Goal: Information Seeking & Learning: Learn about a topic

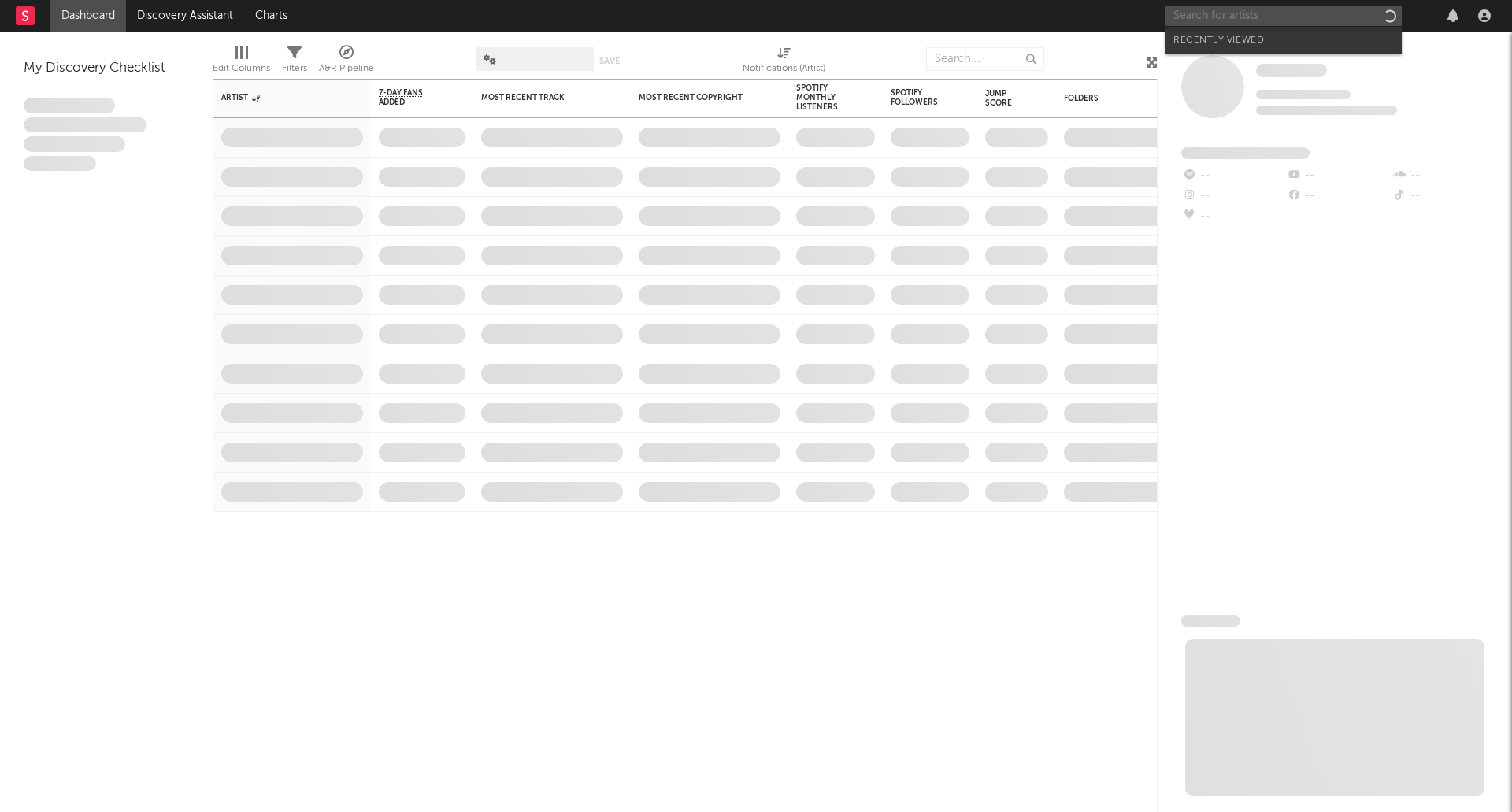
click at [1218, 14] on input "text" at bounding box center [1284, 16] width 236 height 19
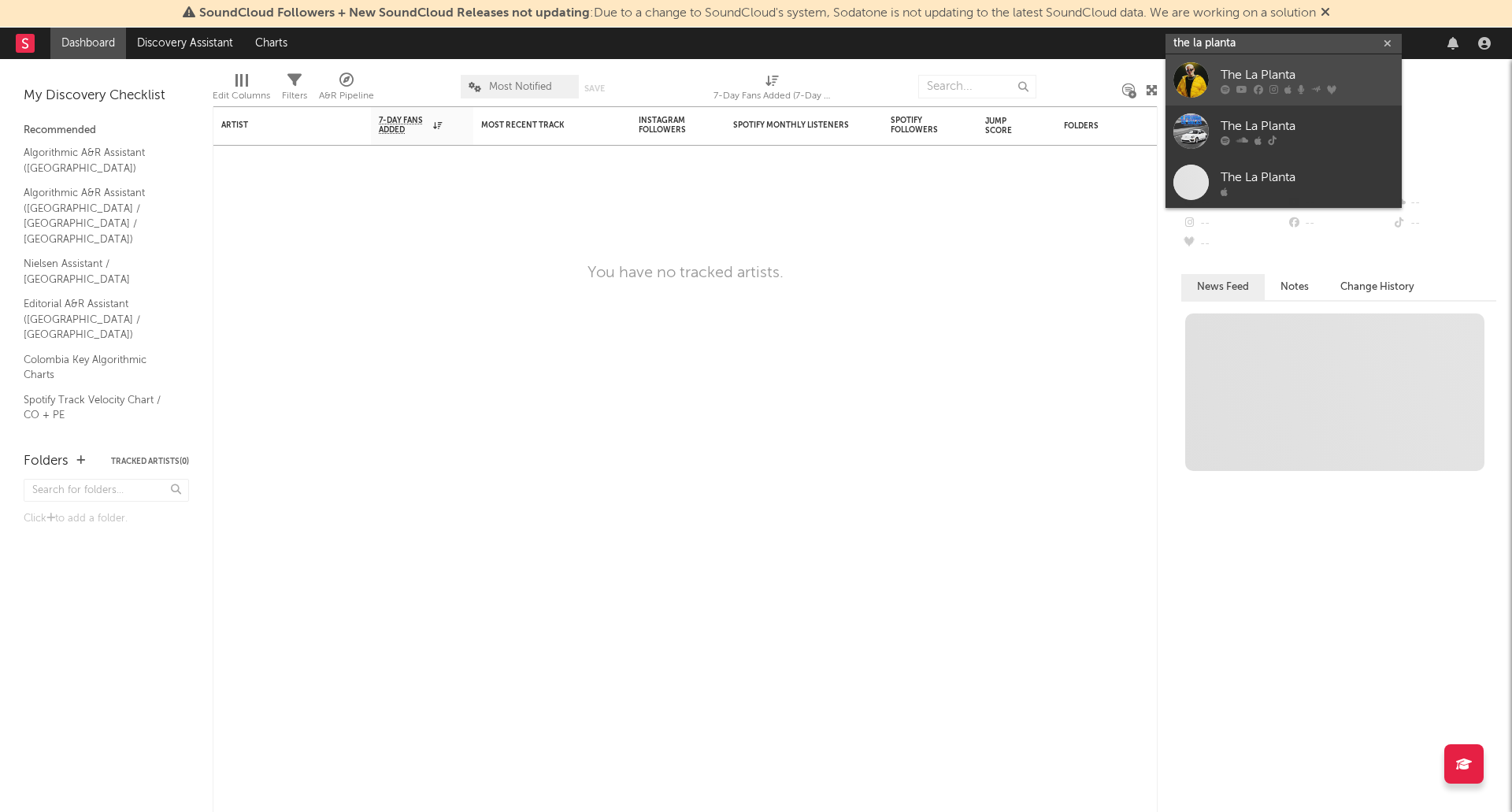
type input "the la planta"
click at [1278, 71] on div "The La Planta" at bounding box center [1307, 74] width 174 height 19
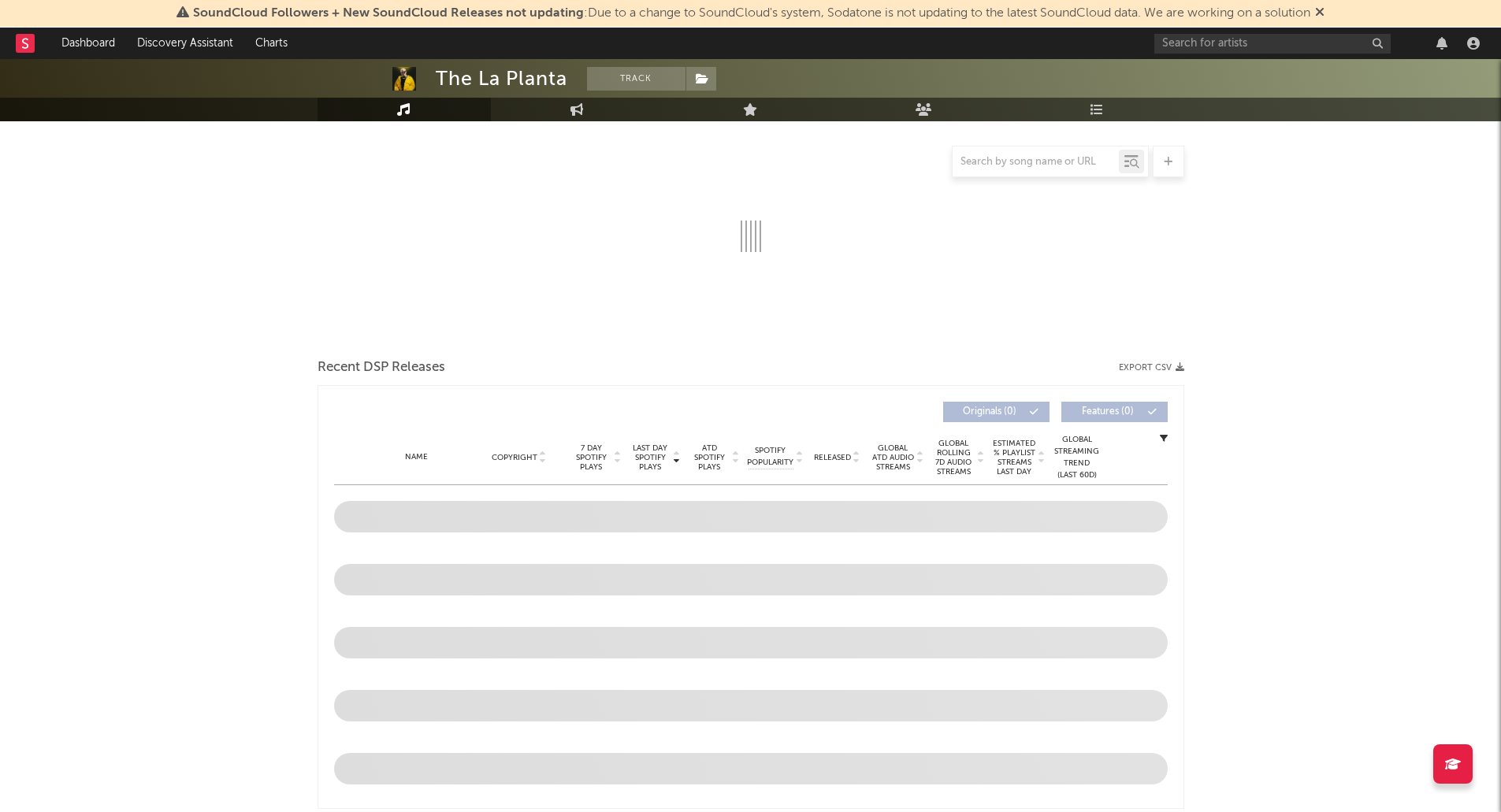
scroll to position [205, 0]
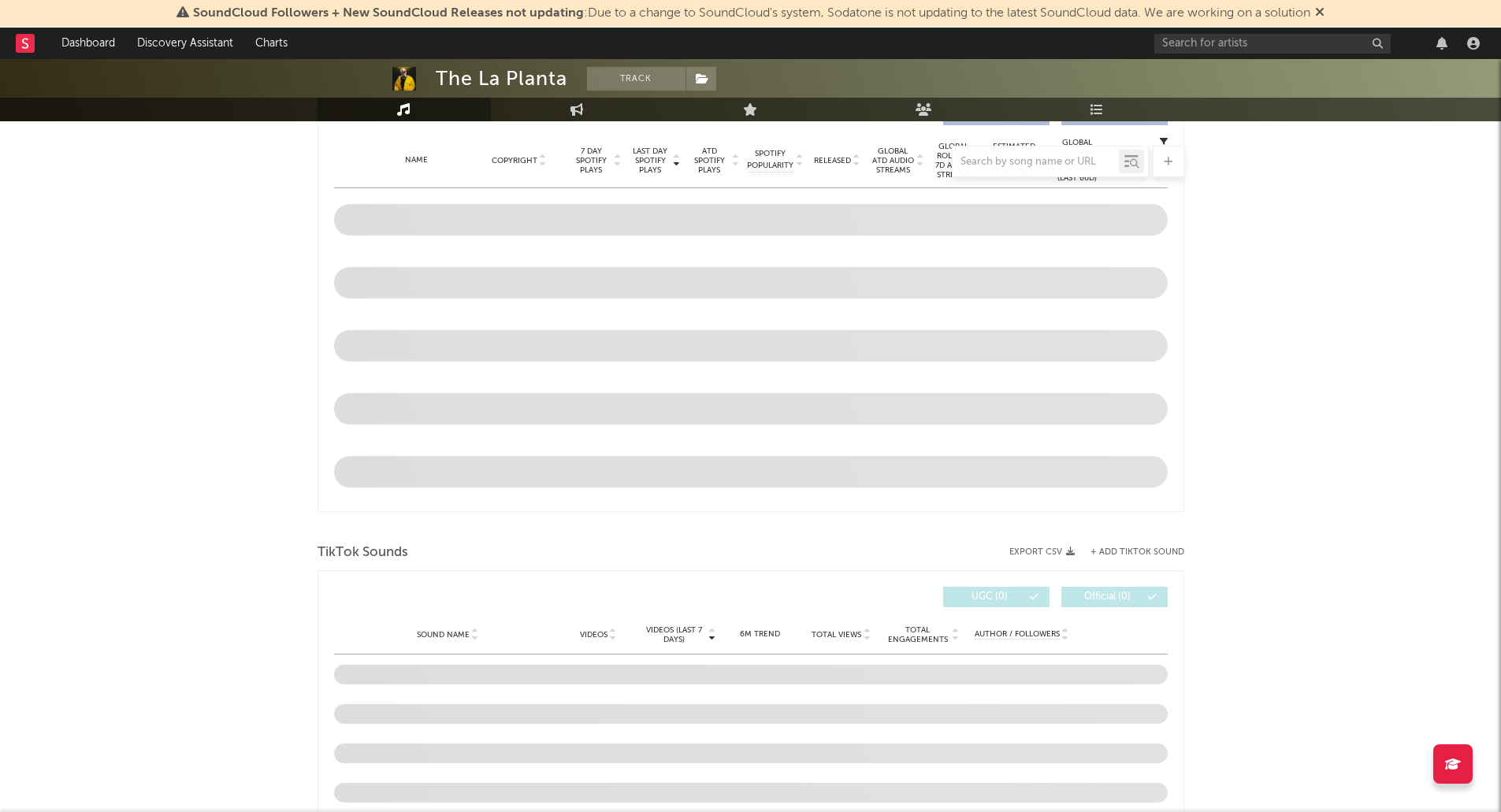
select select "6m"
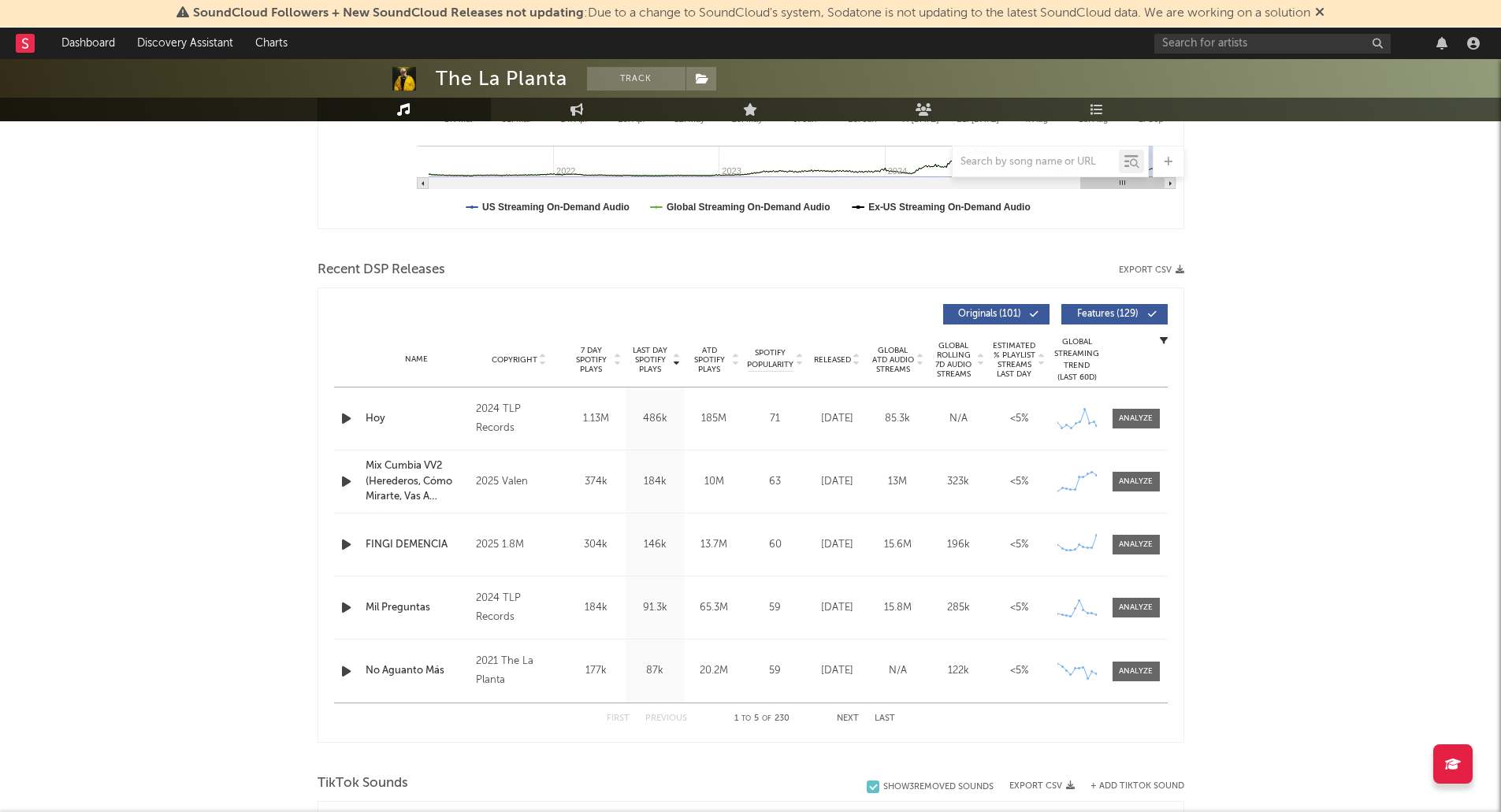
scroll to position [106, 0]
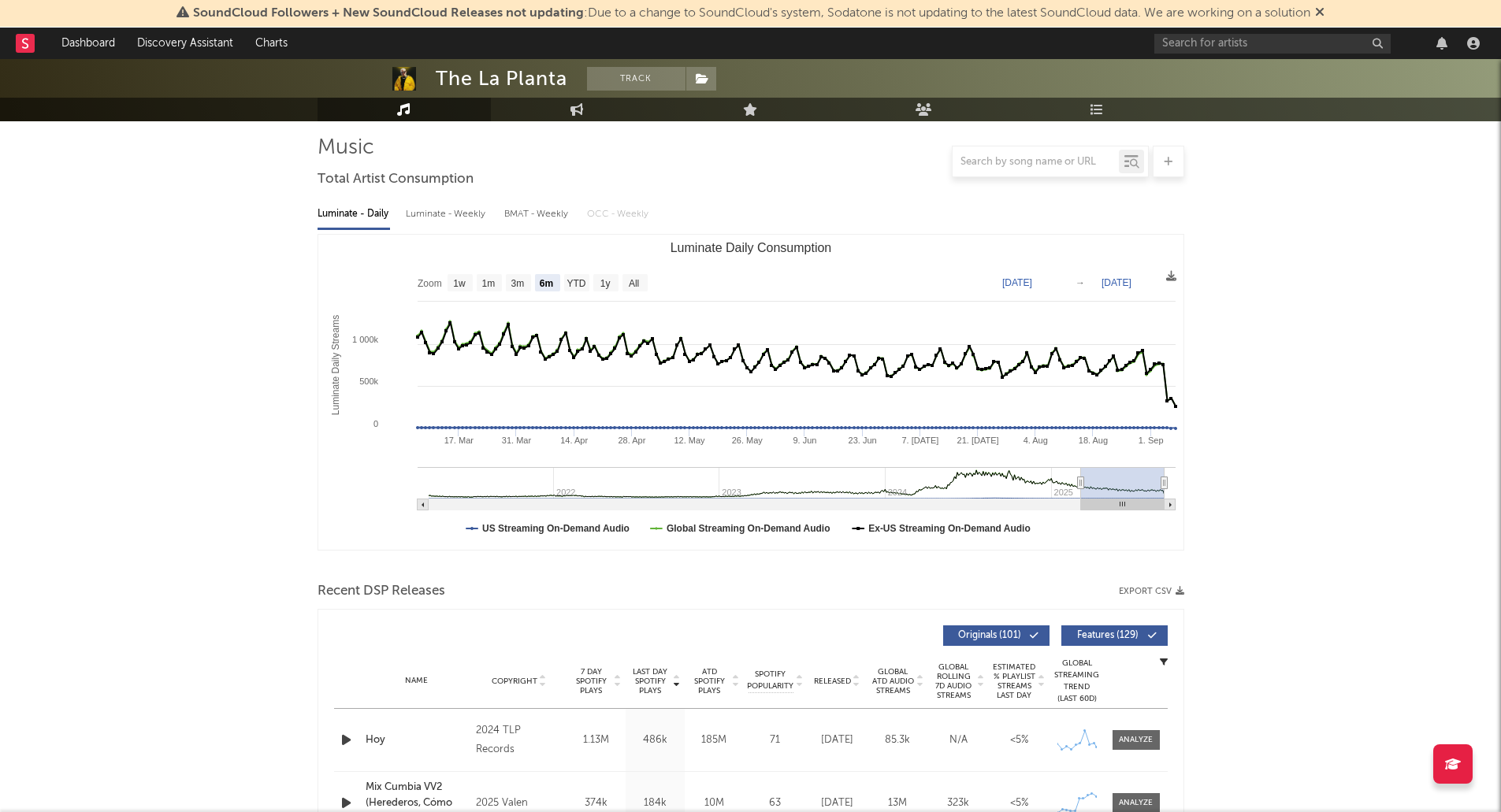
click at [1325, 11] on icon at bounding box center [1319, 11] width 10 height 12
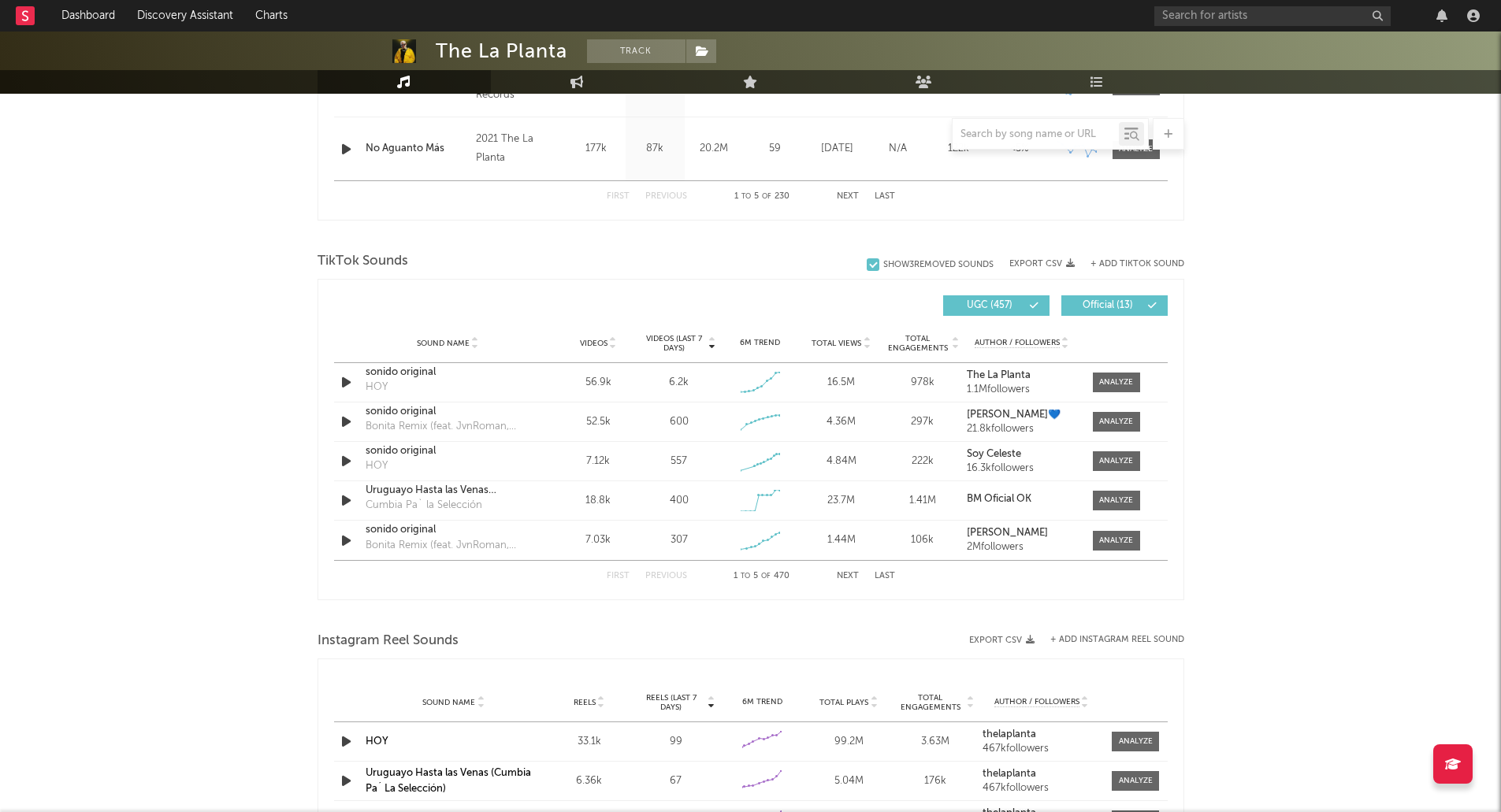
scroll to position [961, 0]
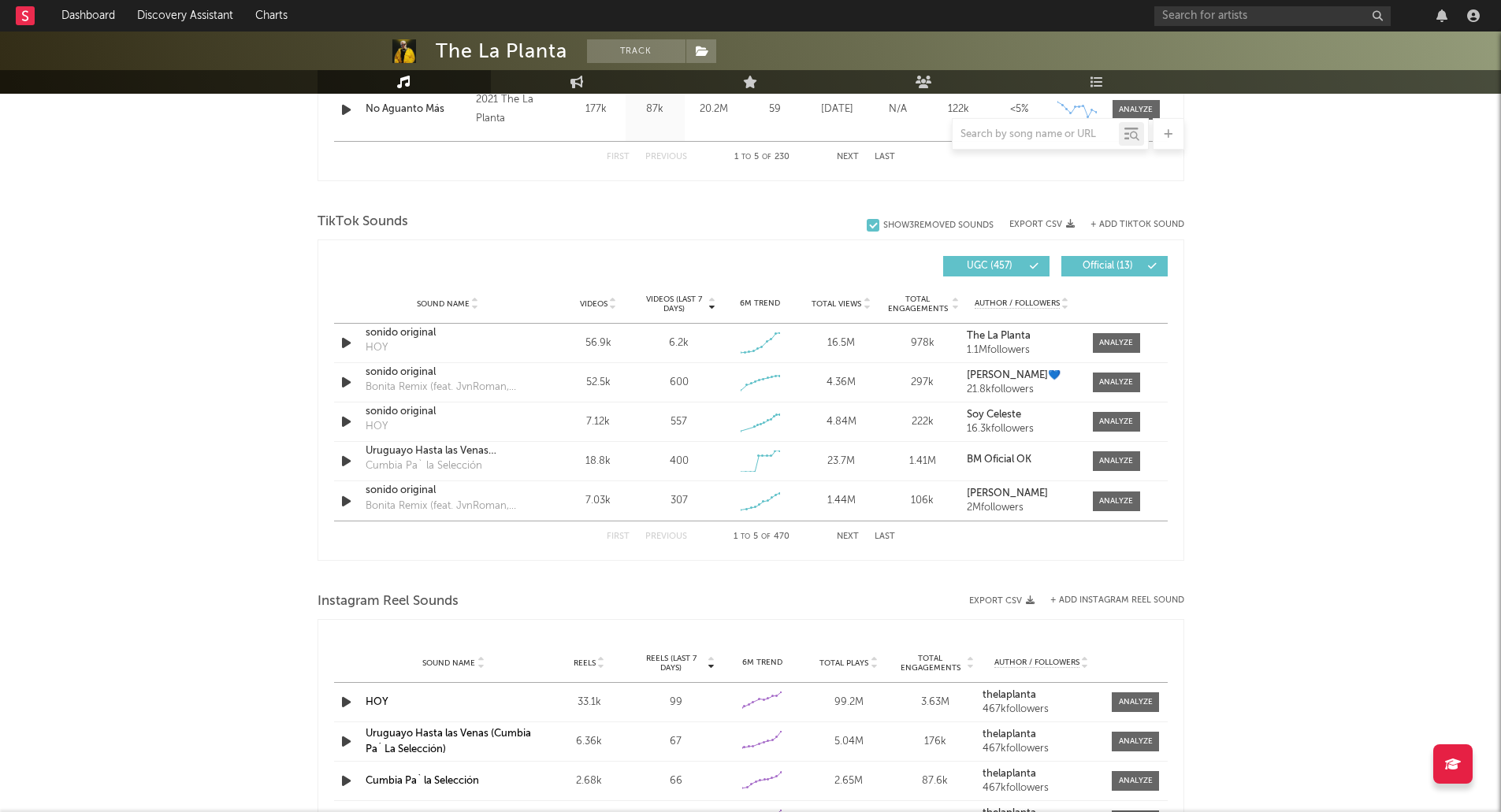
drag, startPoint x: 1012, startPoint y: 262, endPoint x: 1031, endPoint y: 263, distance: 19.0
click at [1012, 262] on span "UGC ( 457 )" at bounding box center [989, 266] width 72 height 10
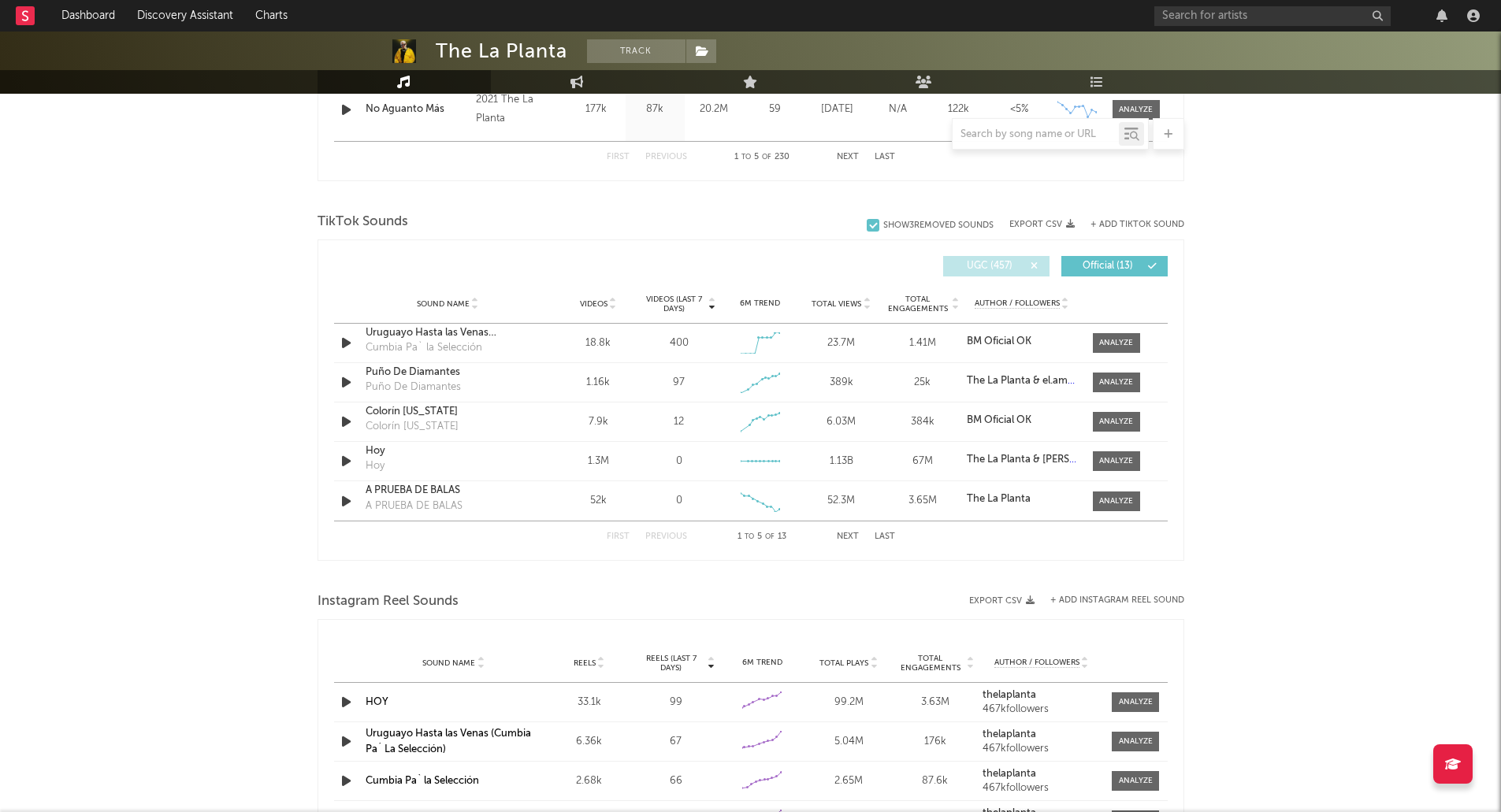
click at [851, 533] on button "Next" at bounding box center [848, 537] width 22 height 9
click at [664, 543] on div "First Previous 6 to 10 of 13 Next Last" at bounding box center [750, 537] width 288 height 31
click at [668, 538] on button "Previous" at bounding box center [666, 537] width 41 height 9
click at [1120, 460] on div at bounding box center [1116, 461] width 34 height 11
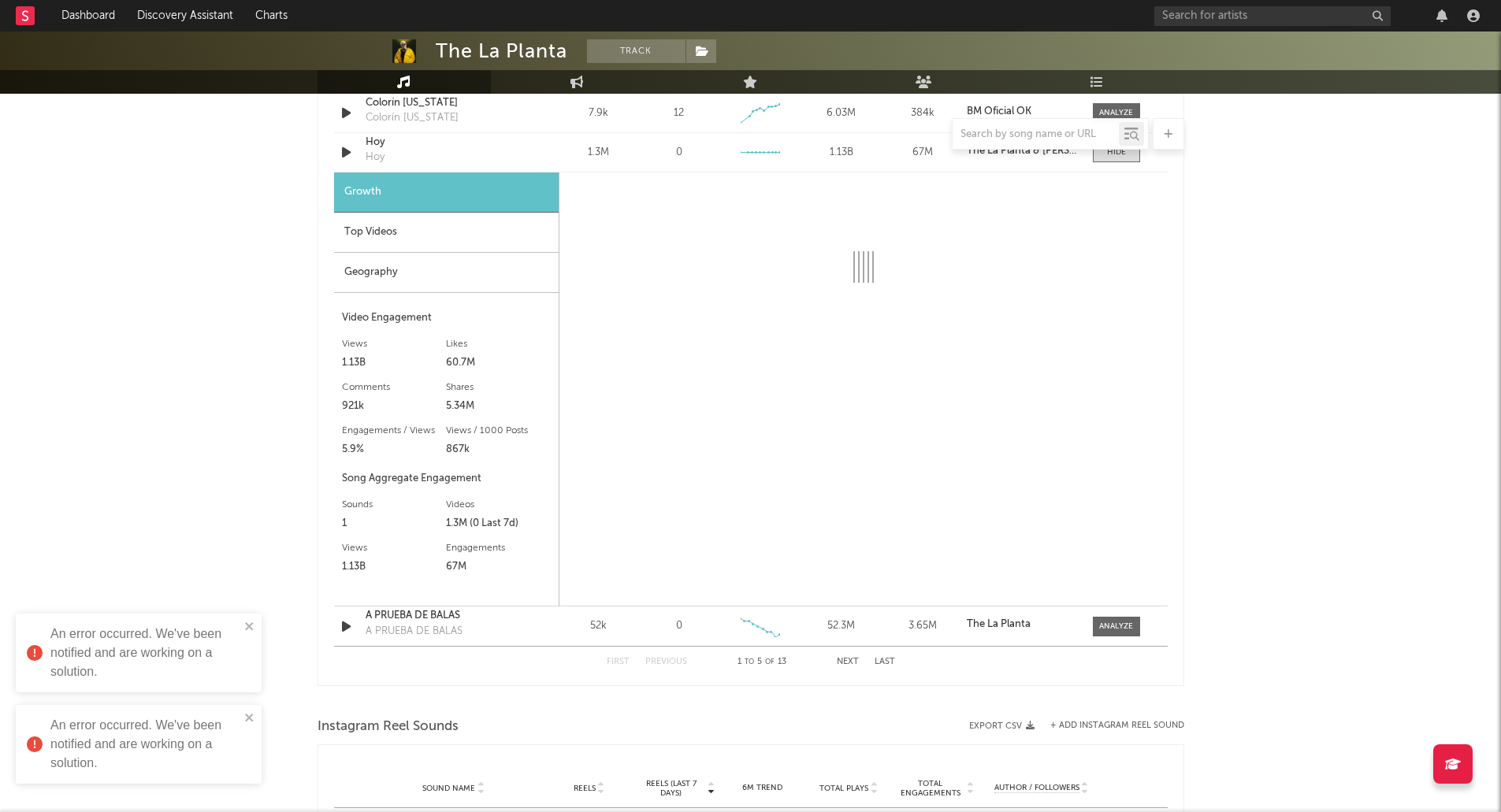
scroll to position [1270, 0]
click at [246, 623] on icon "close" at bounding box center [249, 626] width 8 height 8
click at [245, 715] on icon "close" at bounding box center [250, 718] width 11 height 12
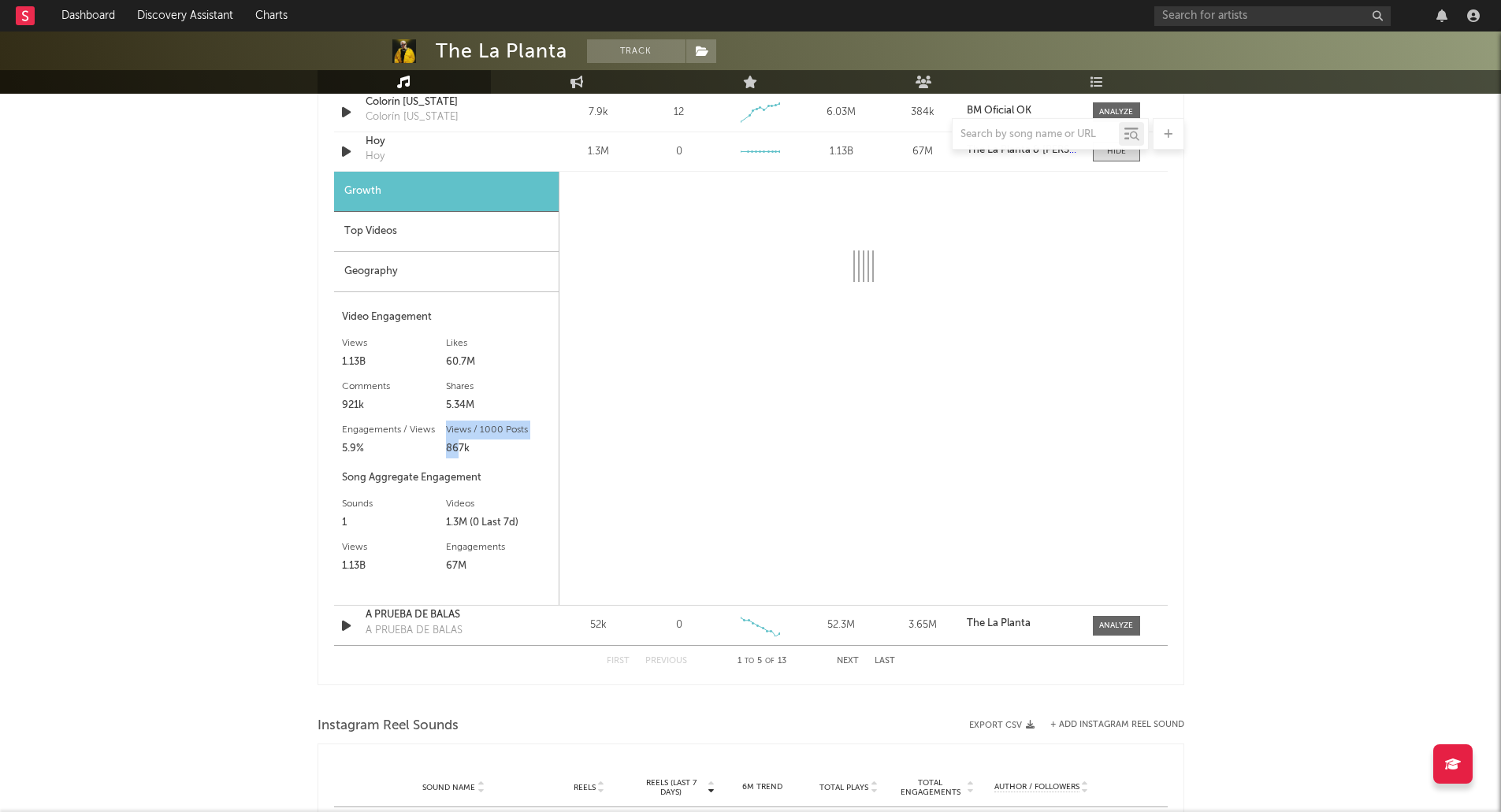
drag, startPoint x: 461, startPoint y: 452, endPoint x: 444, endPoint y: 452, distance: 17.0
click at [444, 452] on div "Engagements / Views 5.9% Views / 1000 Posts 867k Engagements 67M" at bounding box center [446, 439] width 209 height 43
click at [446, 452] on div "867k" at bounding box center [498, 449] width 105 height 19
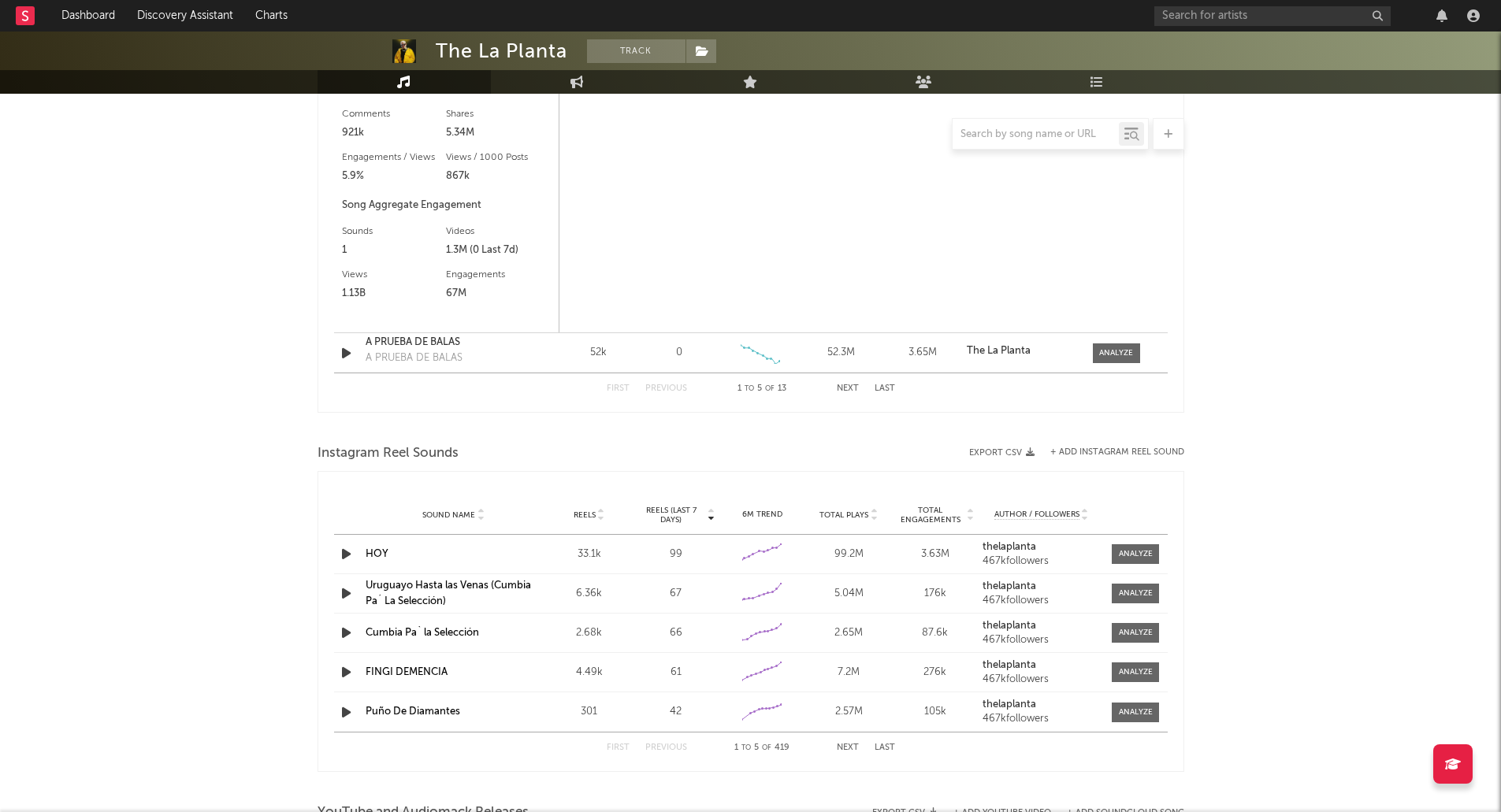
scroll to position [1572, 0]
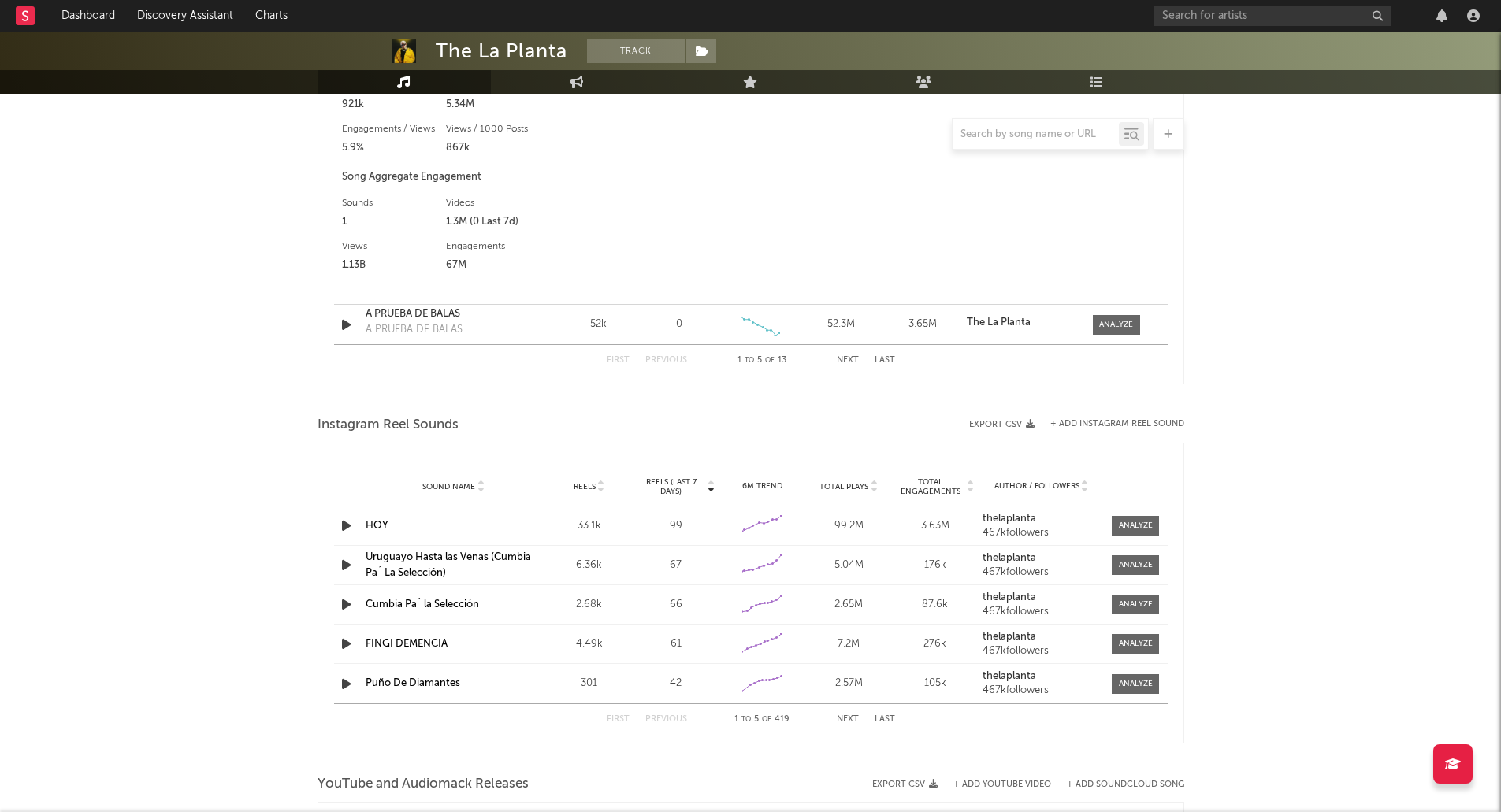
click at [1130, 647] on div at bounding box center [1136, 644] width 34 height 11
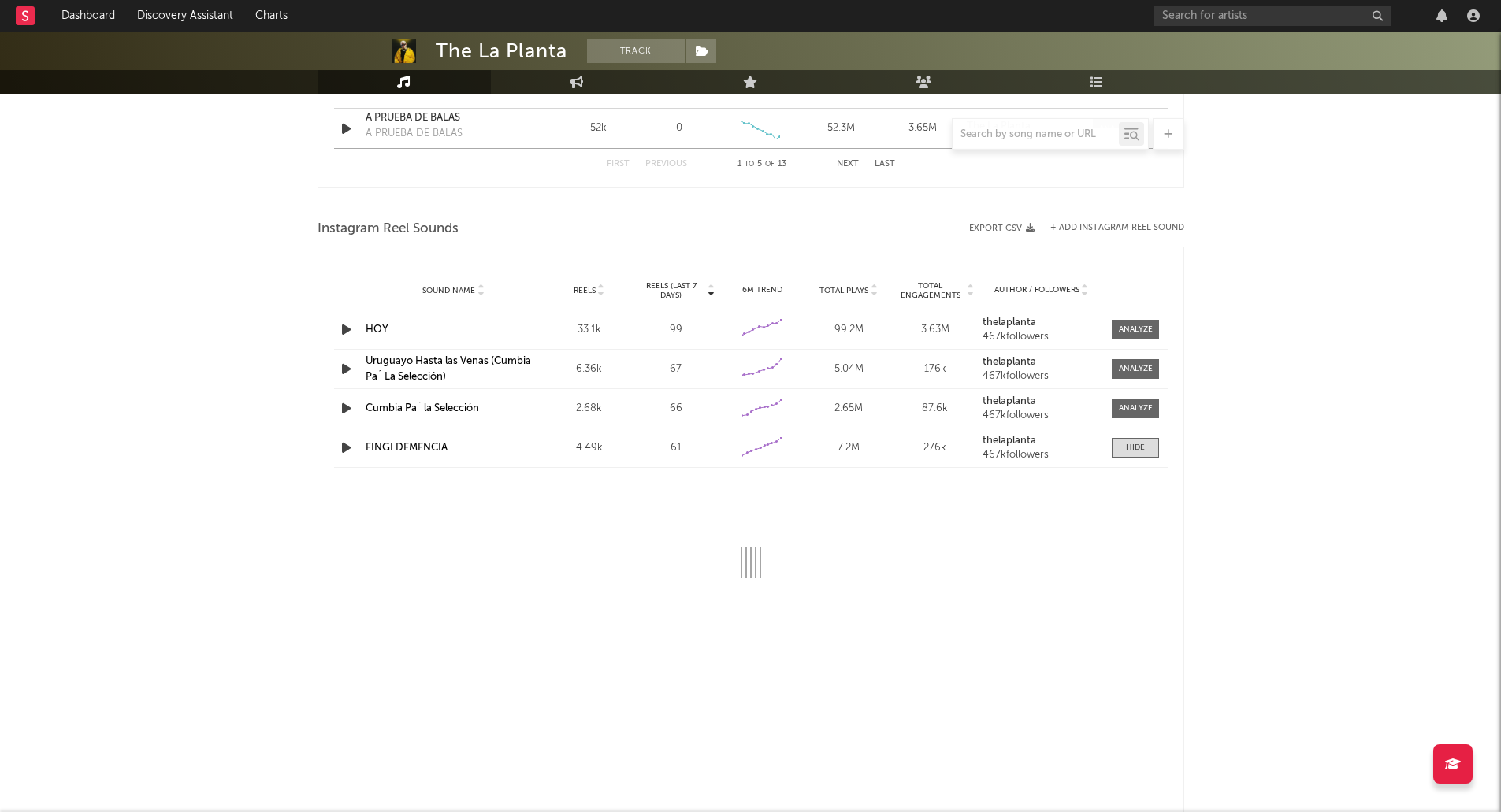
scroll to position [1769, 0]
click at [1134, 446] on div at bounding box center [1135, 446] width 19 height 11
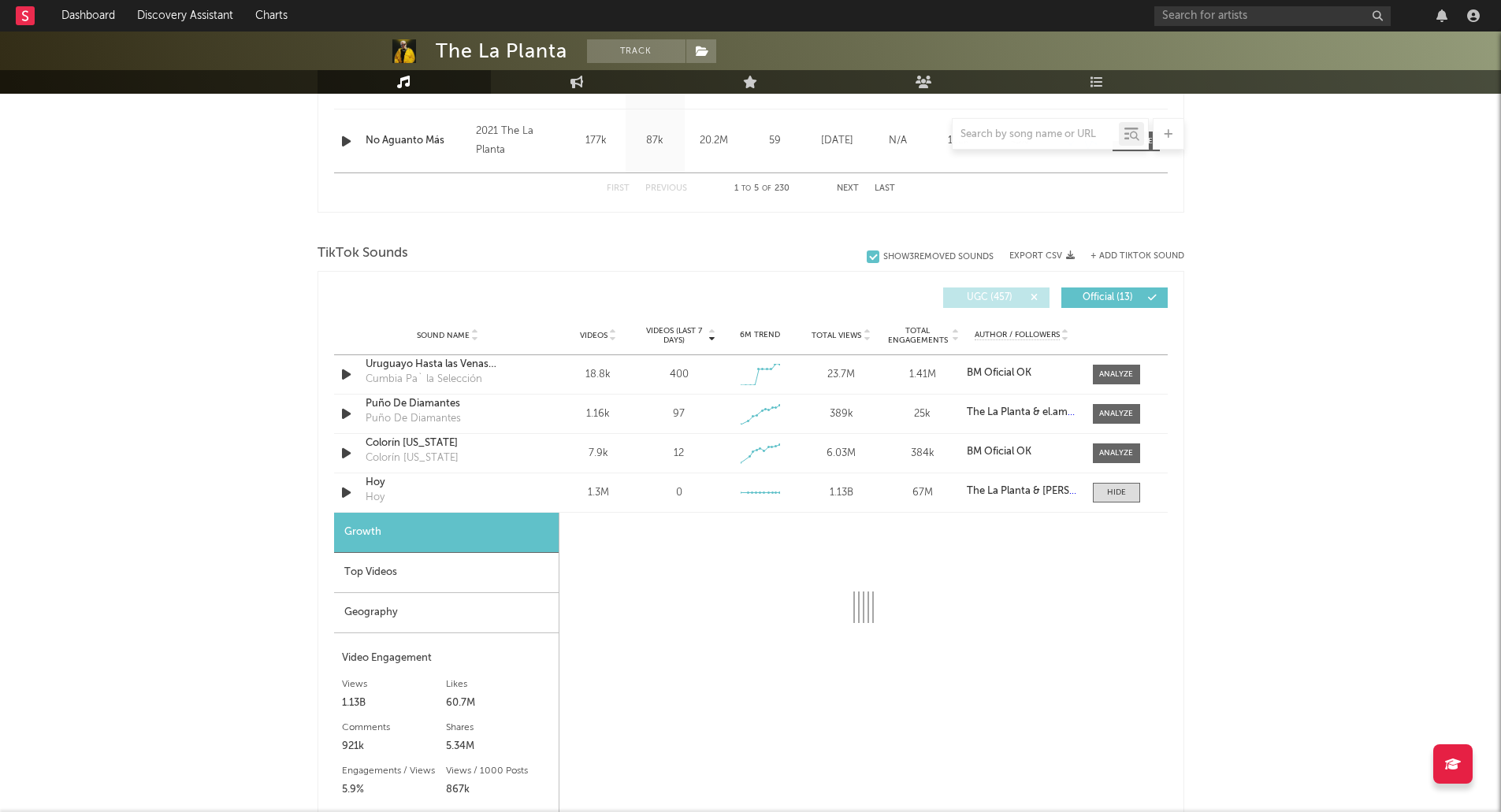
scroll to position [929, 0]
click at [1118, 496] on div at bounding box center [1116, 493] width 19 height 11
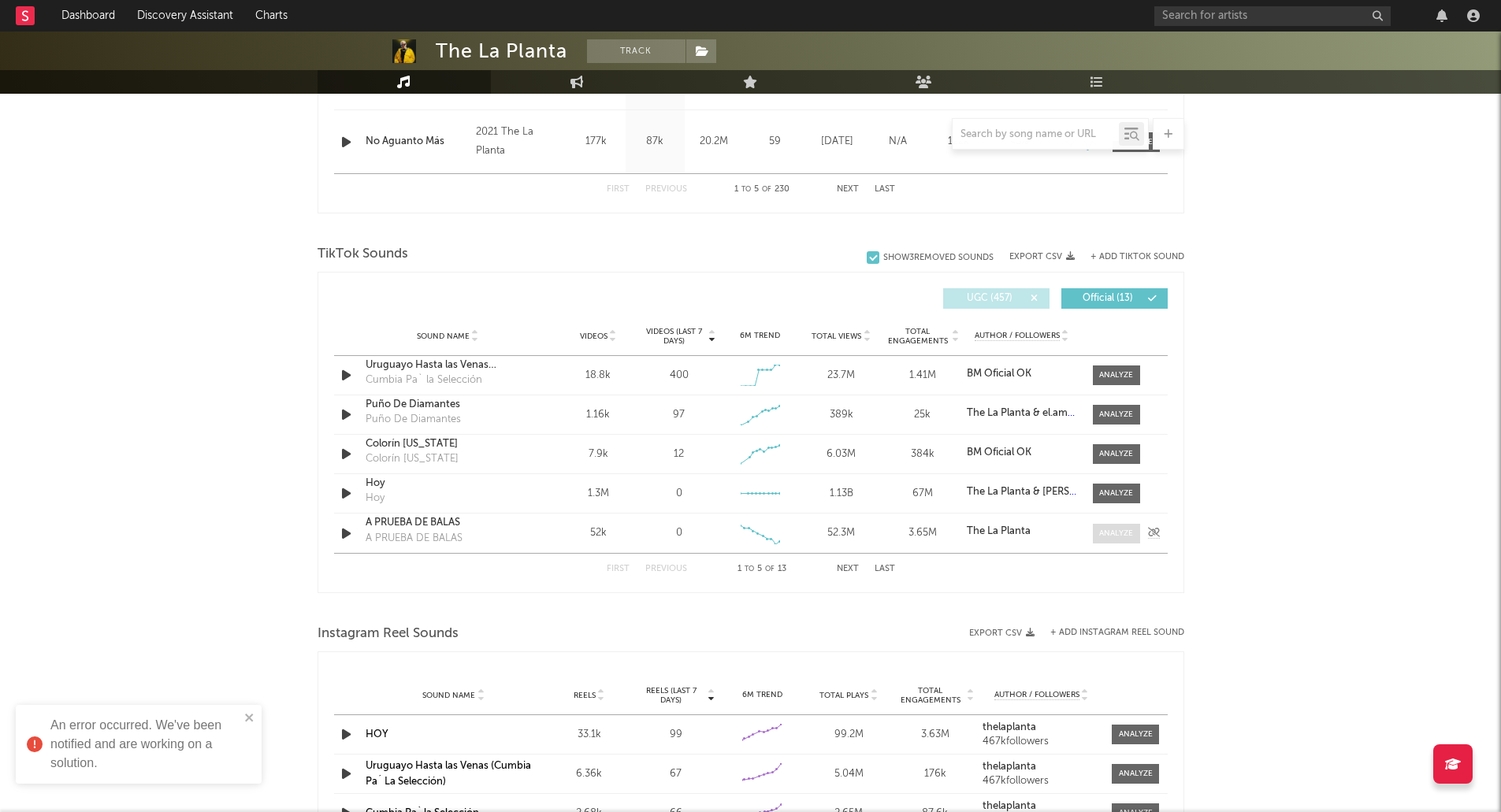
click at [1105, 535] on div at bounding box center [1116, 533] width 34 height 11
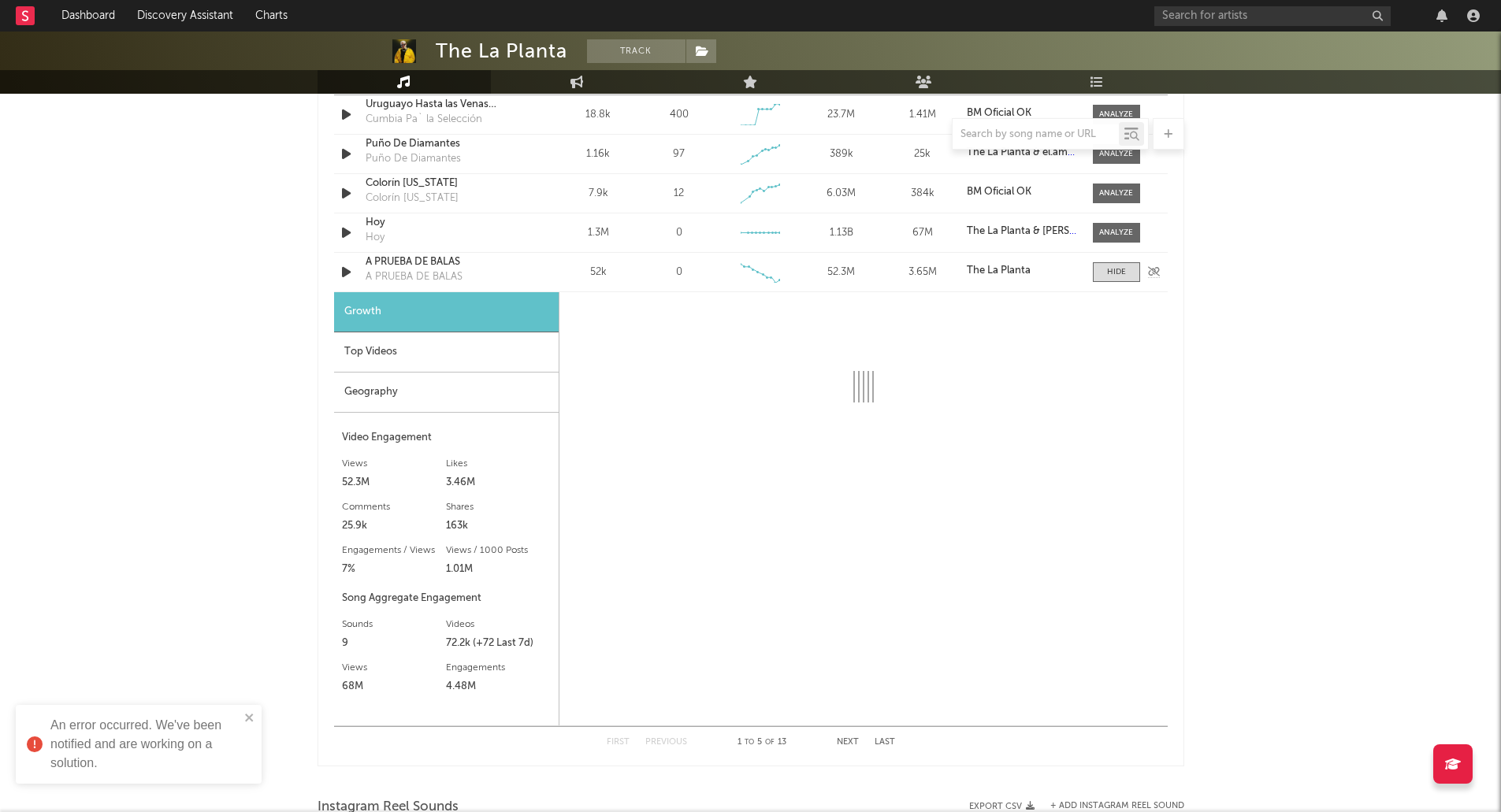
scroll to position [1223, 0]
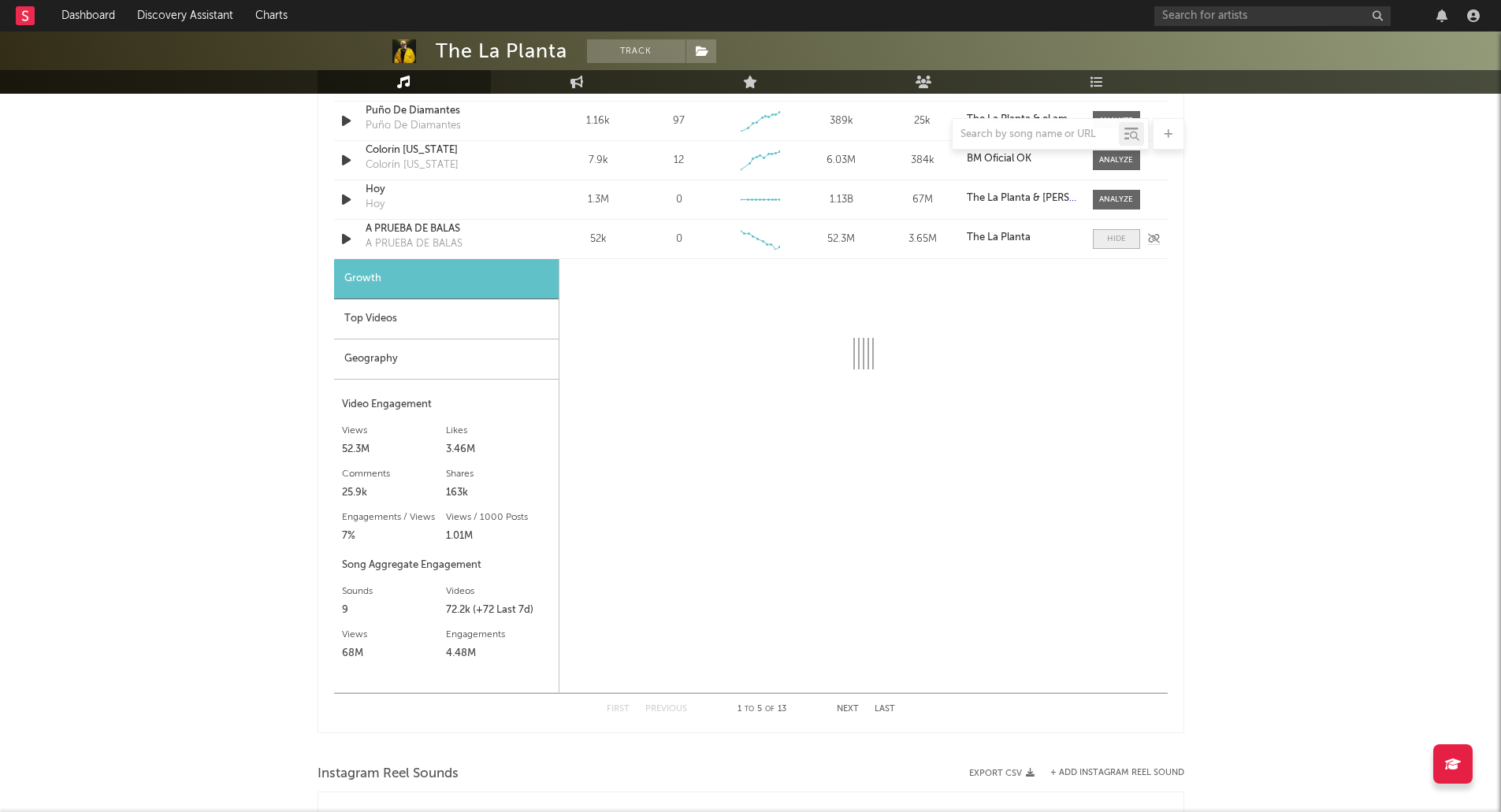
click at [1117, 235] on div at bounding box center [1116, 239] width 19 height 11
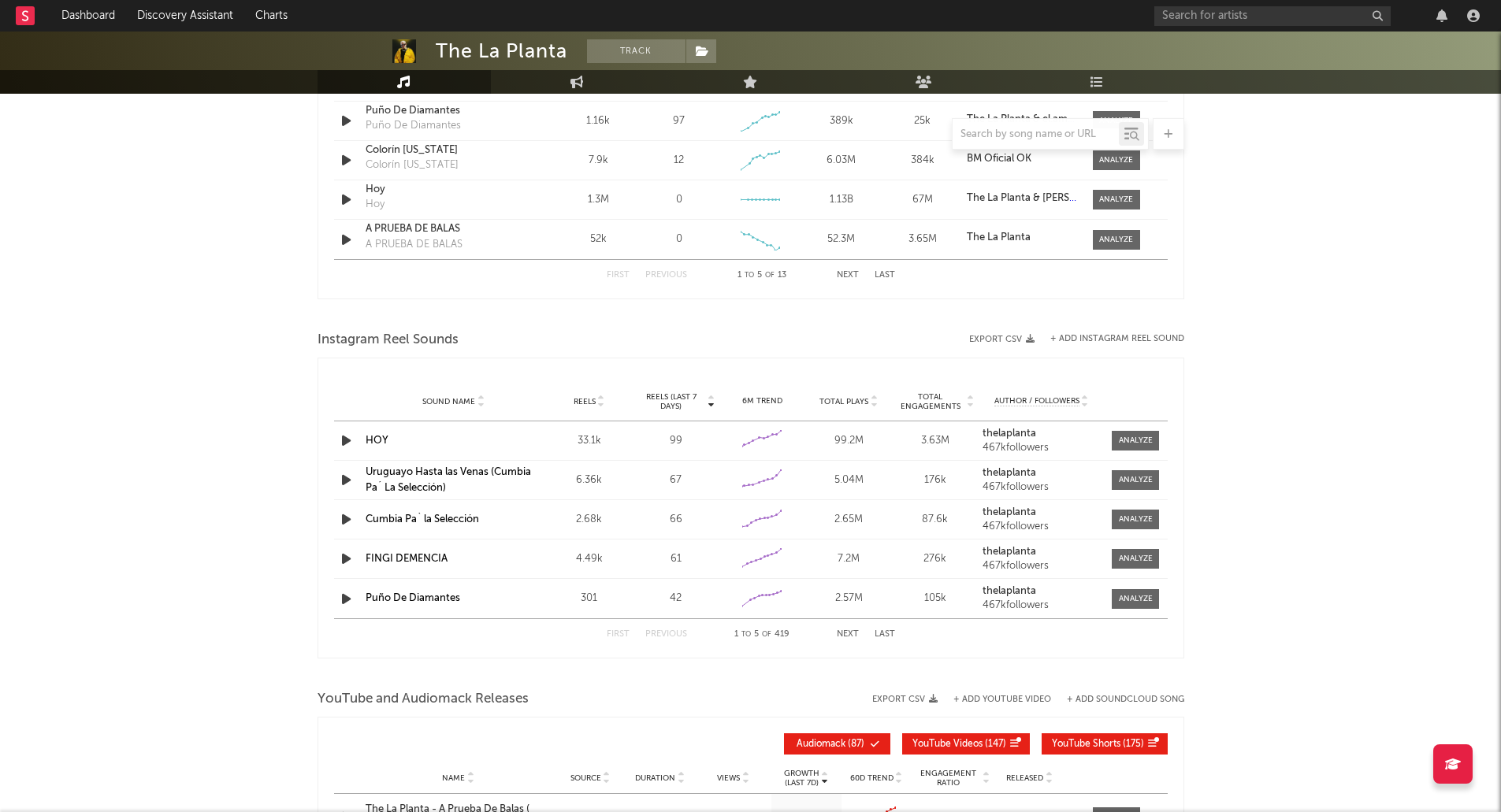
click at [854, 278] on button "Next" at bounding box center [848, 275] width 22 height 9
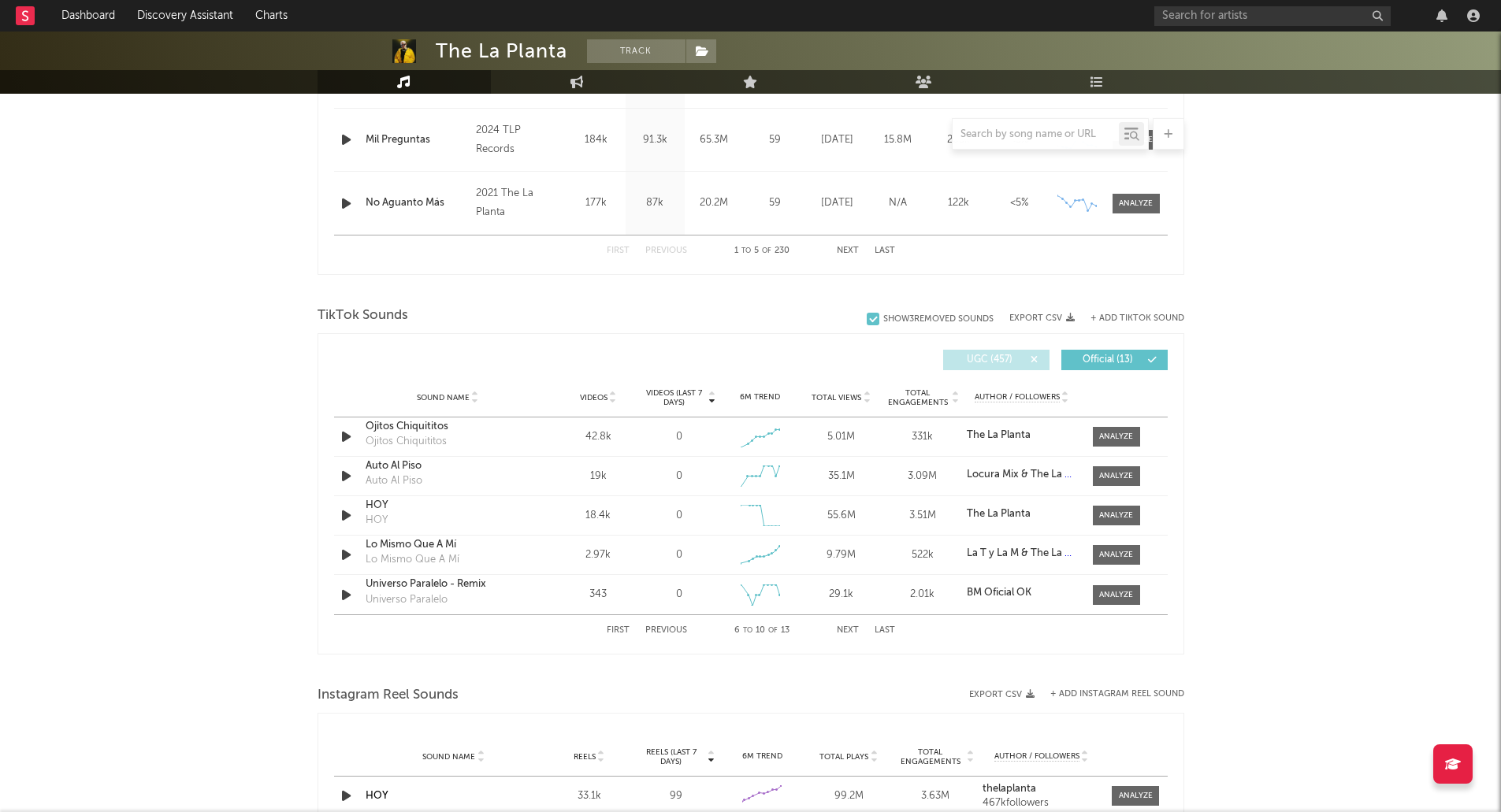
scroll to position [867, 0]
click at [1111, 551] on div at bounding box center [1116, 555] width 34 height 11
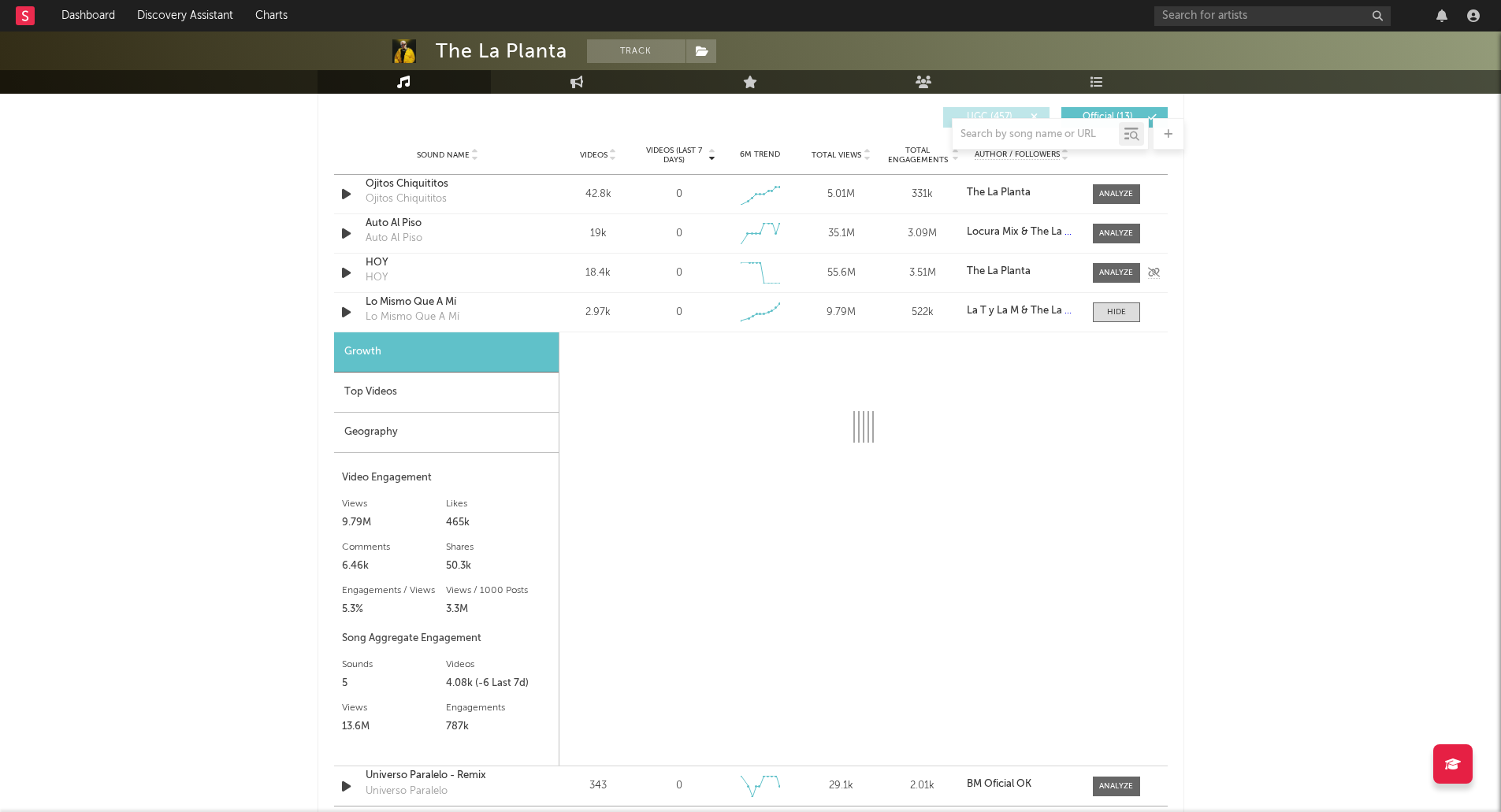
scroll to position [1125, 0]
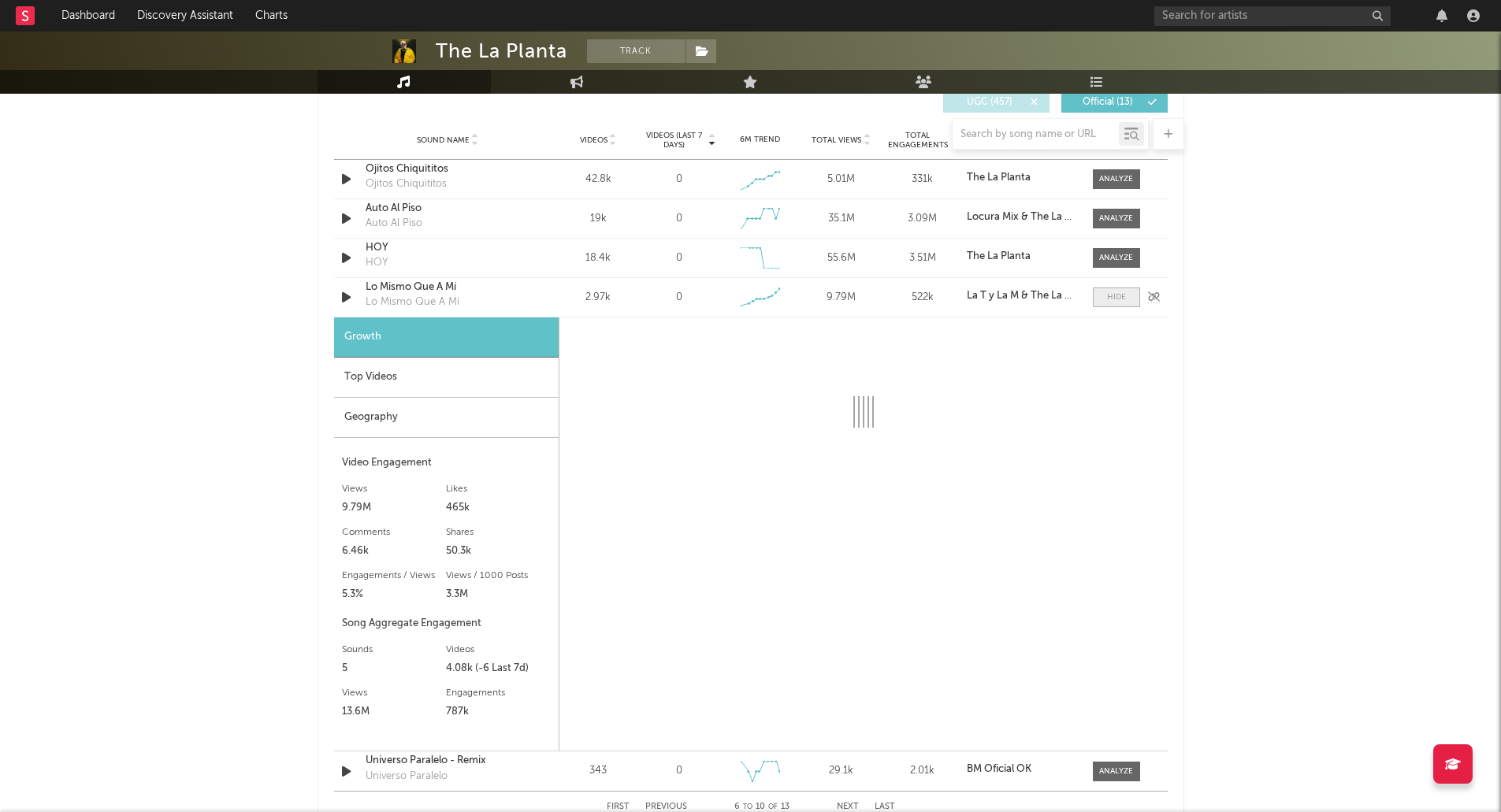
click at [1109, 291] on span at bounding box center [1116, 297] width 48 height 19
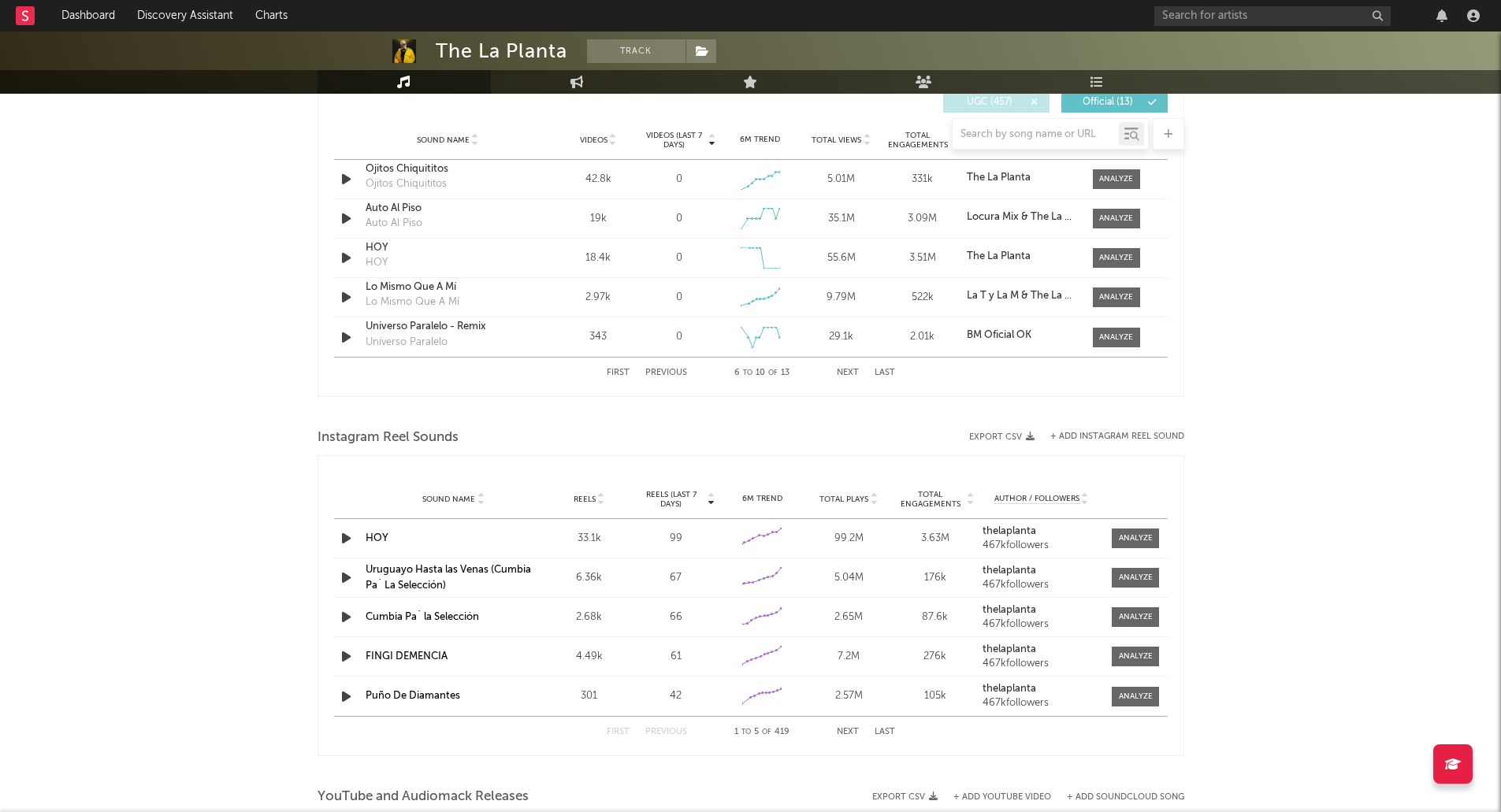
click at [850, 376] on button "Next" at bounding box center [848, 373] width 22 height 9
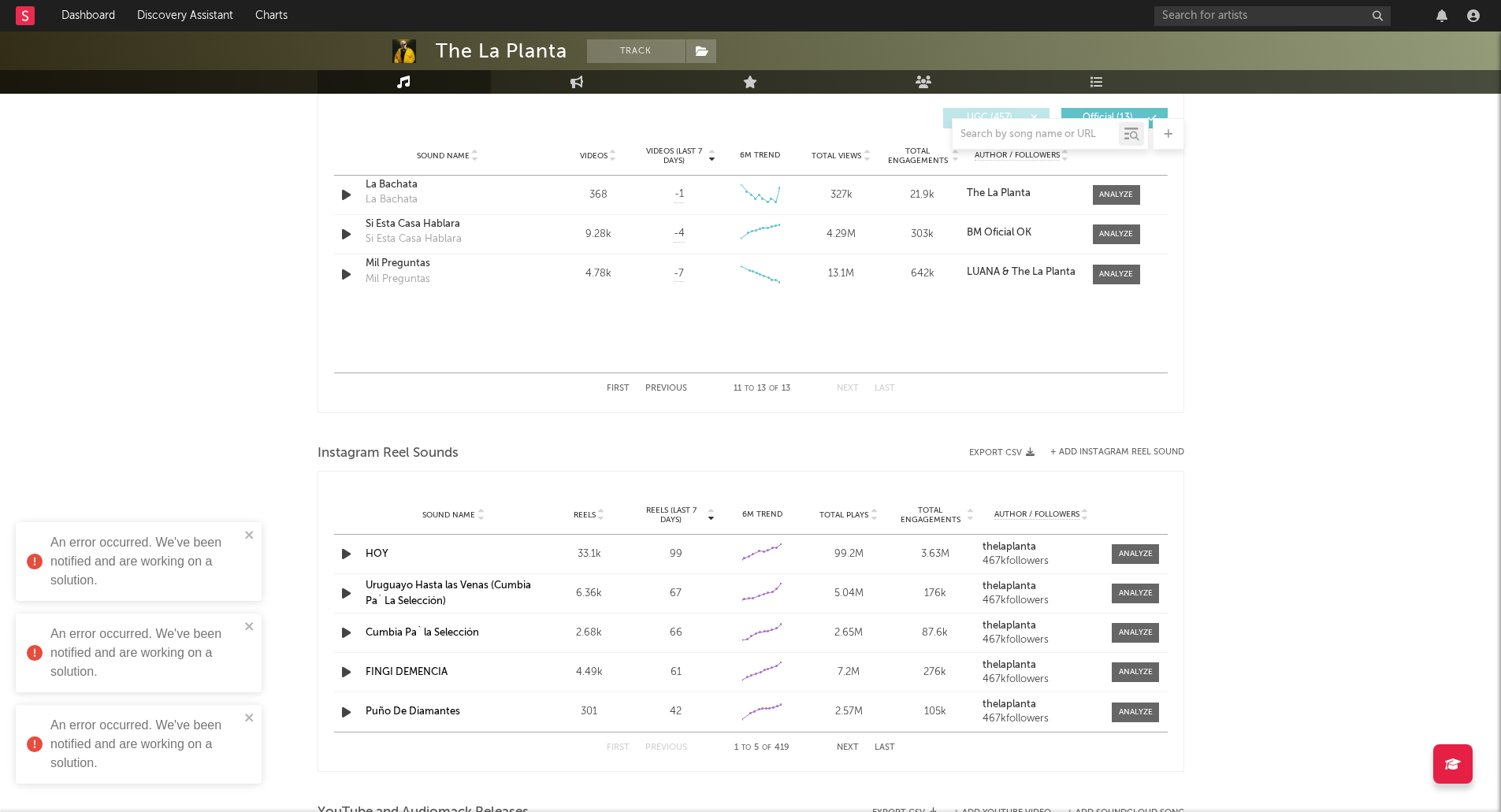
scroll to position [1108, 0]
click at [1109, 278] on div at bounding box center [1116, 275] width 34 height 11
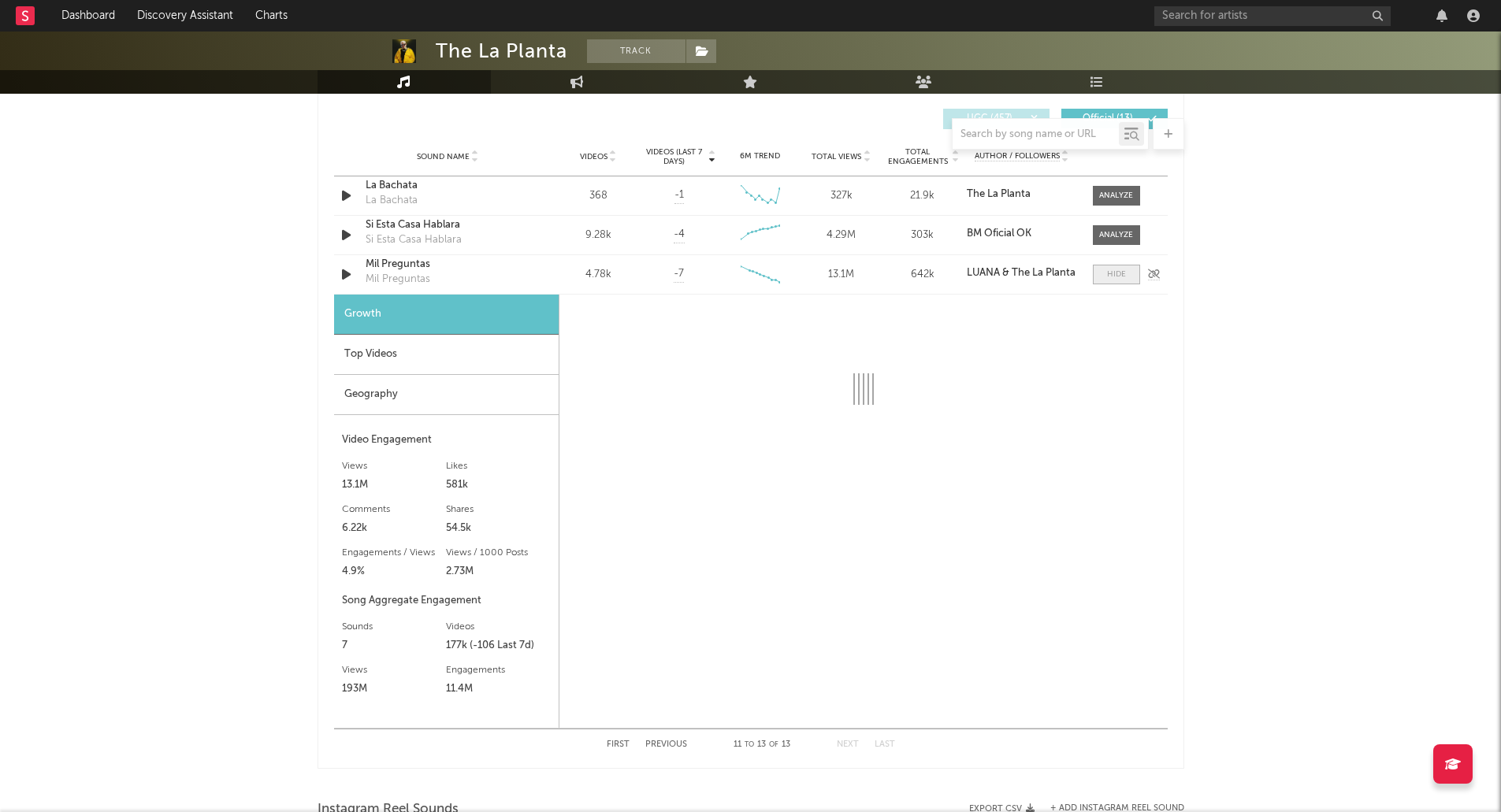
click at [1123, 272] on div at bounding box center [1116, 274] width 19 height 11
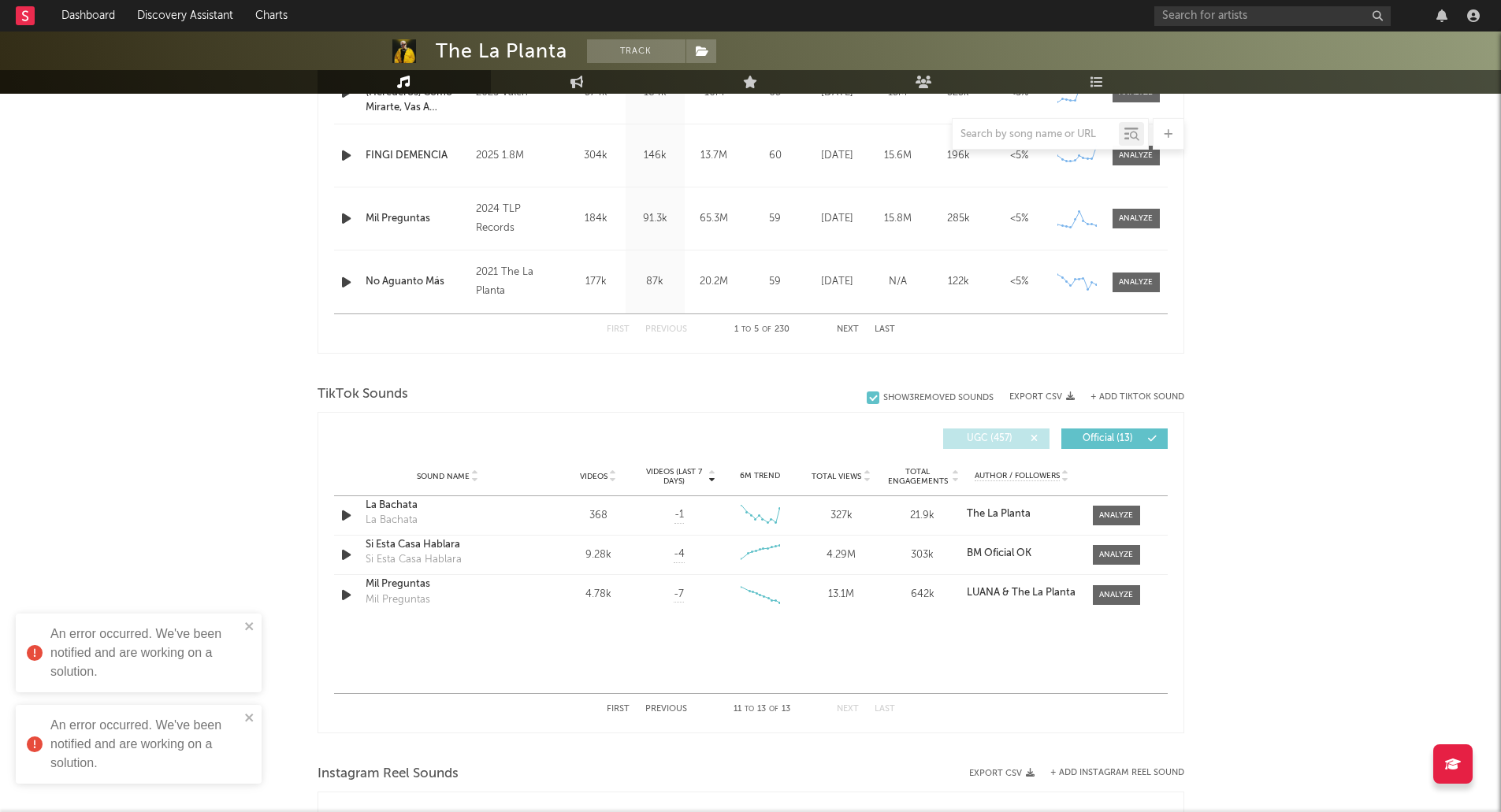
scroll to position [792, 0]
click at [982, 436] on span "UGC ( 457 )" at bounding box center [989, 436] width 72 height 10
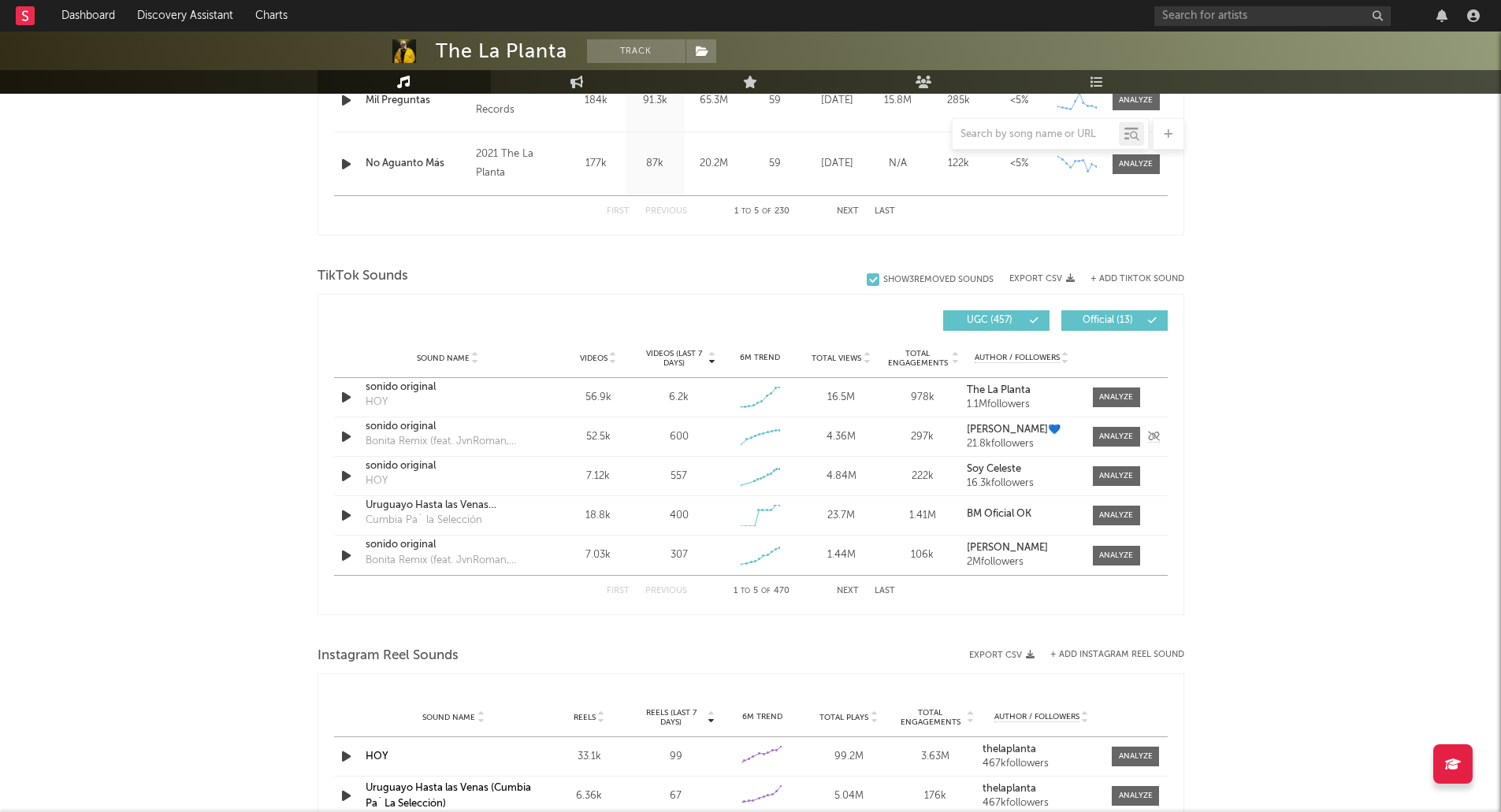
scroll to position [907, 0]
click at [846, 592] on button "Next" at bounding box center [848, 591] width 22 height 9
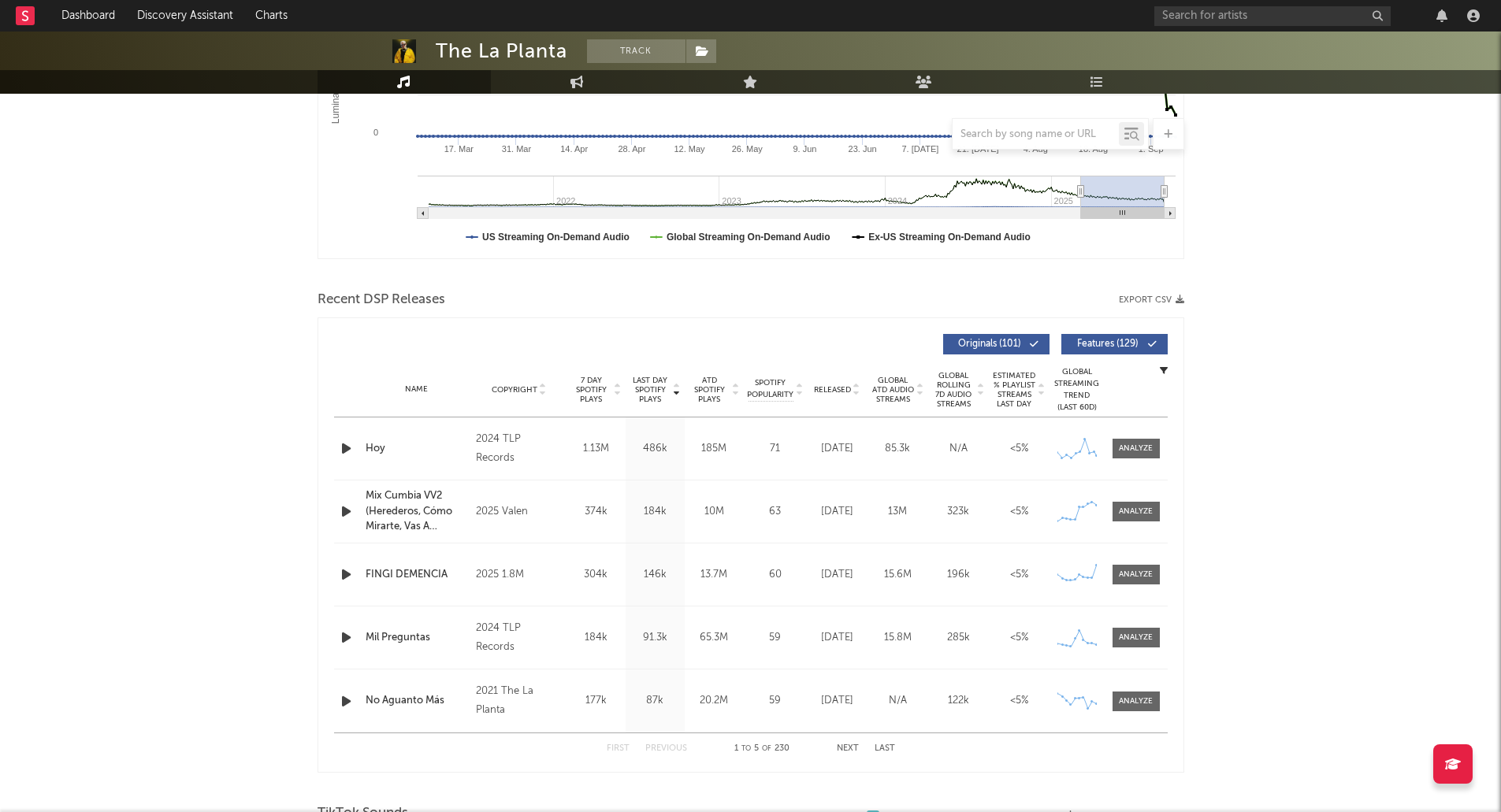
scroll to position [402, 0]
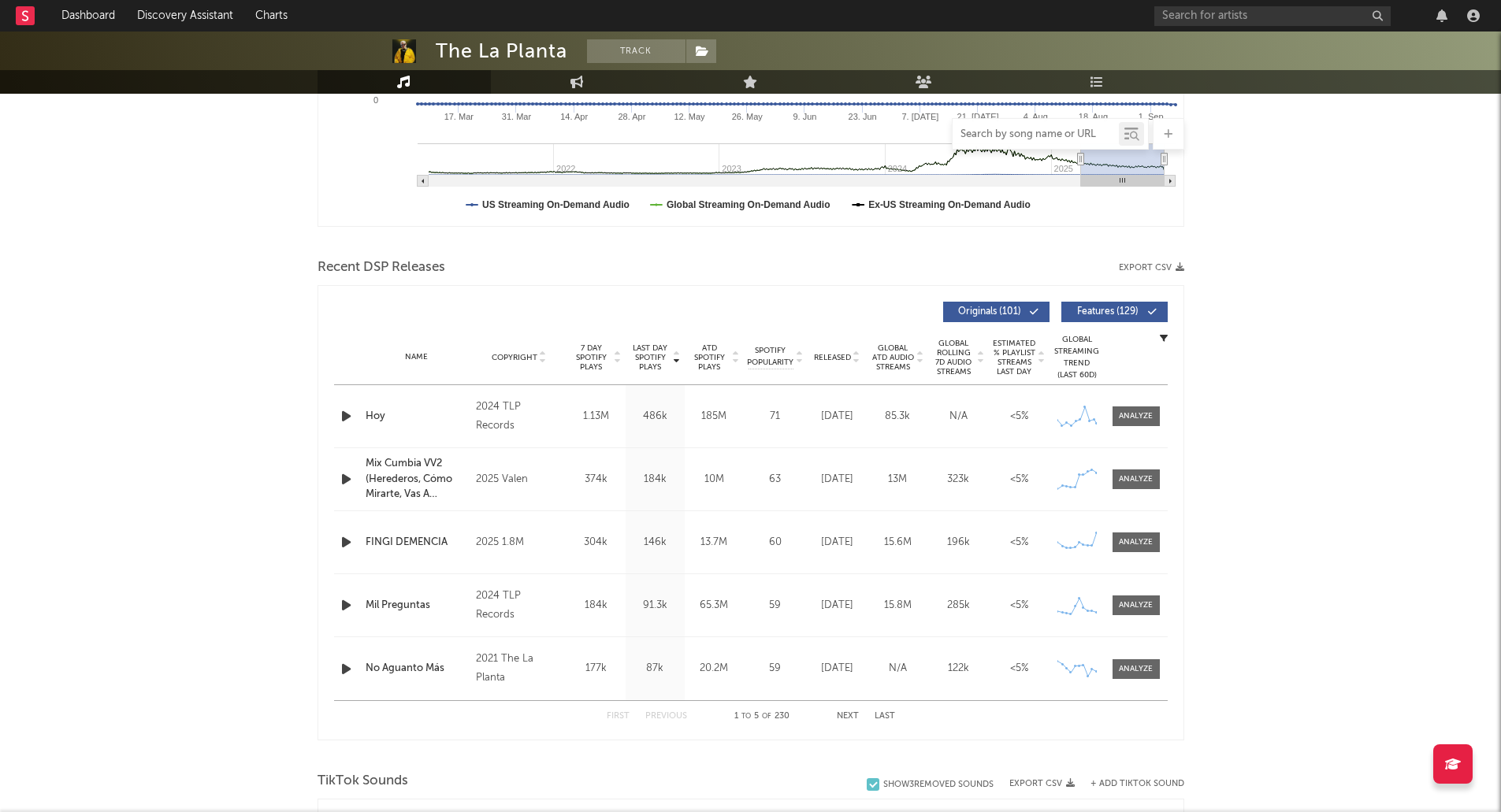
click at [1029, 137] on input "text" at bounding box center [1035, 135] width 167 height 12
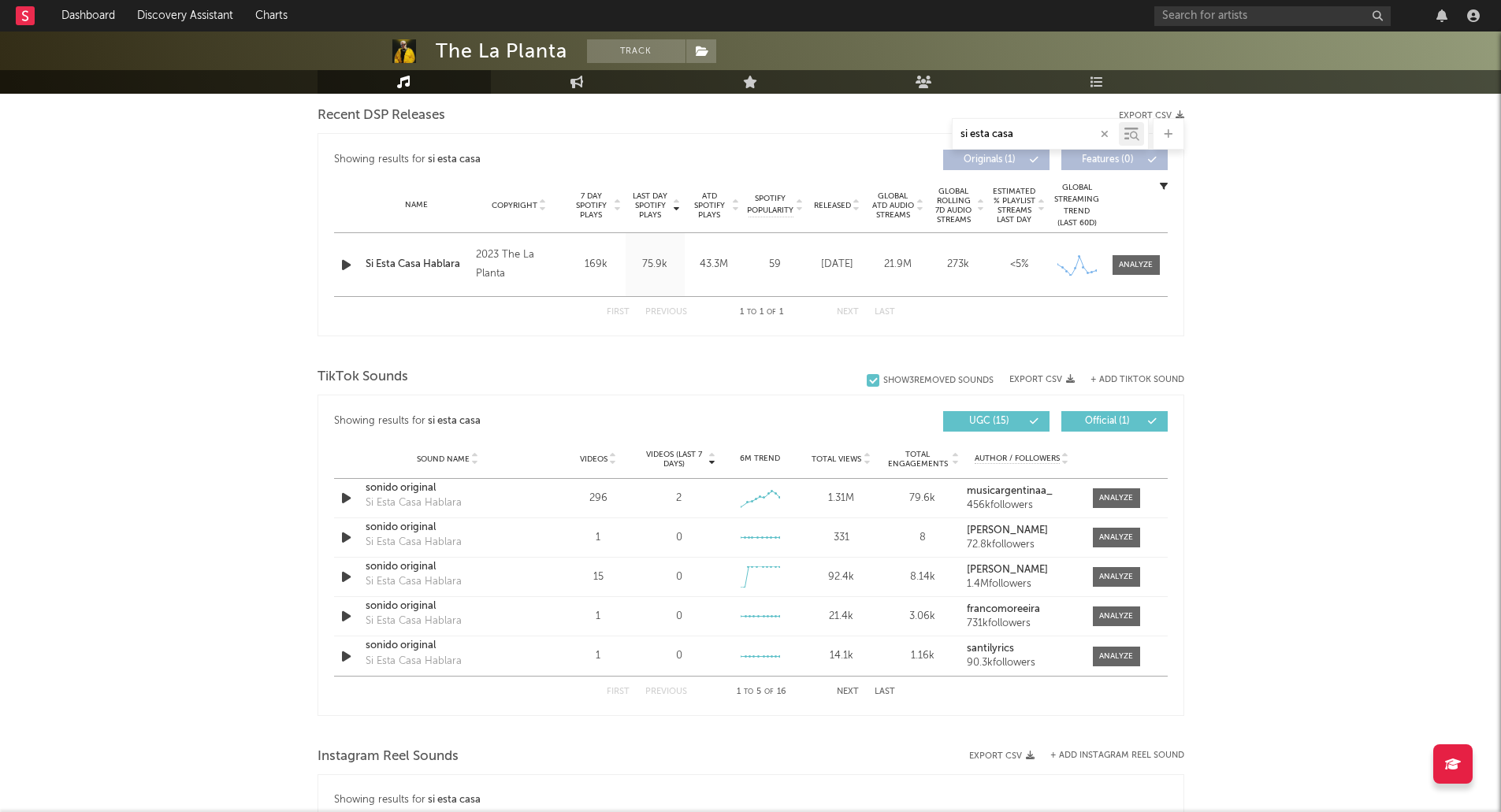
scroll to position [587, 0]
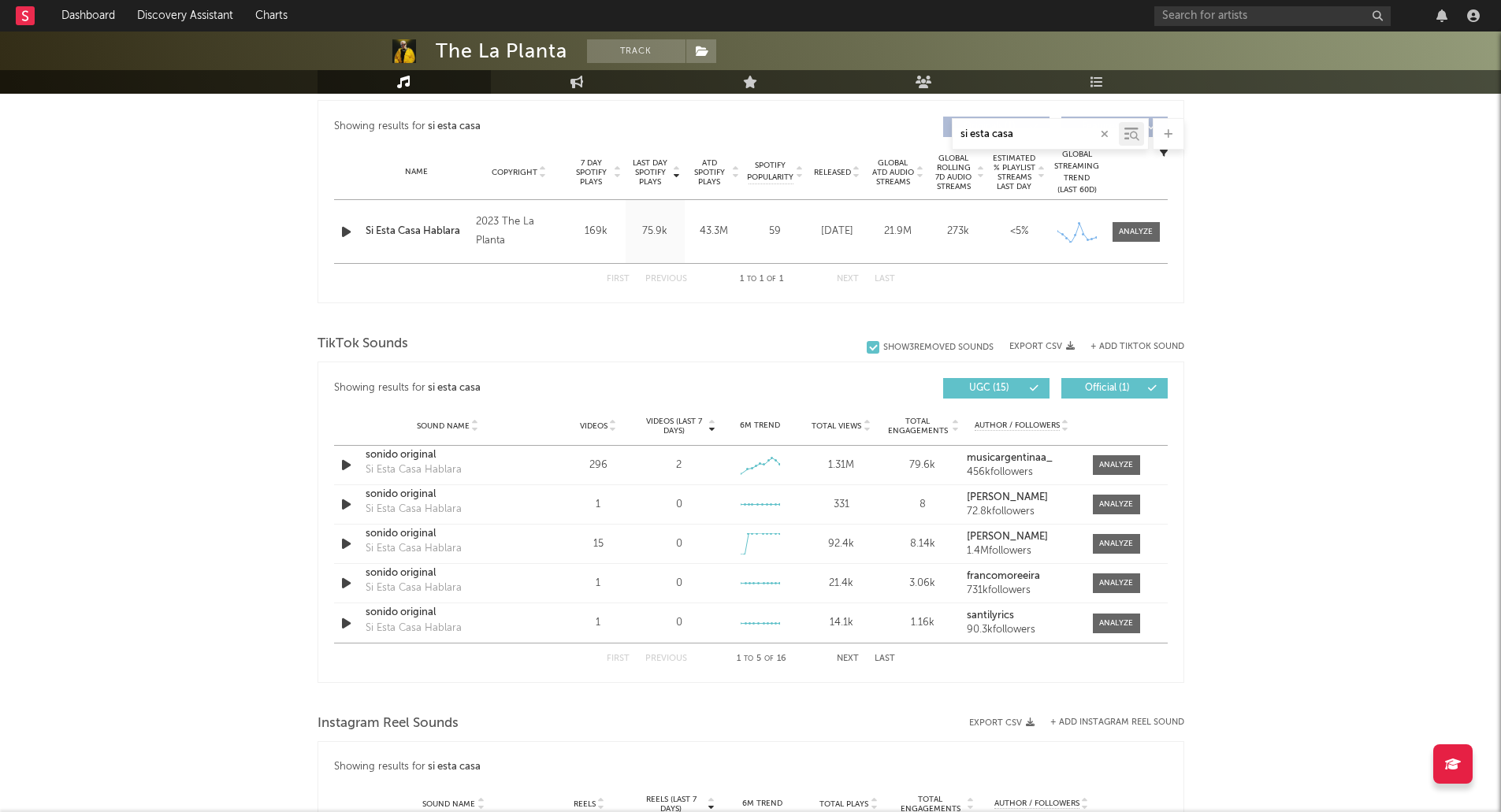
click at [845, 658] on button "Next" at bounding box center [848, 659] width 22 height 9
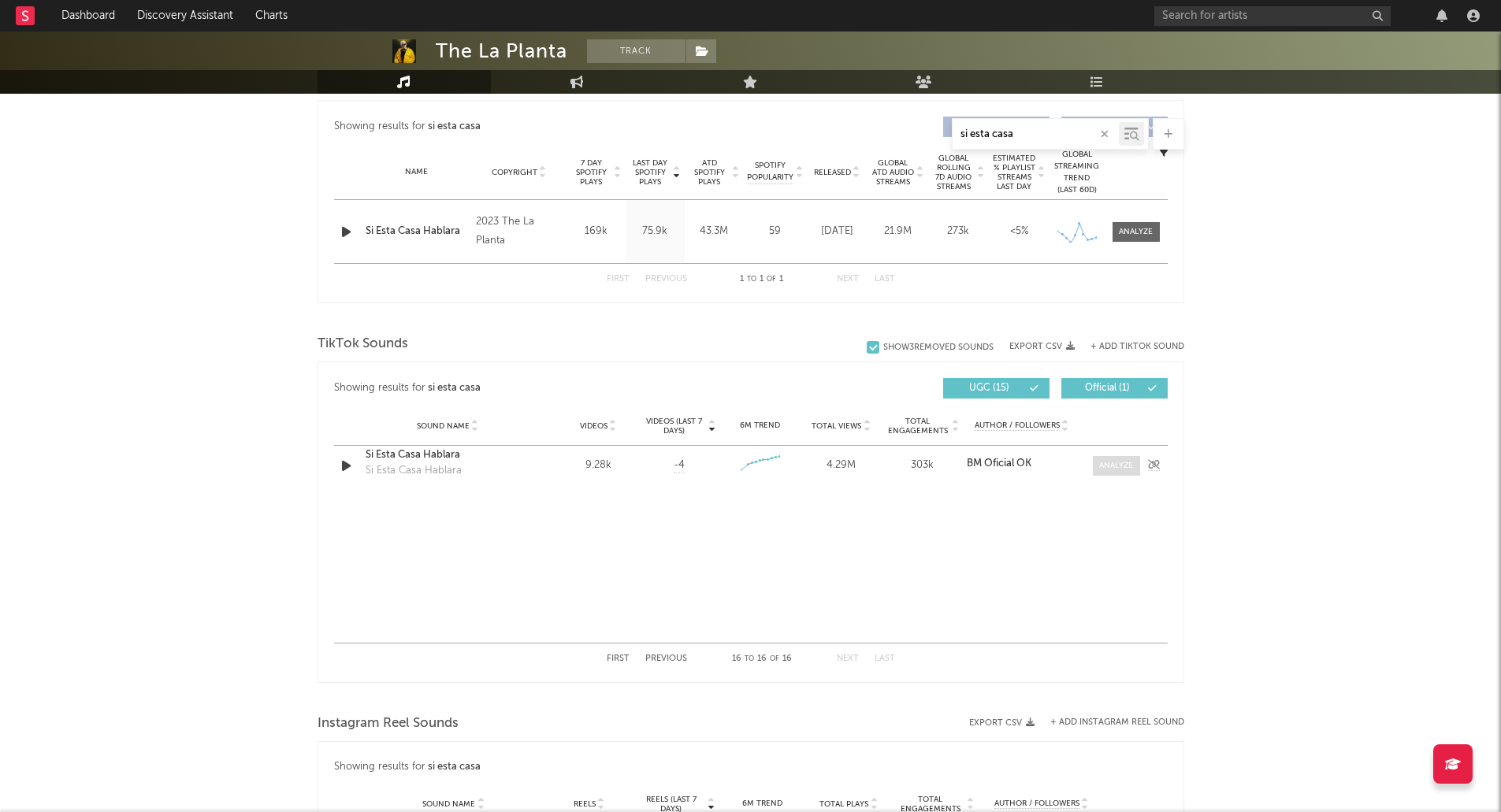
click at [1115, 466] on div at bounding box center [1116, 466] width 34 height 11
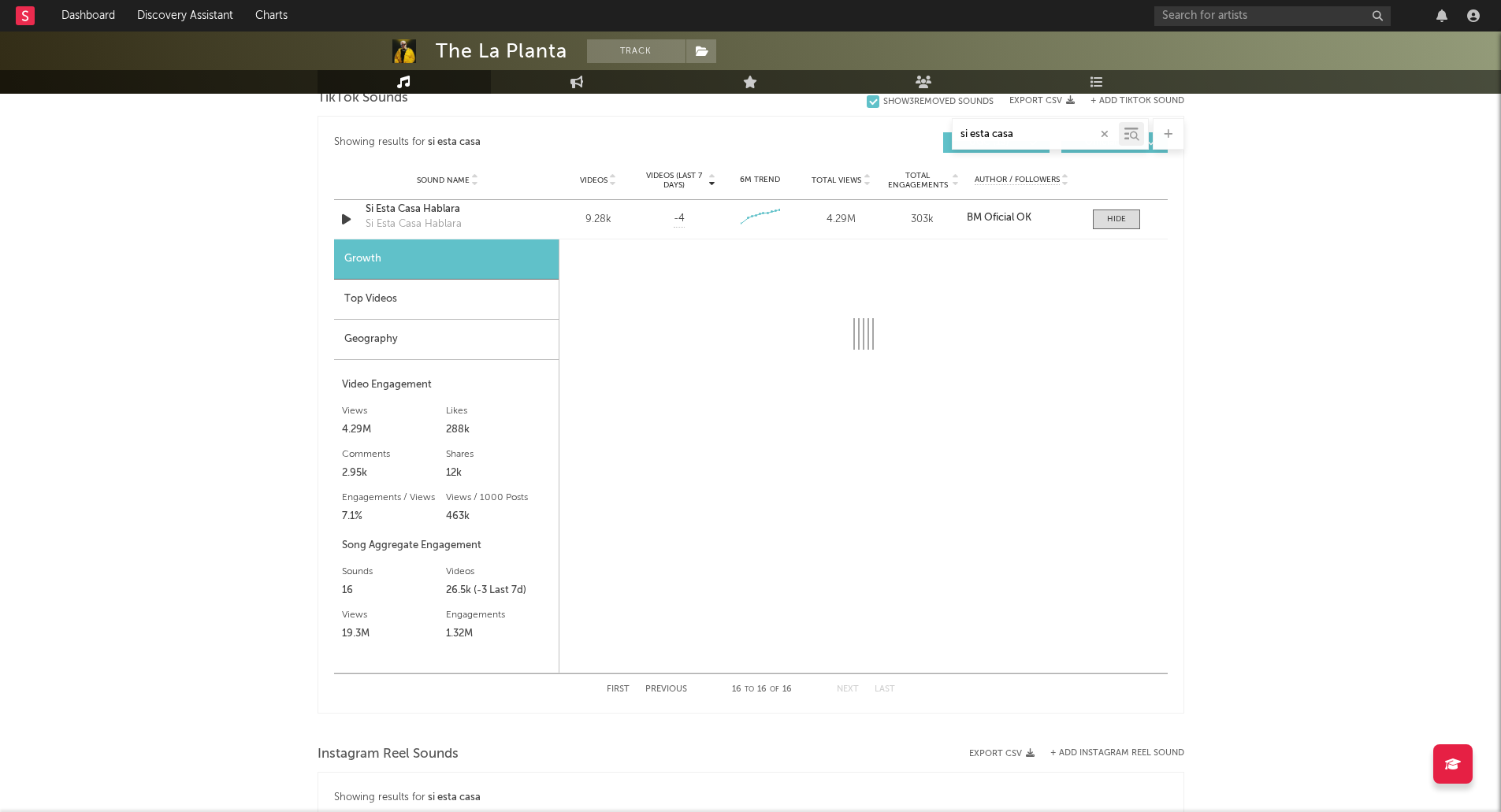
scroll to position [658, 0]
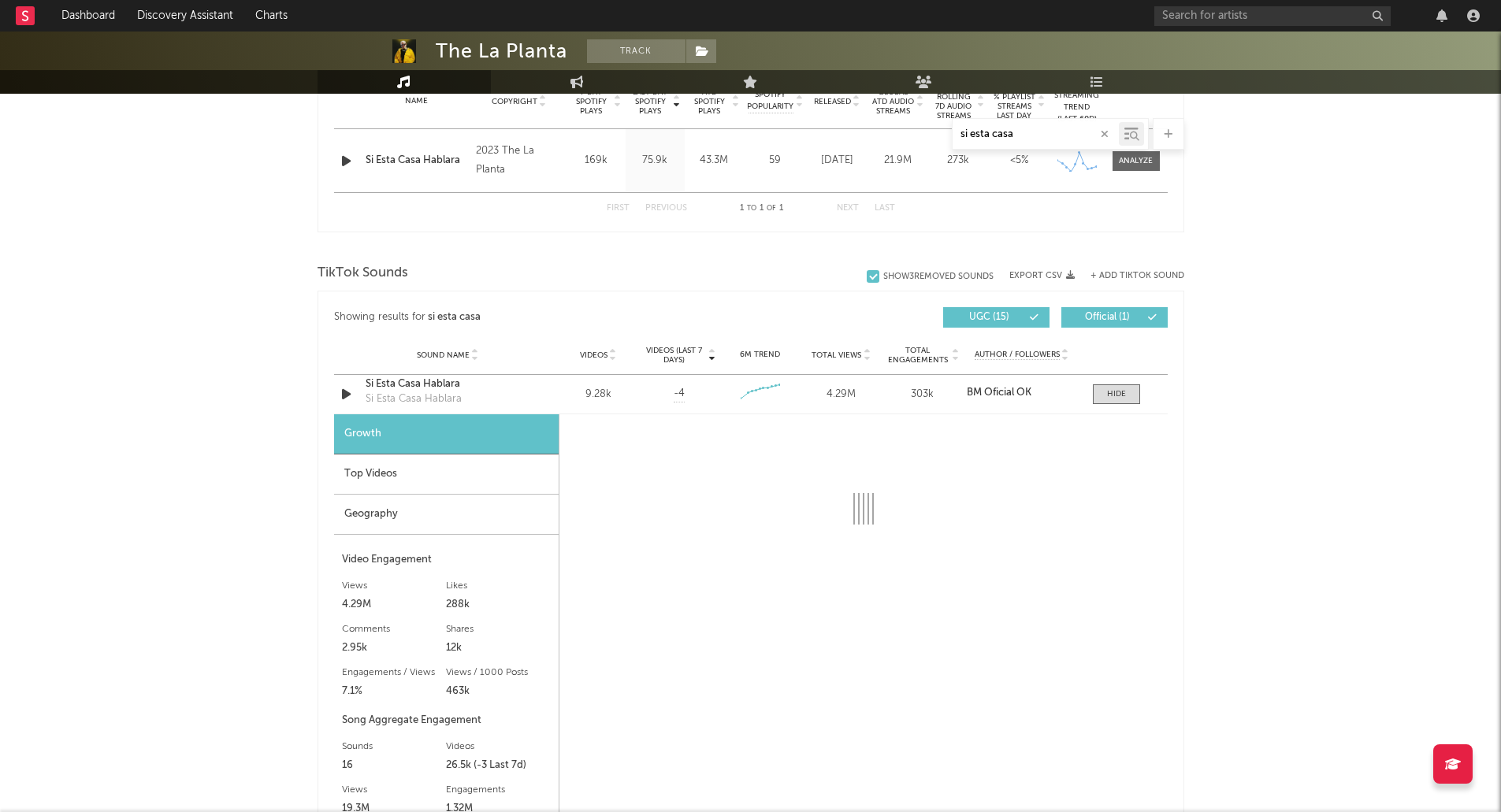
drag, startPoint x: 1026, startPoint y: 135, endPoint x: 892, endPoint y: 146, distance: 134.5
click at [892, 146] on div "si esta casa" at bounding box center [750, 134] width 867 height 32
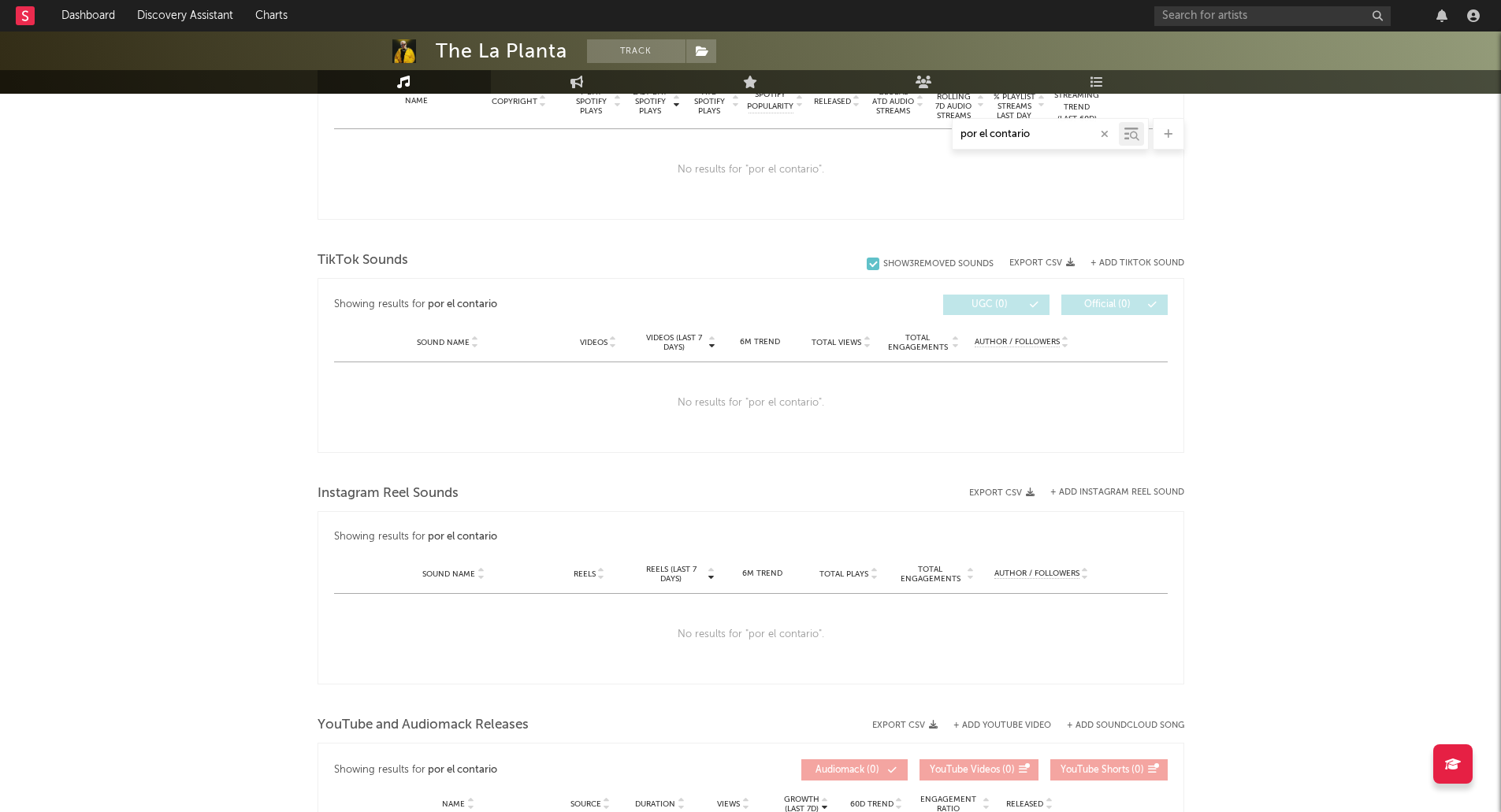
click at [1012, 136] on input "por el contario" at bounding box center [1035, 135] width 167 height 12
type input "por el contrario"
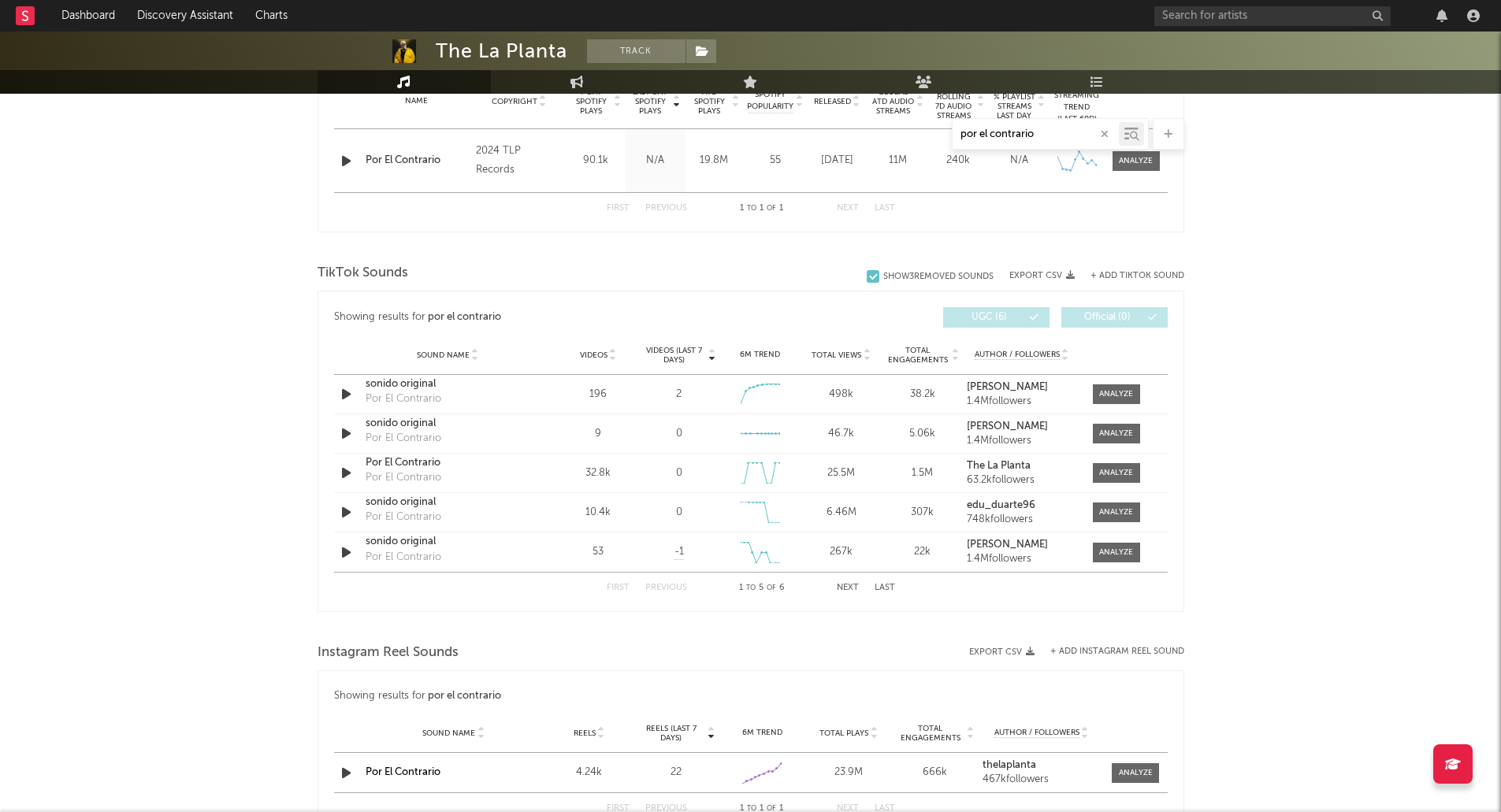
click at [879, 589] on button "Last" at bounding box center [885, 588] width 20 height 9
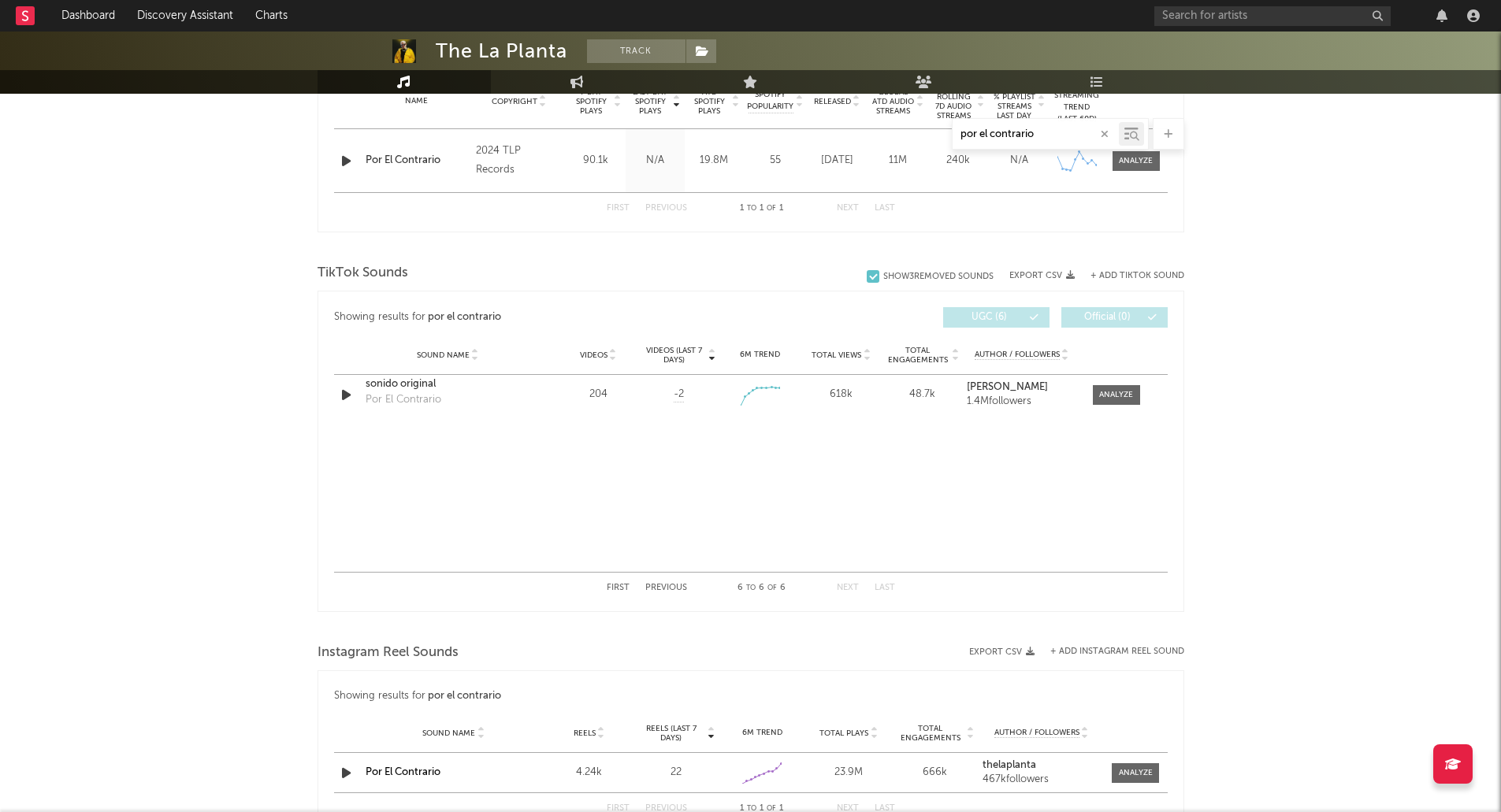
click at [671, 590] on button "Previous" at bounding box center [666, 588] width 41 height 9
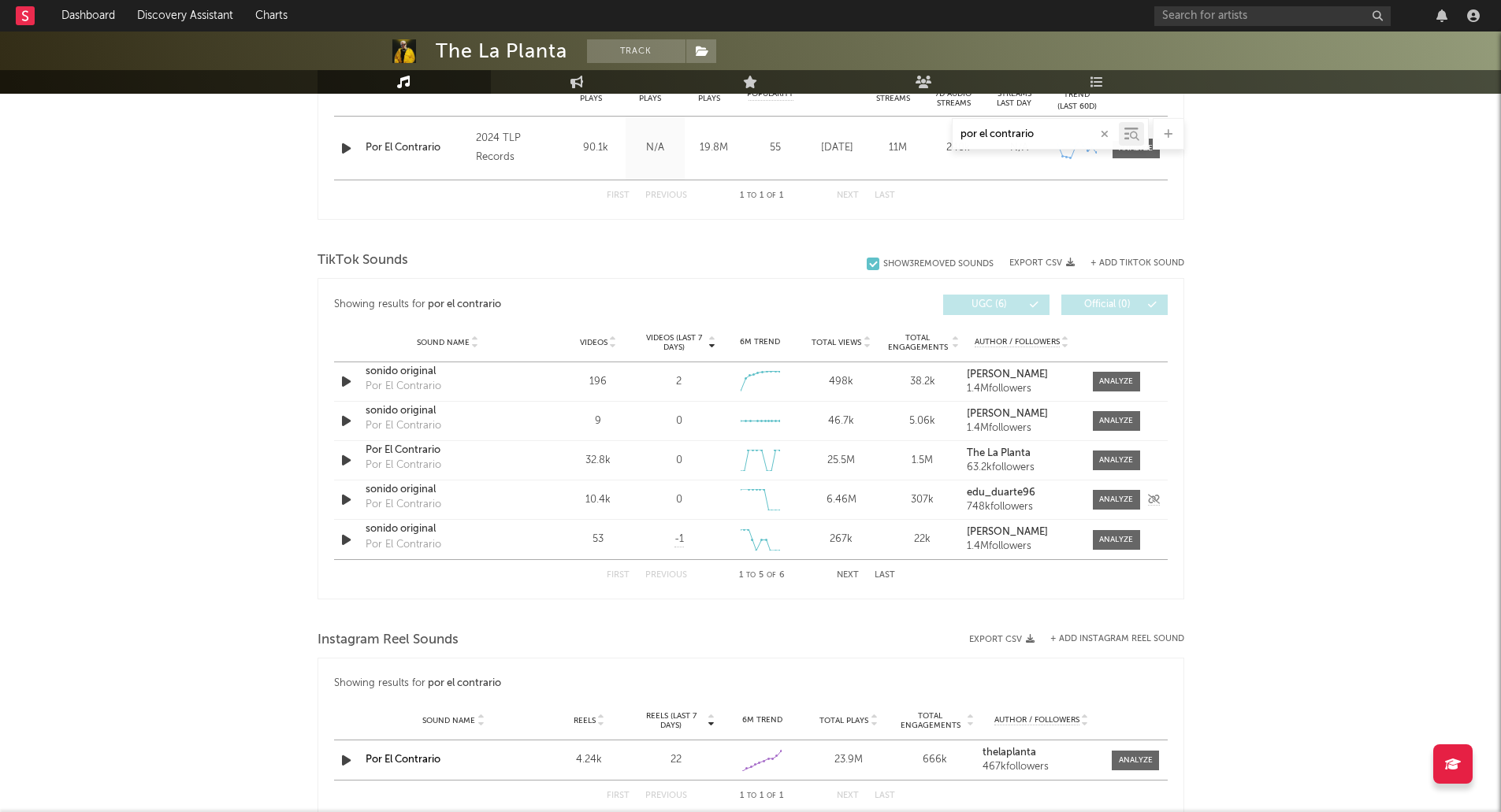
scroll to position [671, 0]
click at [849, 577] on button "Next" at bounding box center [848, 575] width 22 height 9
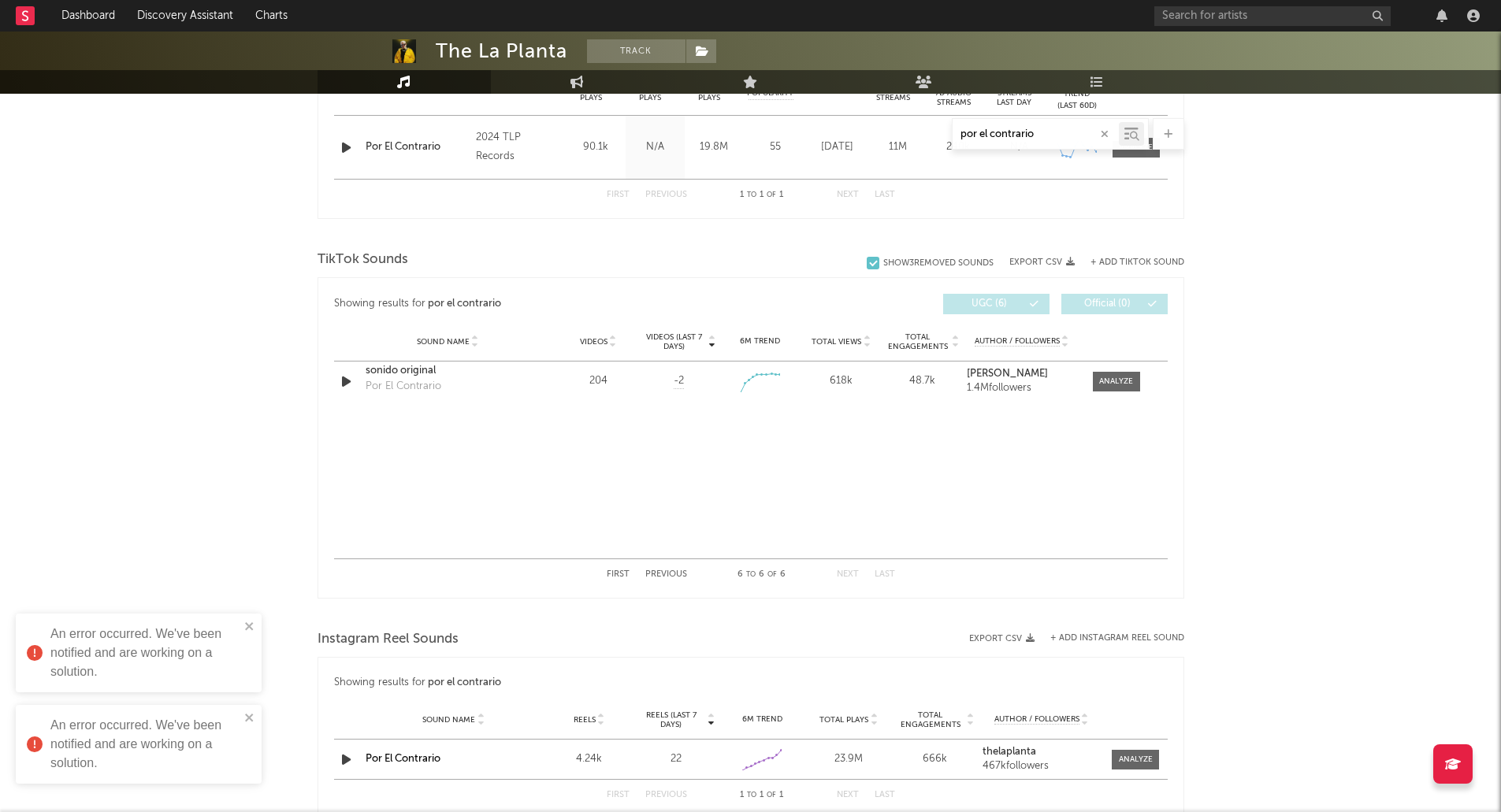
click at [620, 577] on button "First" at bounding box center [618, 575] width 23 height 9
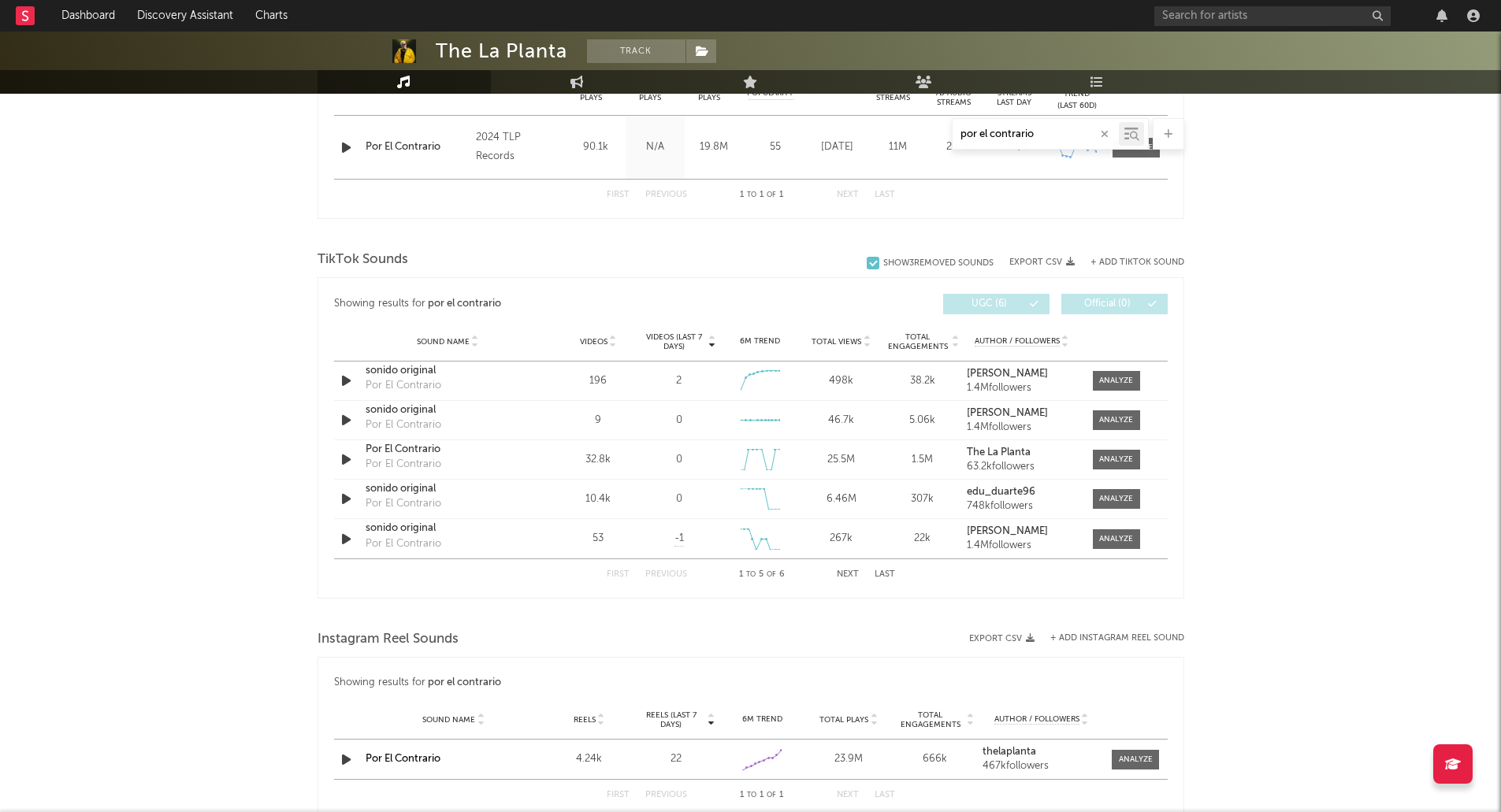
click at [920, 348] on span "Total Engagements" at bounding box center [917, 341] width 63 height 19
click at [1103, 383] on div at bounding box center [1116, 380] width 34 height 11
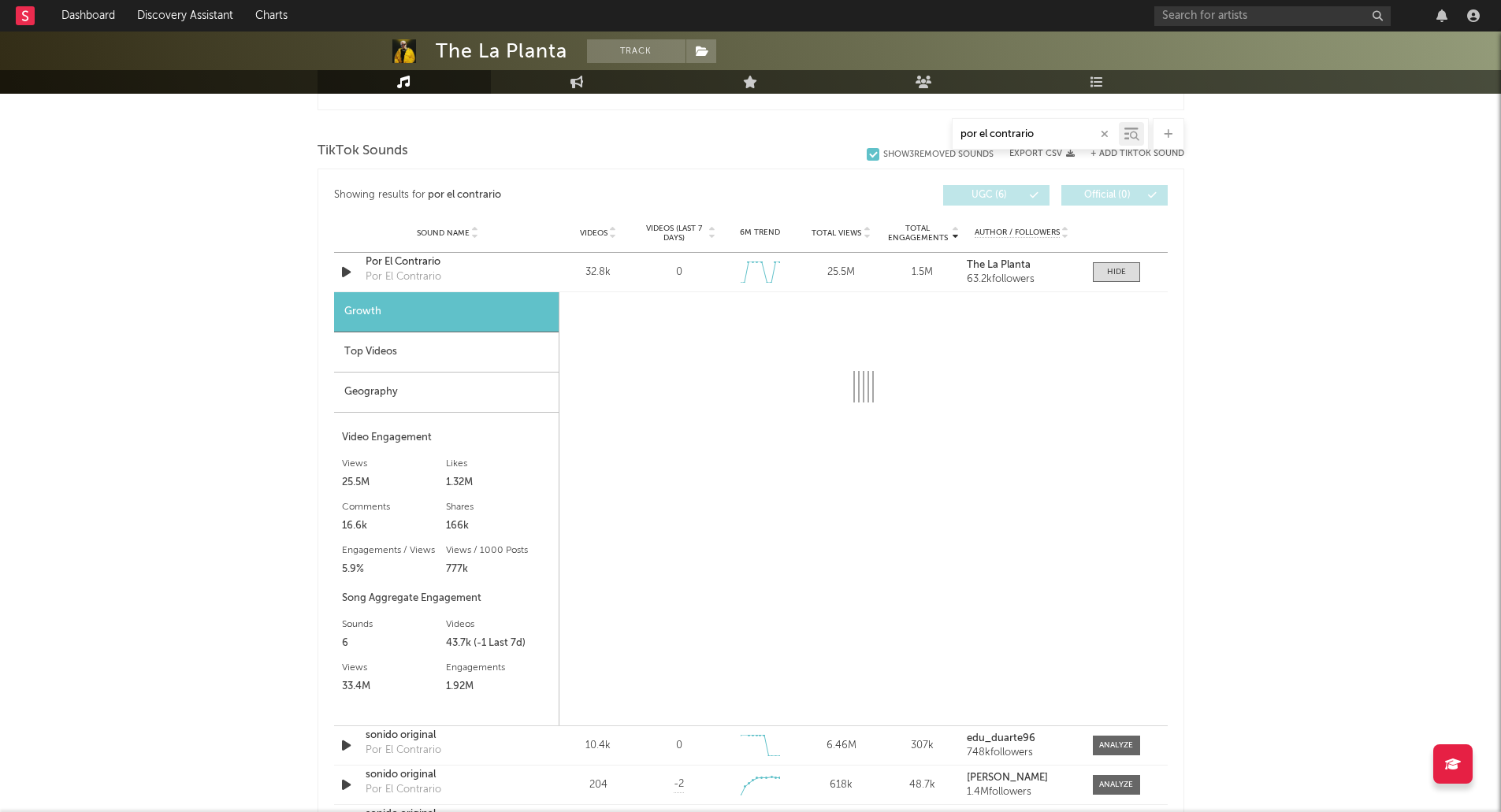
scroll to position [781, 0]
select select "6m"
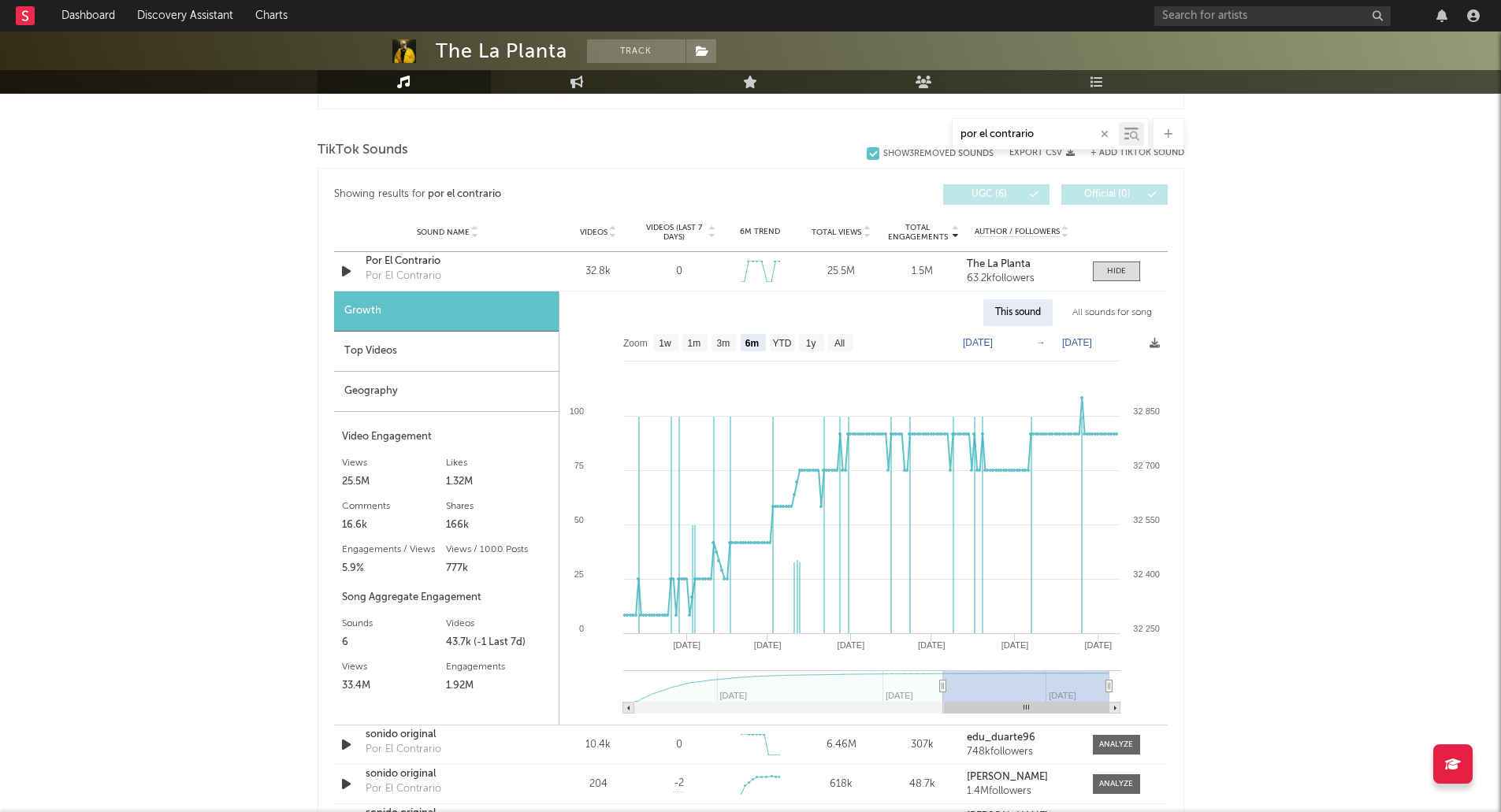
drag, startPoint x: 1045, startPoint y: 128, endPoint x: 907, endPoint y: 125, distance: 138.0
click at [907, 125] on div "por el contrario" at bounding box center [750, 134] width 867 height 32
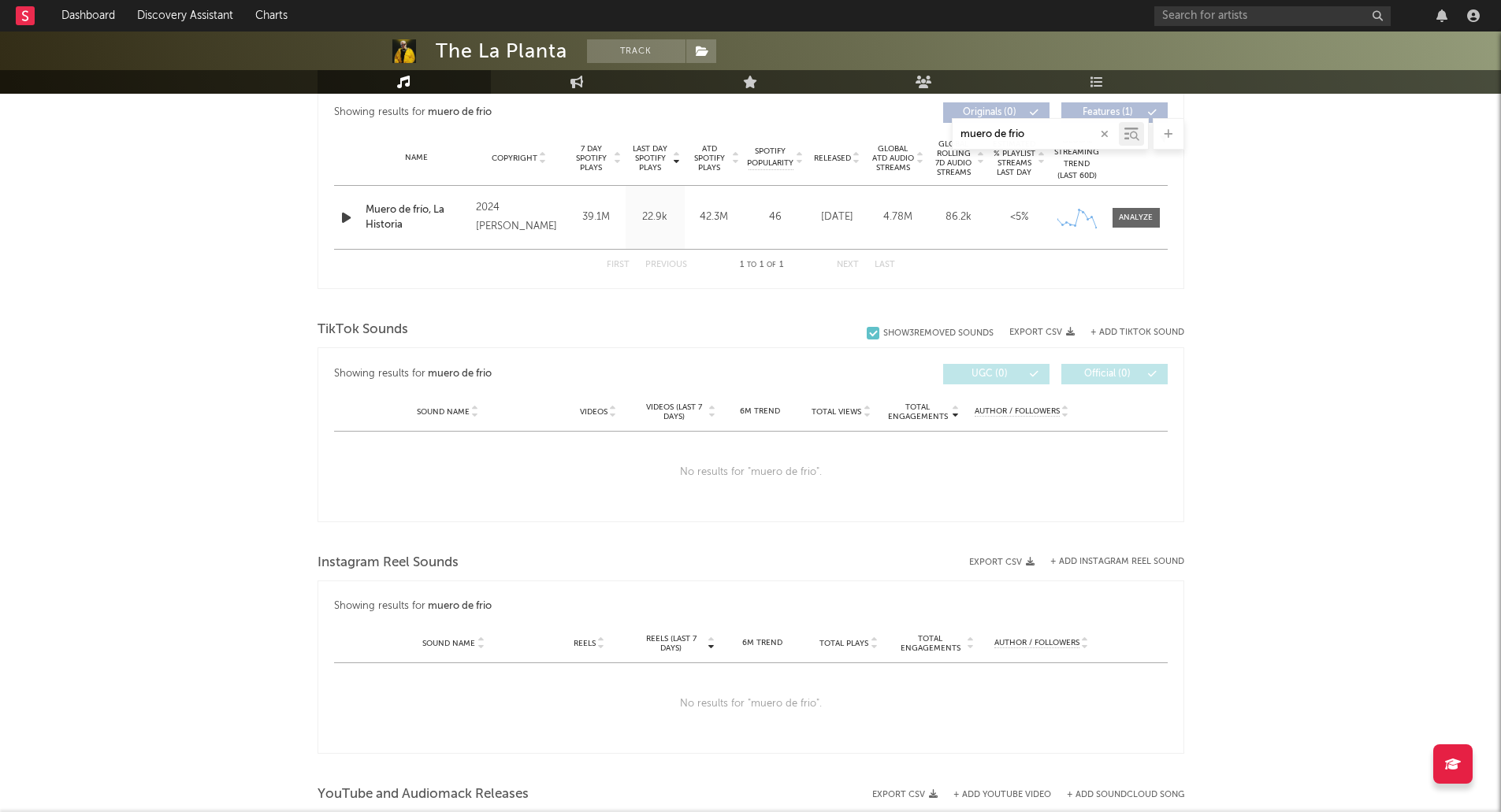
scroll to position [616, 0]
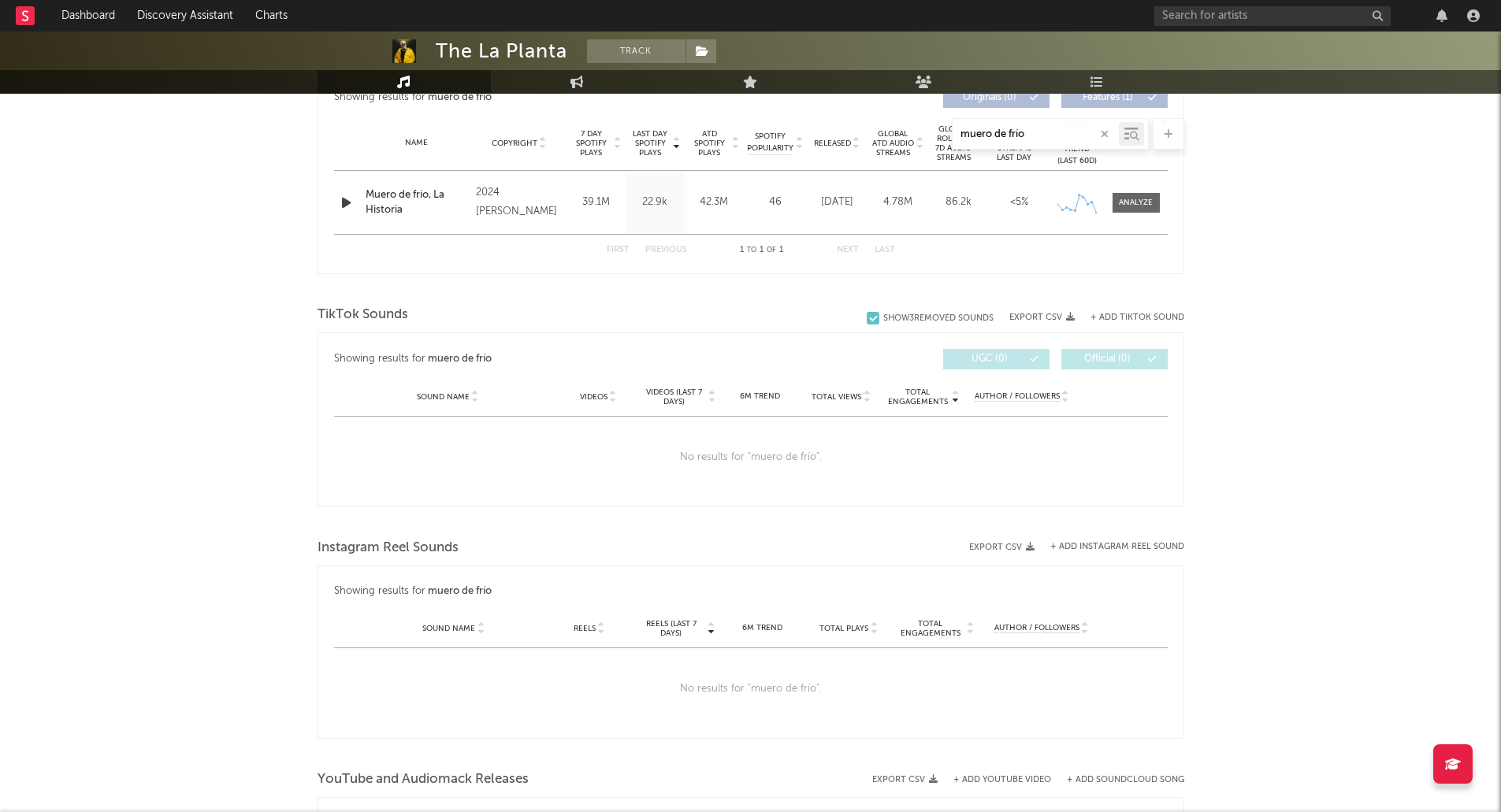
click at [1036, 132] on input "muero de frío" at bounding box center [1035, 135] width 167 height 12
drag, startPoint x: 1036, startPoint y: 132, endPoint x: 889, endPoint y: 138, distance: 147.1
click at [889, 138] on div "muero de frío" at bounding box center [750, 134] width 867 height 32
type input "l"
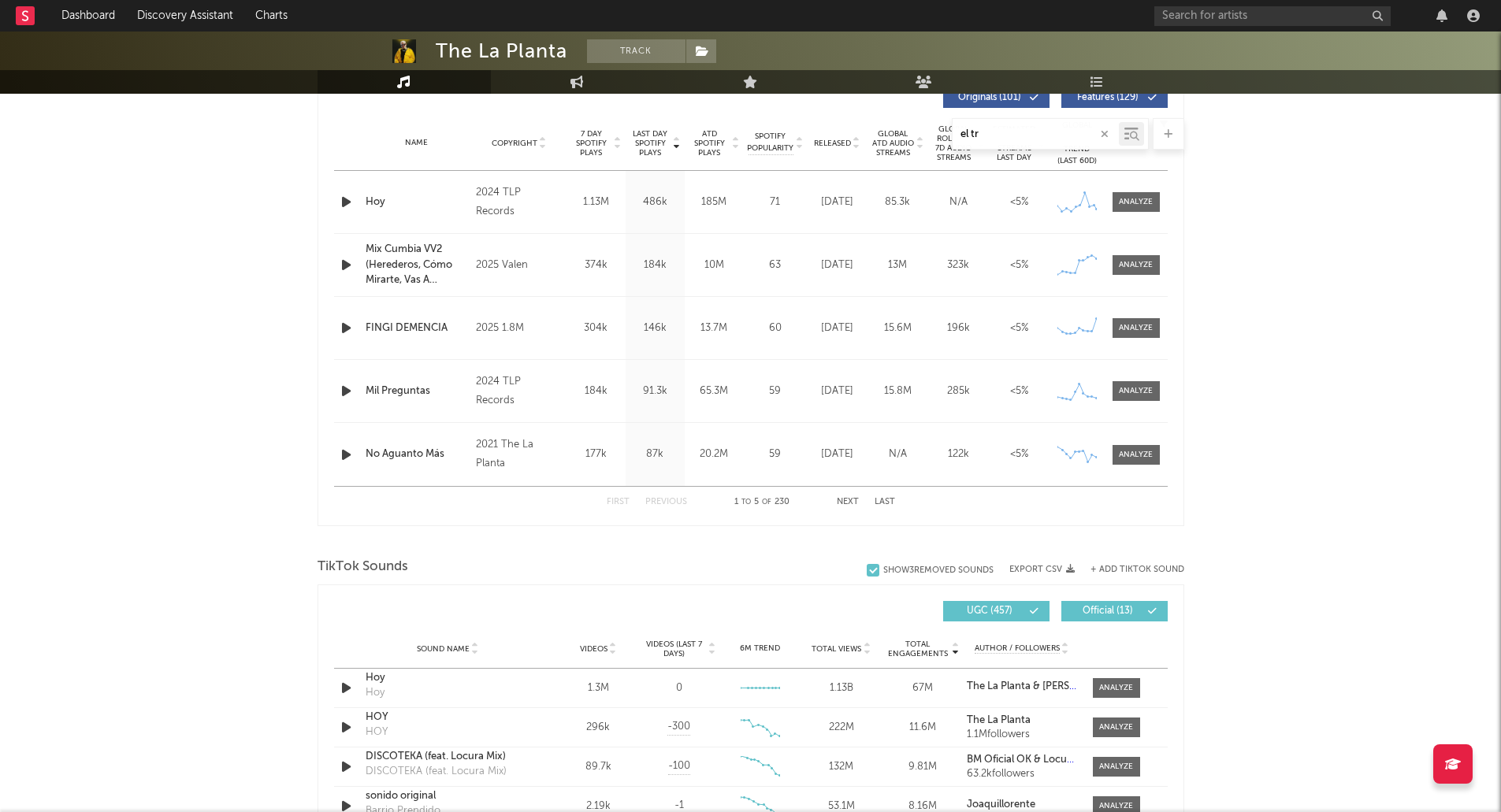
type input "el trt"
select select "6m"
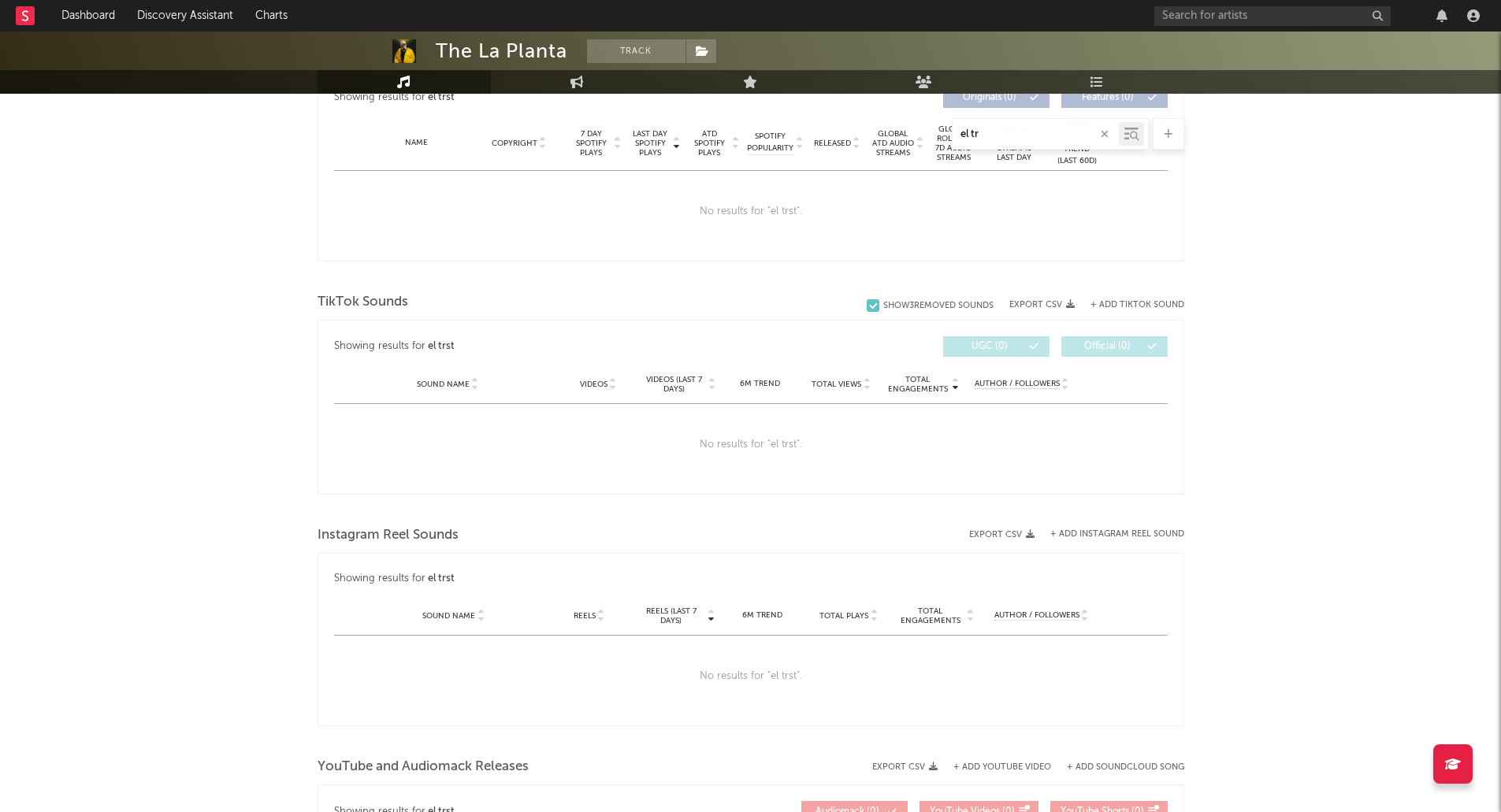
type input "el t"
select select "6m"
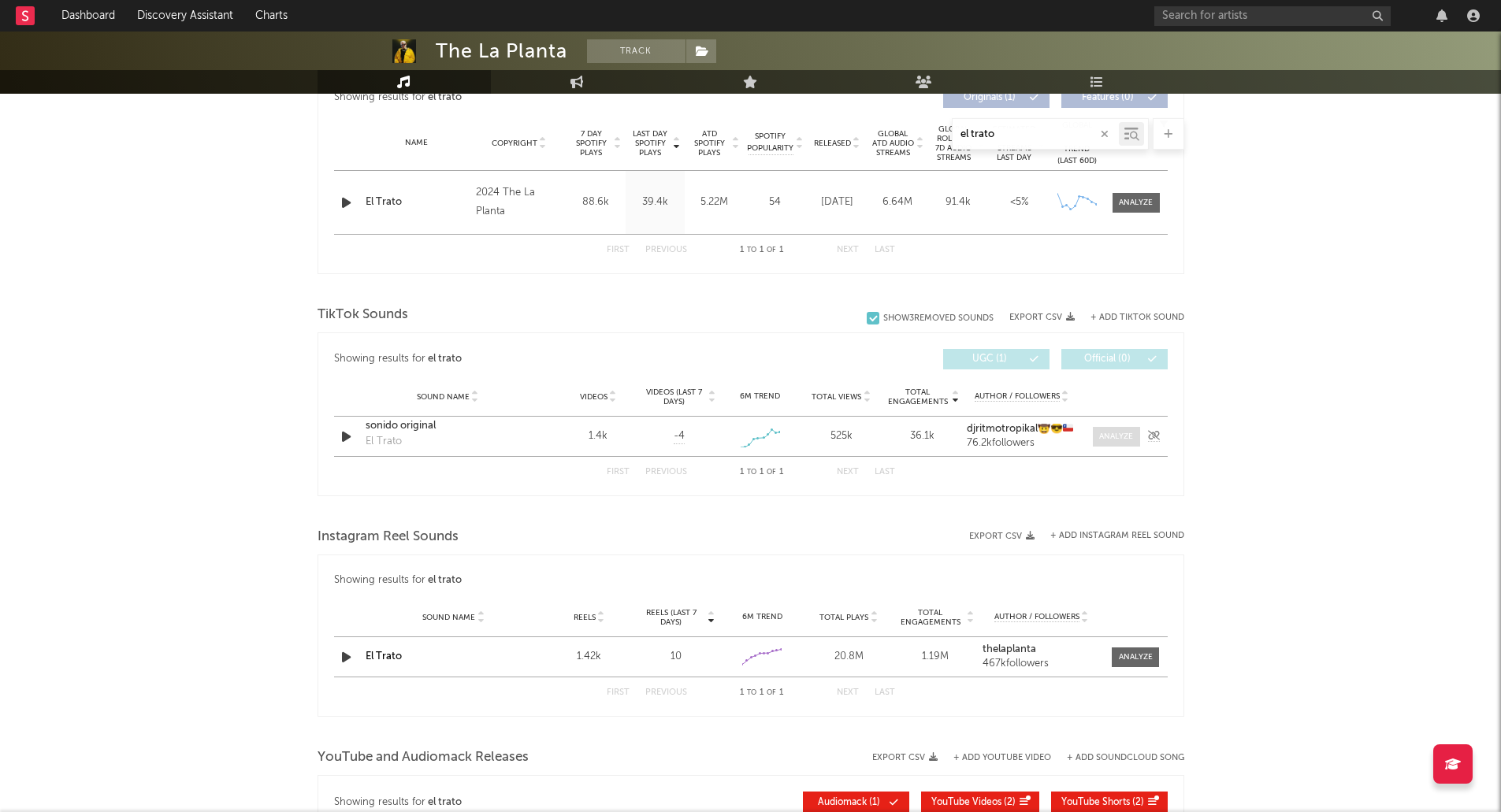
type input "el trato"
click at [1110, 440] on div at bounding box center [1116, 436] width 34 height 11
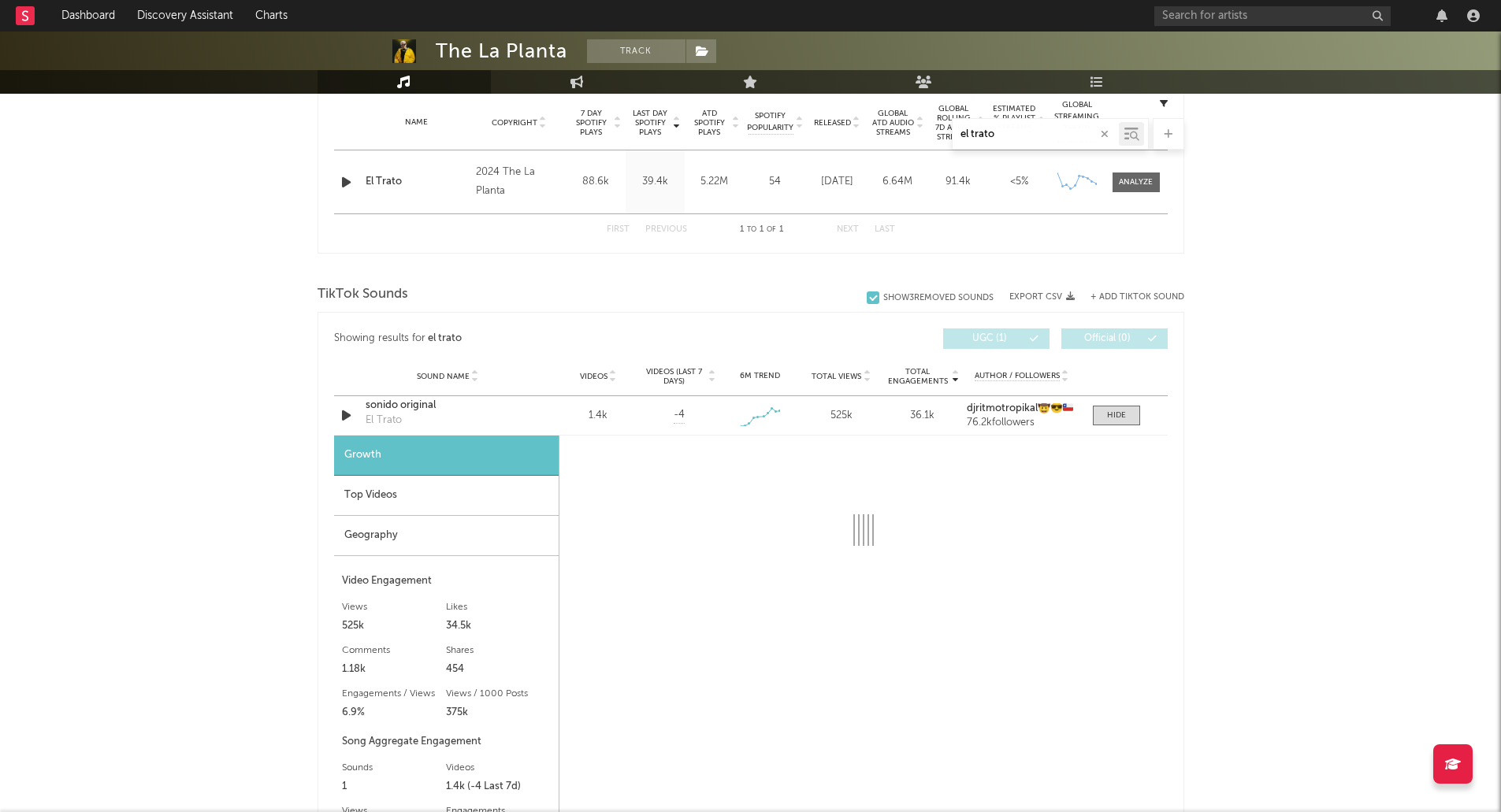
scroll to position [637, 0]
select select "6m"
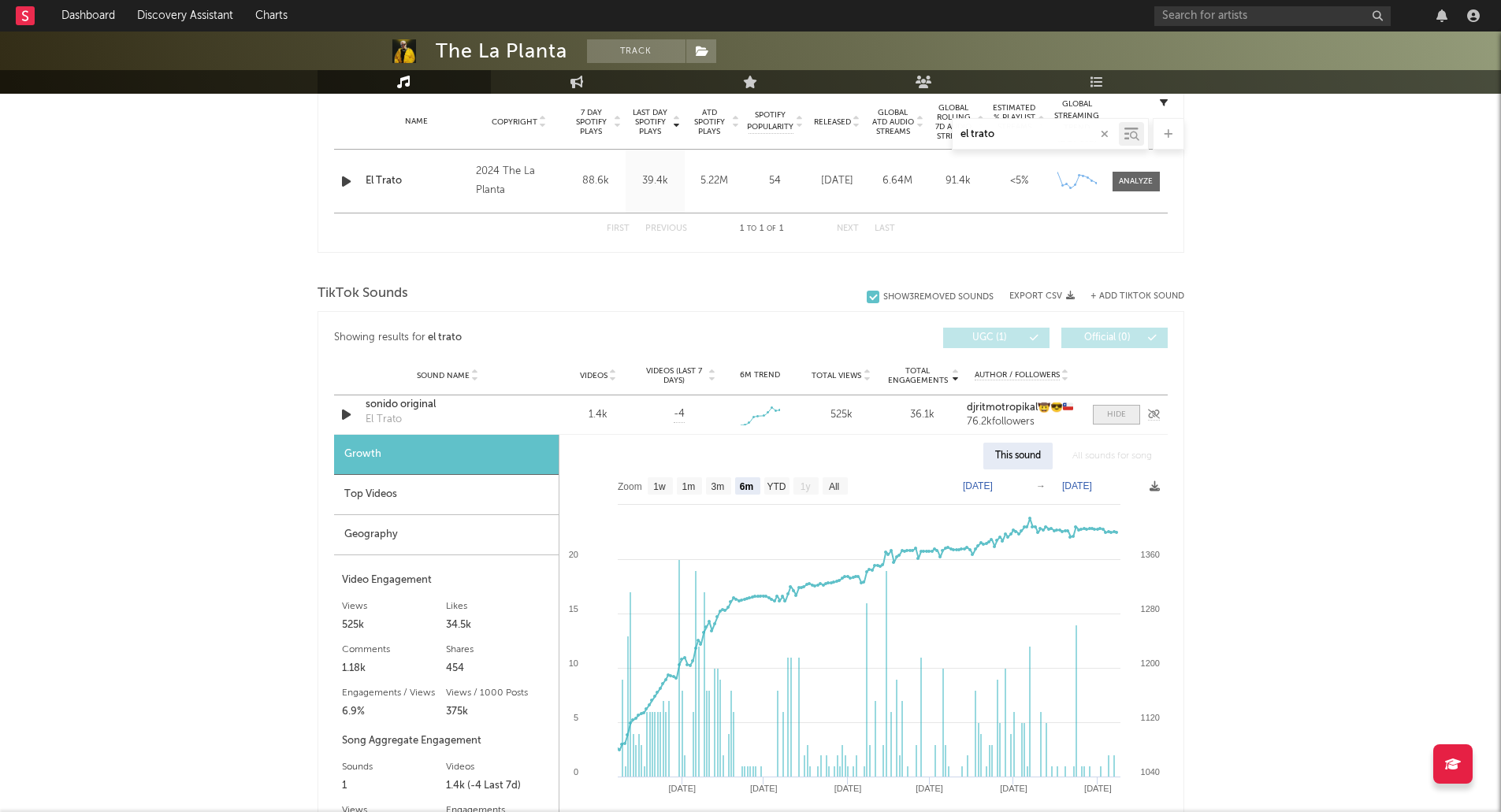
click at [1127, 413] on span at bounding box center [1116, 414] width 48 height 19
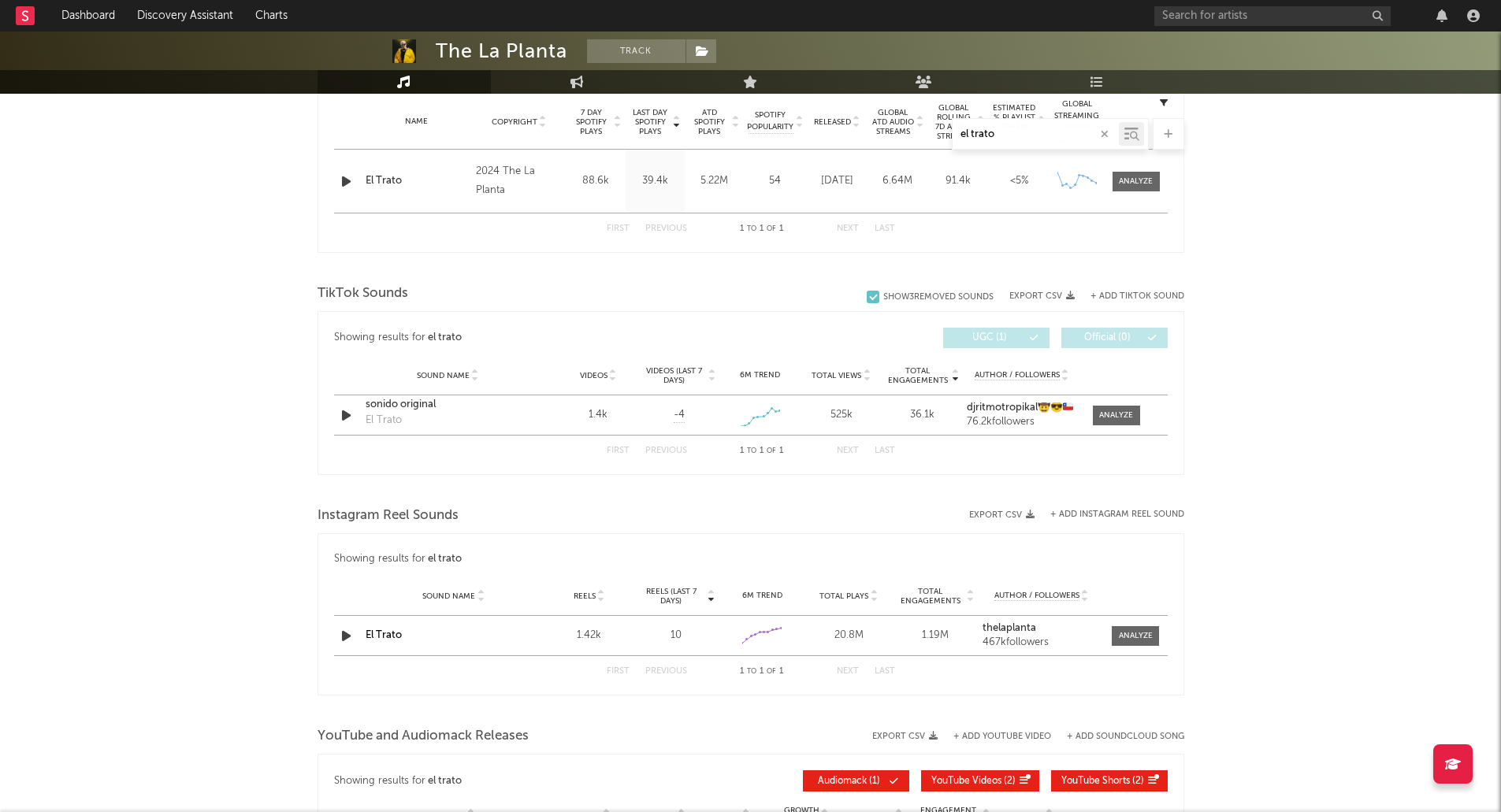
click at [1032, 141] on div "el trato" at bounding box center [1035, 134] width 167 height 19
drag, startPoint x: 1035, startPoint y: 130, endPoint x: 877, endPoint y: 140, distance: 158.3
click at [877, 140] on div "el trato" at bounding box center [750, 134] width 867 height 32
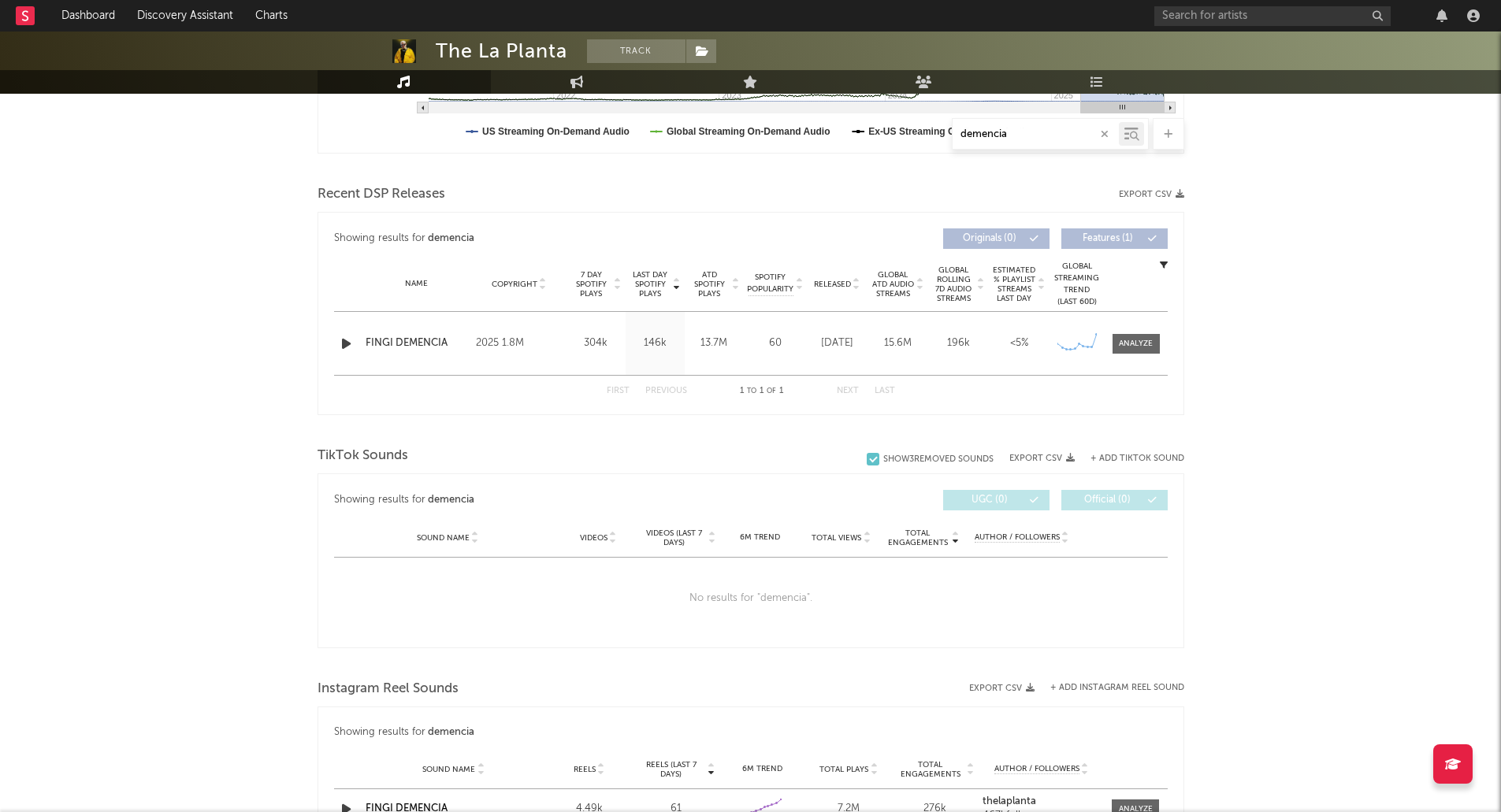
scroll to position [476, 0]
drag, startPoint x: 1019, startPoint y: 133, endPoint x: 865, endPoint y: 160, distance: 156.3
click at [865, 160] on div "Music demencia Total Artist Consumption Luminate - Daily Luminate - Weekly BMAT…" at bounding box center [750, 509] width 867 height 1544
click at [1149, 346] on div at bounding box center [1136, 342] width 34 height 11
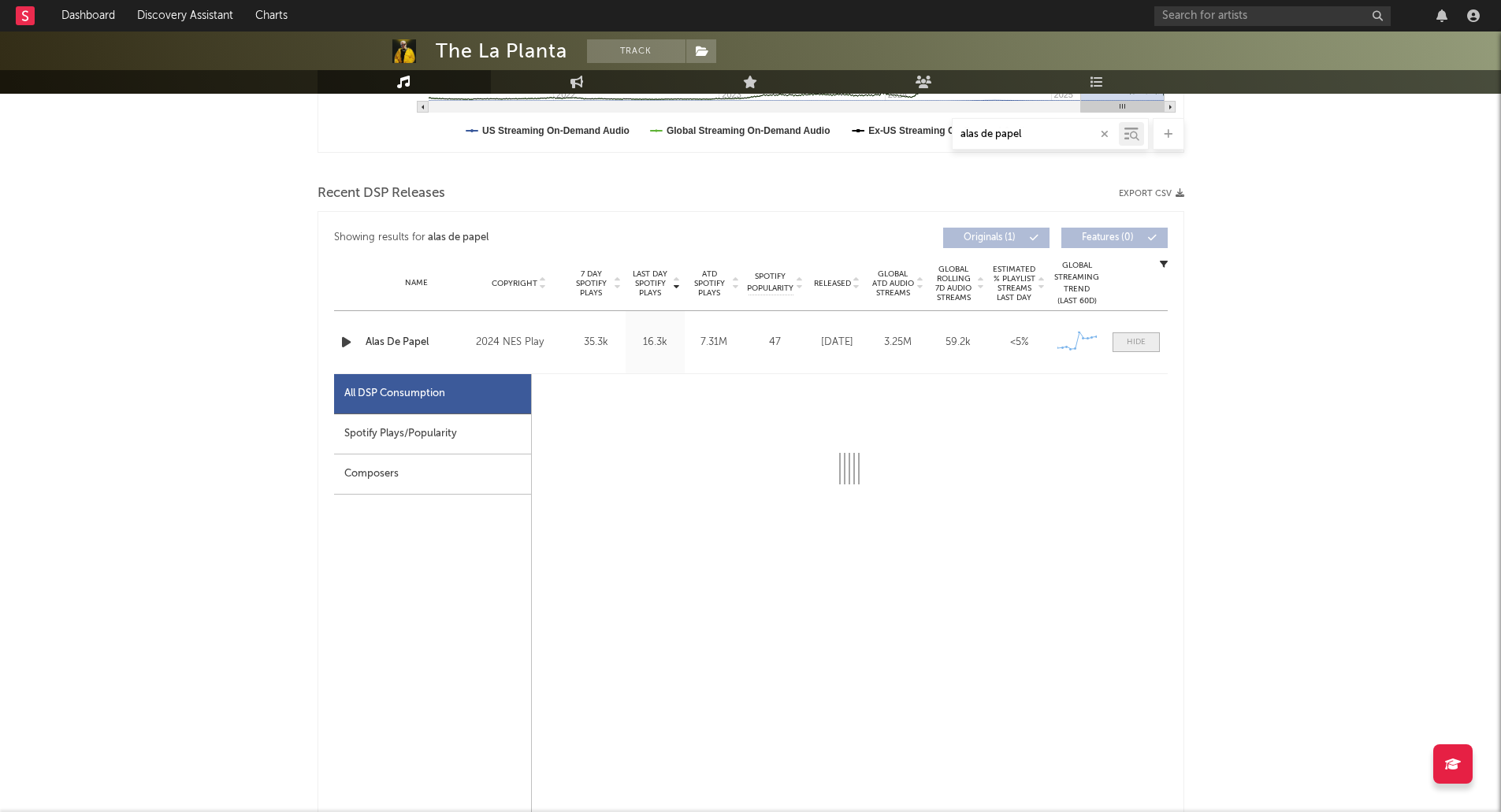
click at [1149, 346] on span at bounding box center [1137, 342] width 48 height 19
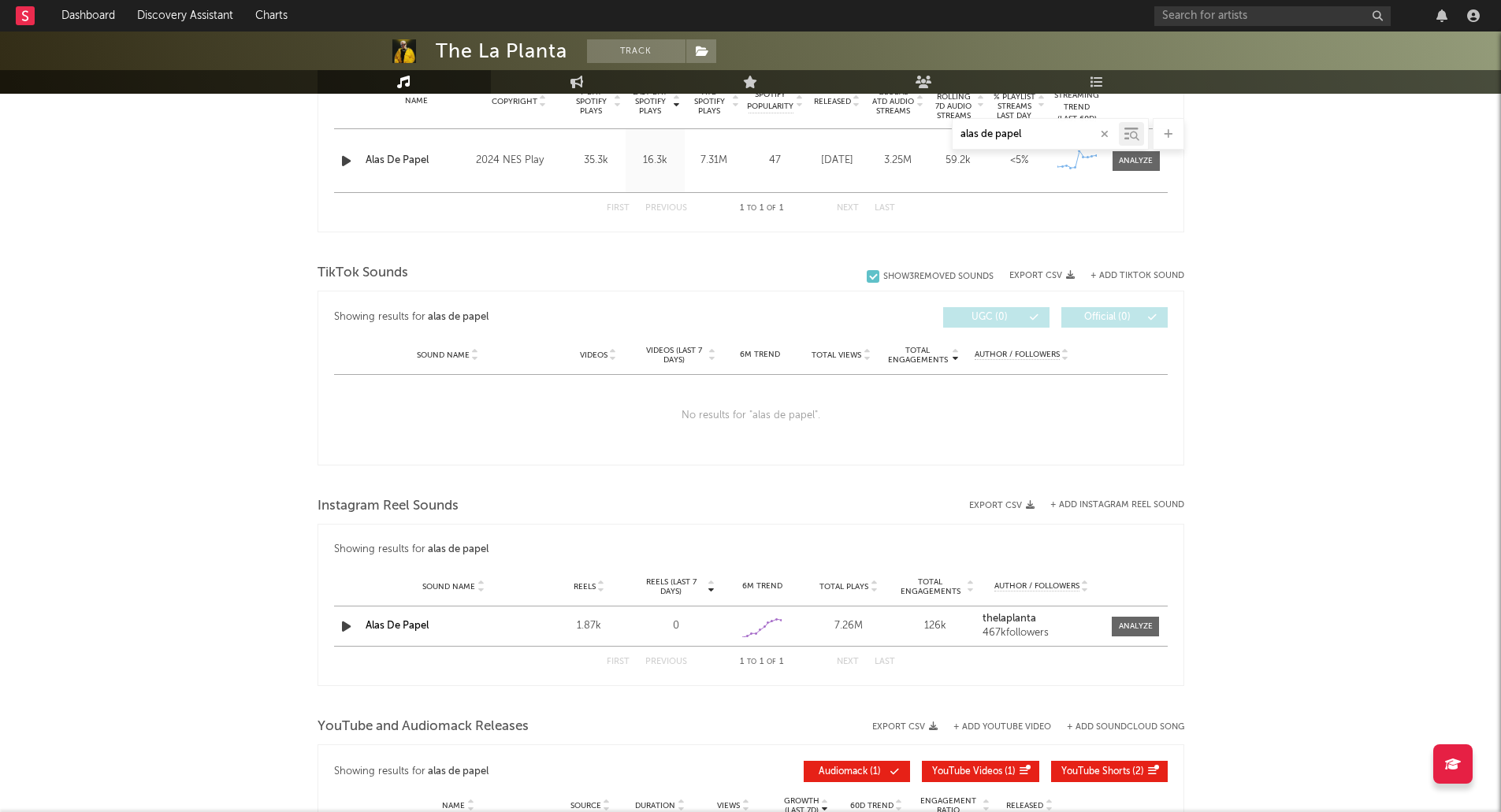
scroll to position [588, 0]
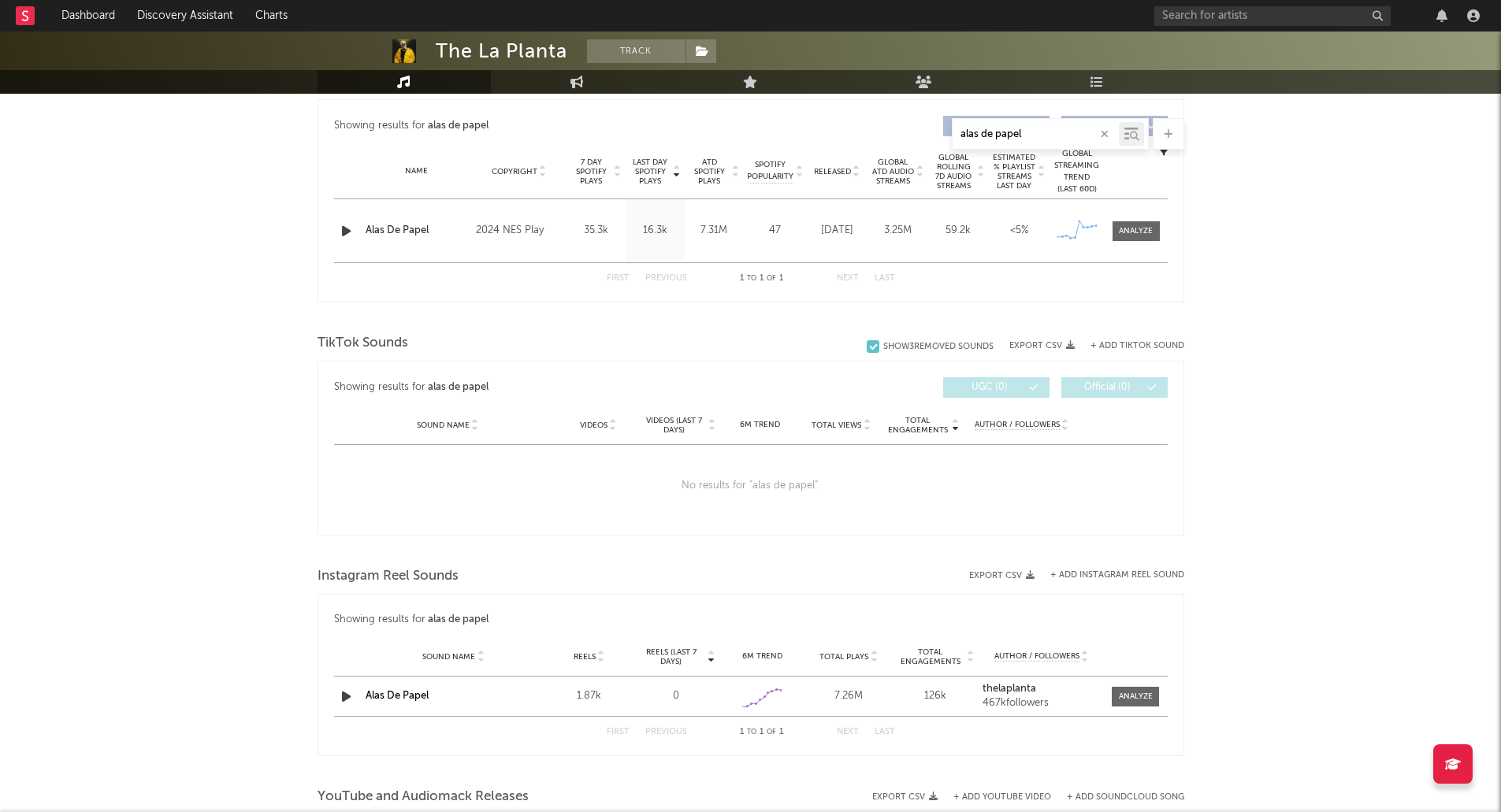
drag, startPoint x: 980, startPoint y: 139, endPoint x: 1123, endPoint y: 167, distance: 145.7
click at [1123, 167] on div "Music alas de papel Total Artist Consumption Luminate - Daily Luminate - Weekly…" at bounding box center [750, 373] width 867 height 1496
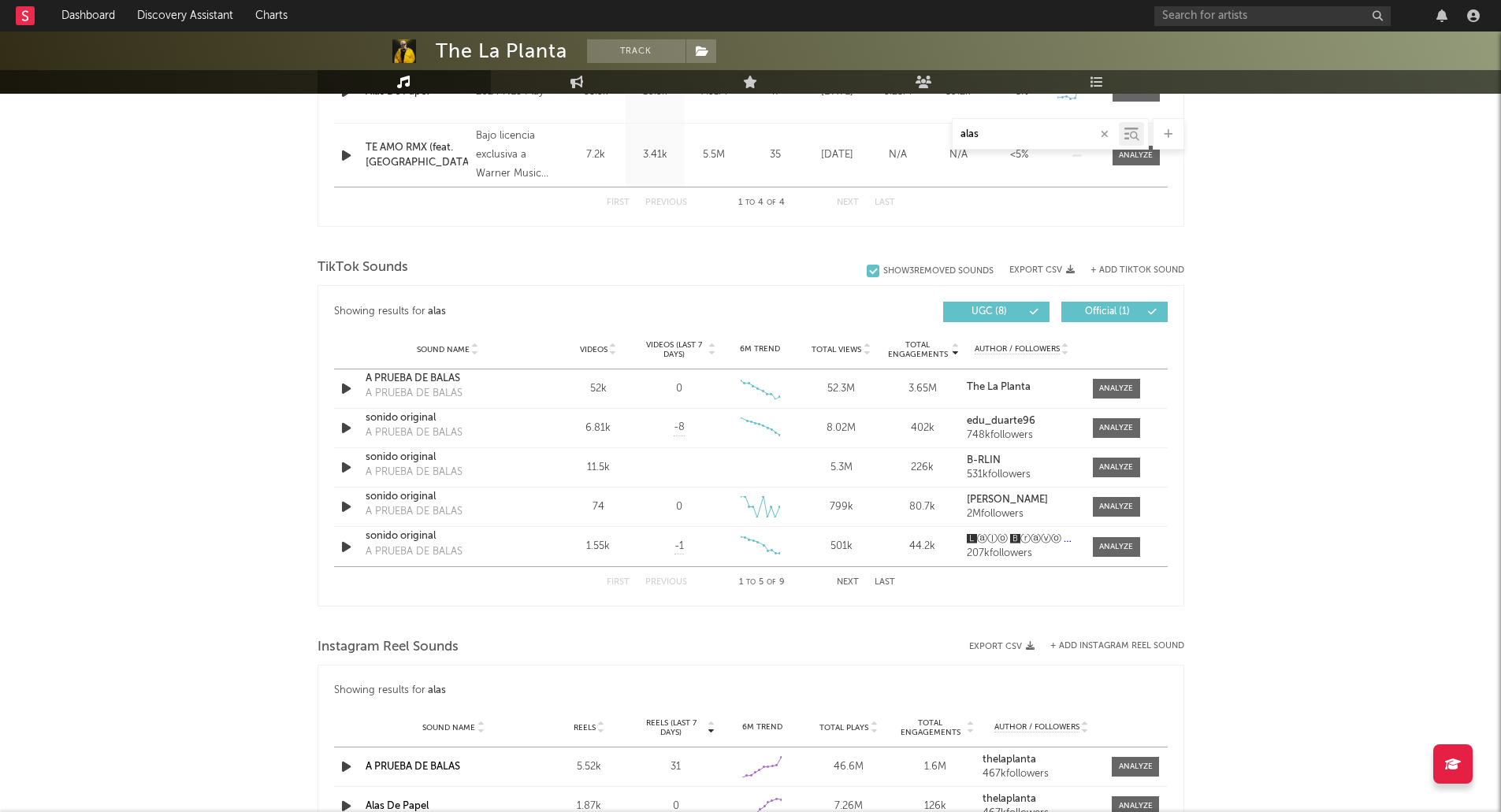
scroll to position [860, 0]
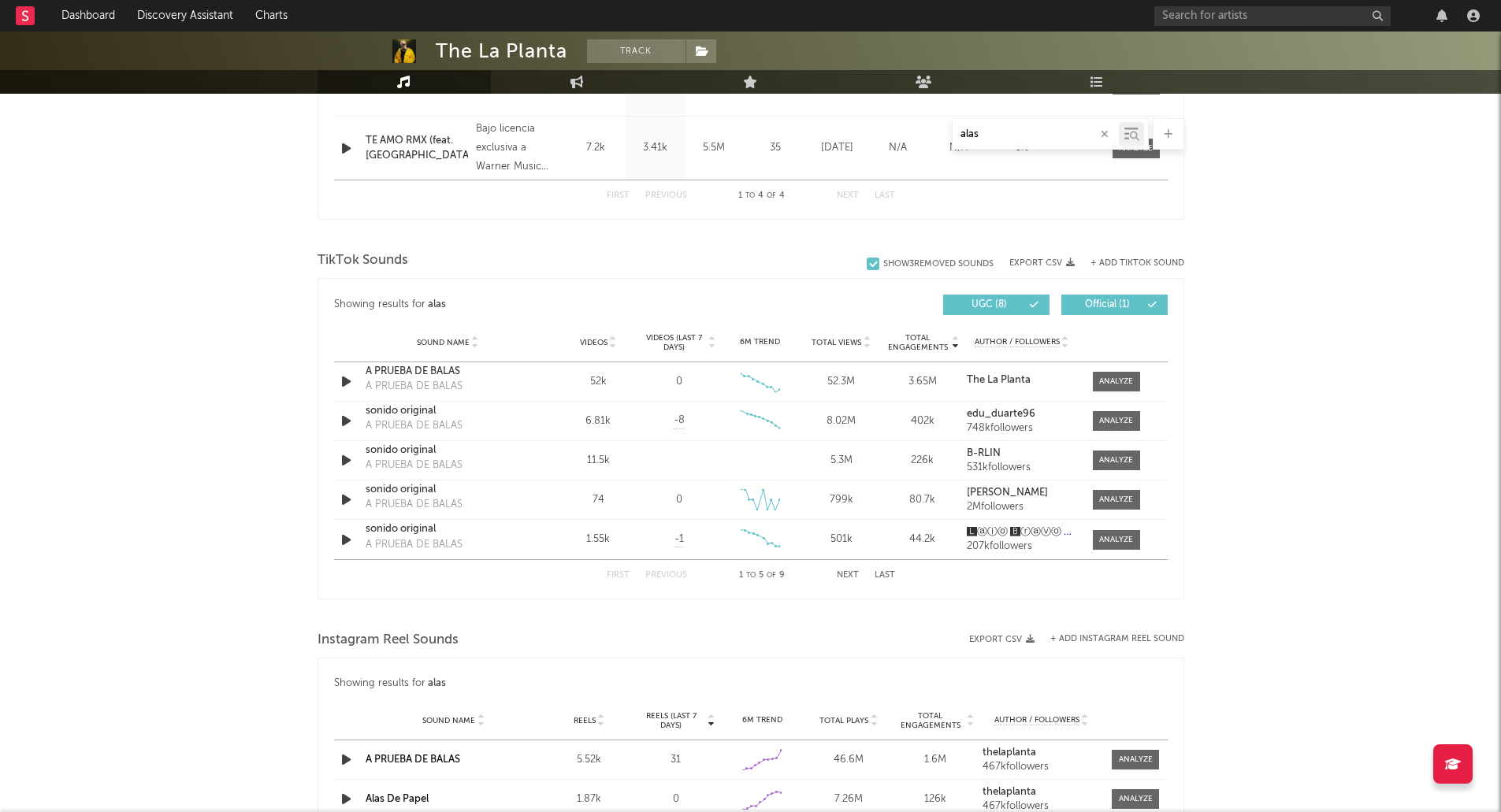
click at [858, 573] on button "Next" at bounding box center [848, 576] width 22 height 9
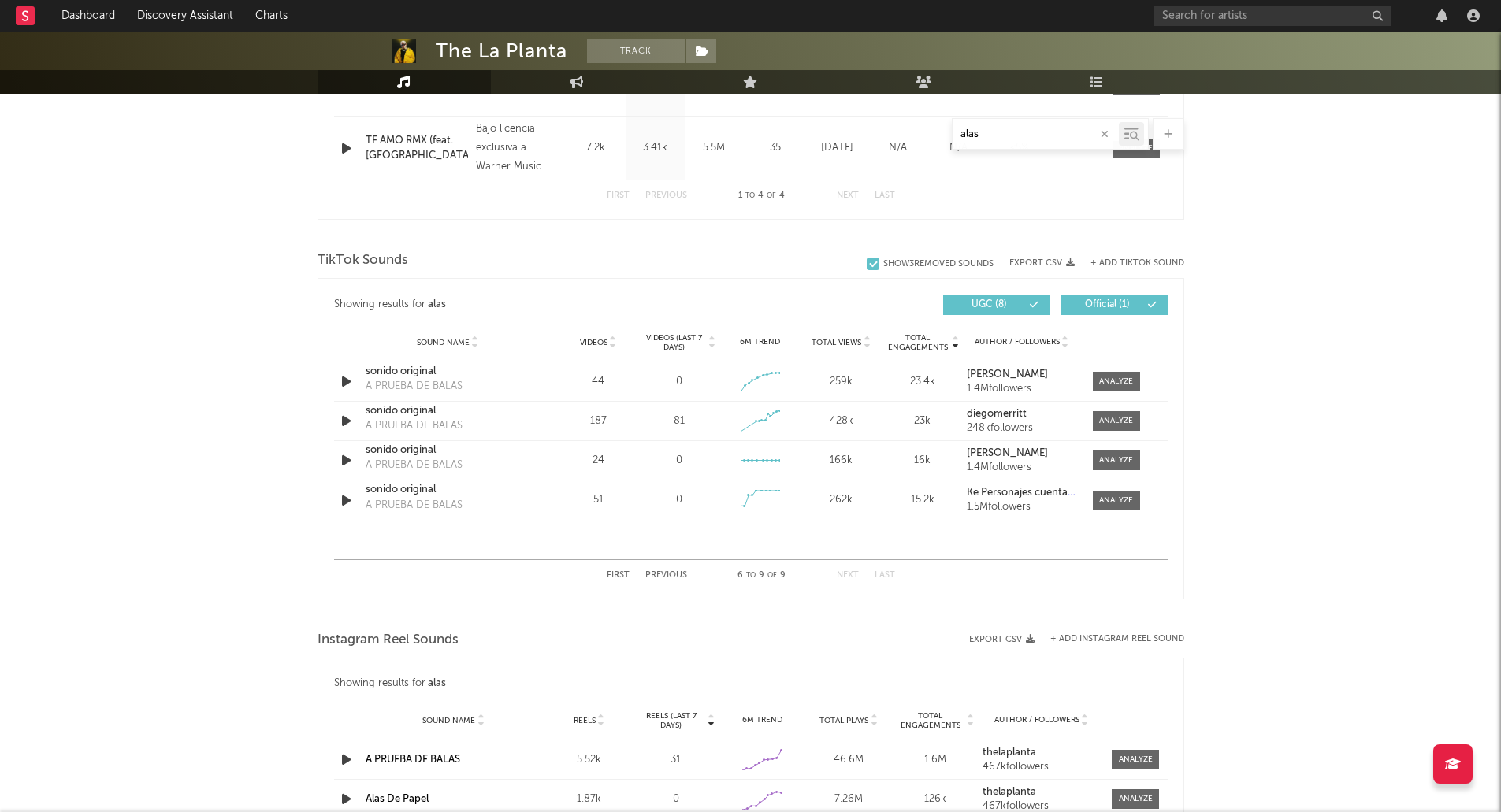
click at [858, 573] on button "Next" at bounding box center [848, 576] width 22 height 9
click at [677, 576] on button "Previous" at bounding box center [666, 576] width 41 height 9
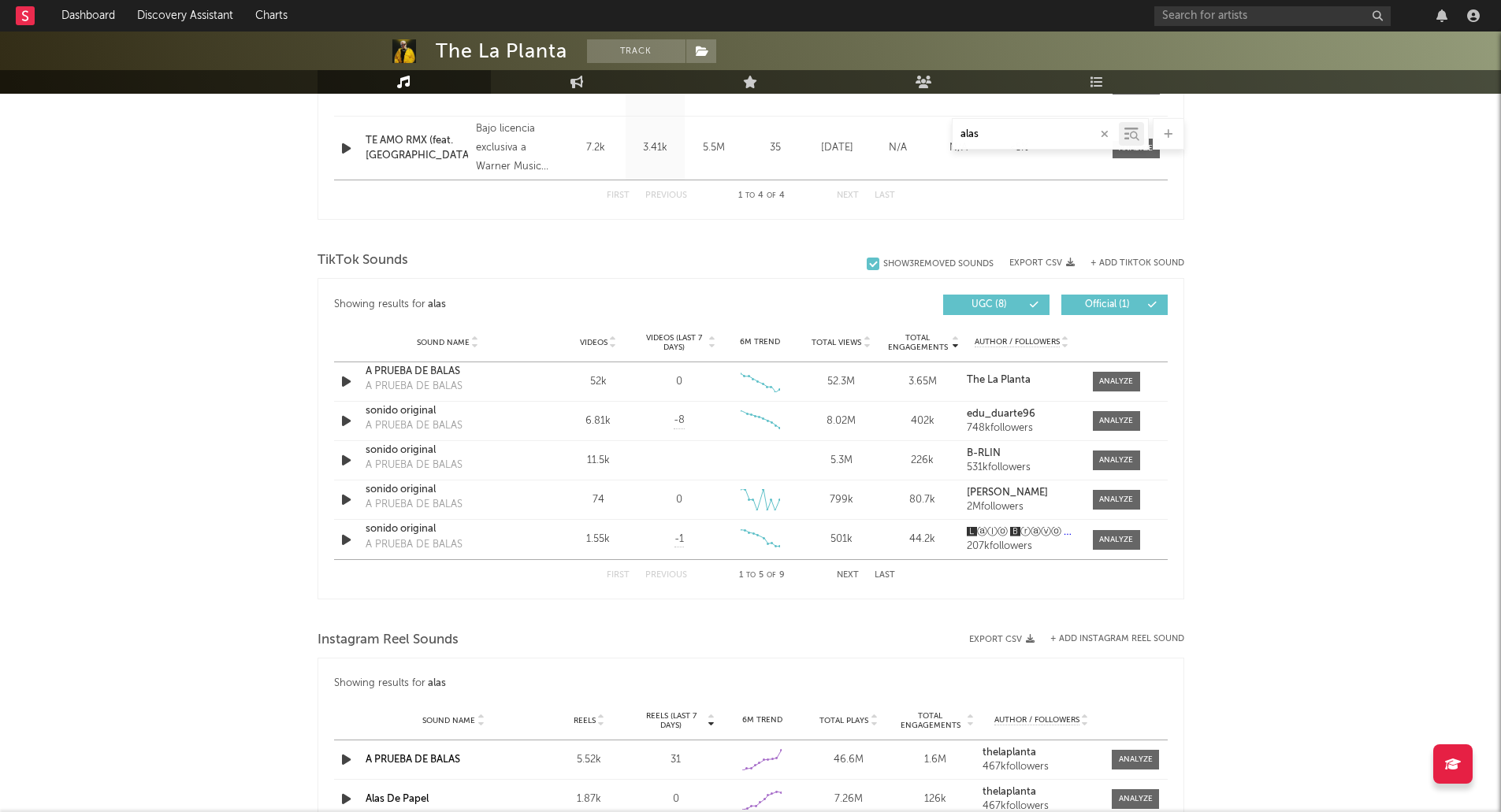
click at [1021, 125] on div "alas" at bounding box center [1035, 134] width 167 height 19
drag, startPoint x: 1004, startPoint y: 130, endPoint x: 928, endPoint y: 145, distance: 77.5
click at [928, 145] on div "alas" at bounding box center [750, 134] width 867 height 32
type input "a"
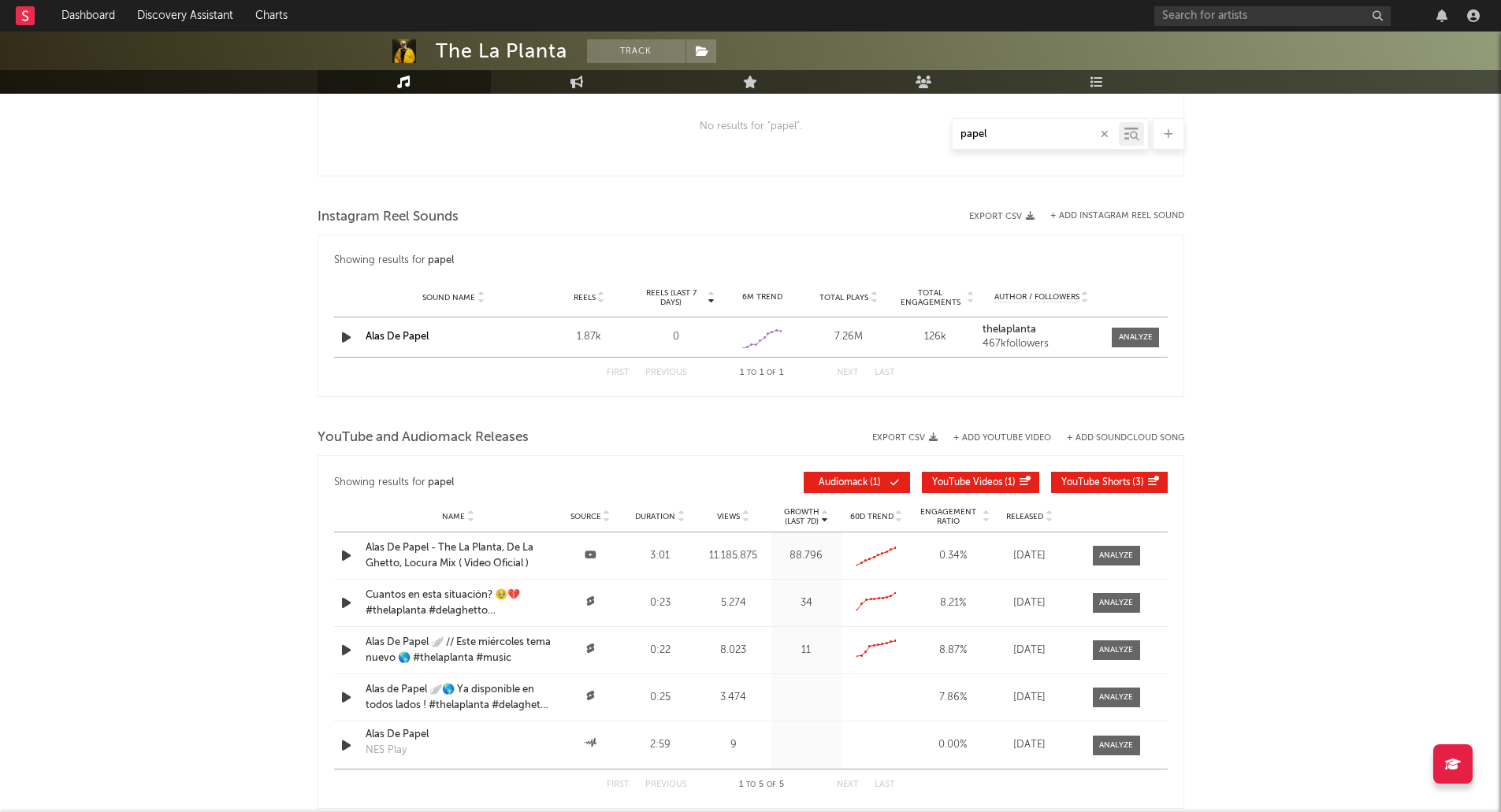
scroll to position [946, 0]
drag, startPoint x: 997, startPoint y: 133, endPoint x: 924, endPoint y: 136, distance: 73.1
click at [924, 136] on div "papel" at bounding box center [750, 134] width 867 height 32
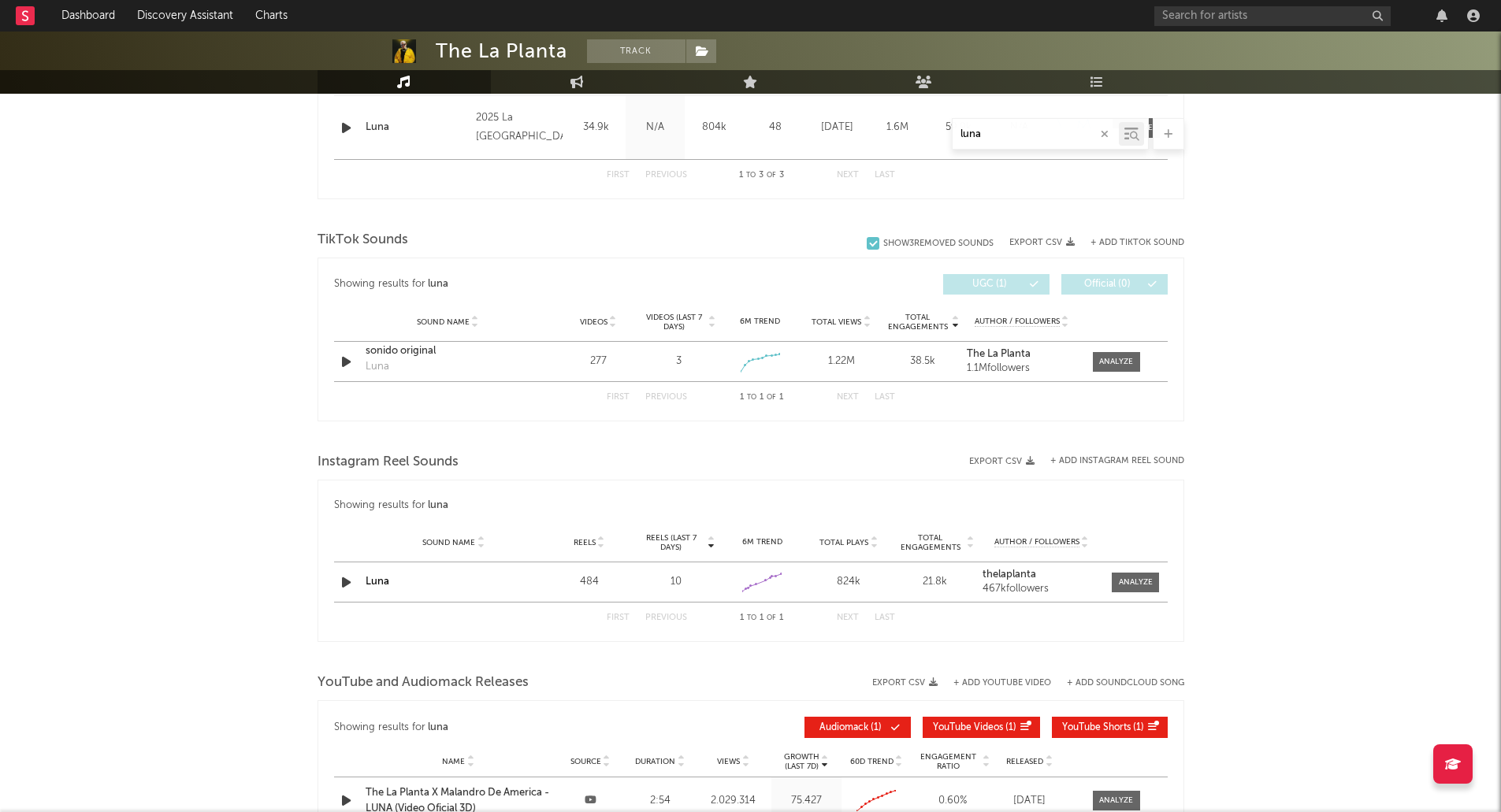
scroll to position [816, 0]
type input "luna"
click at [1120, 362] on div at bounding box center [1116, 362] width 34 height 11
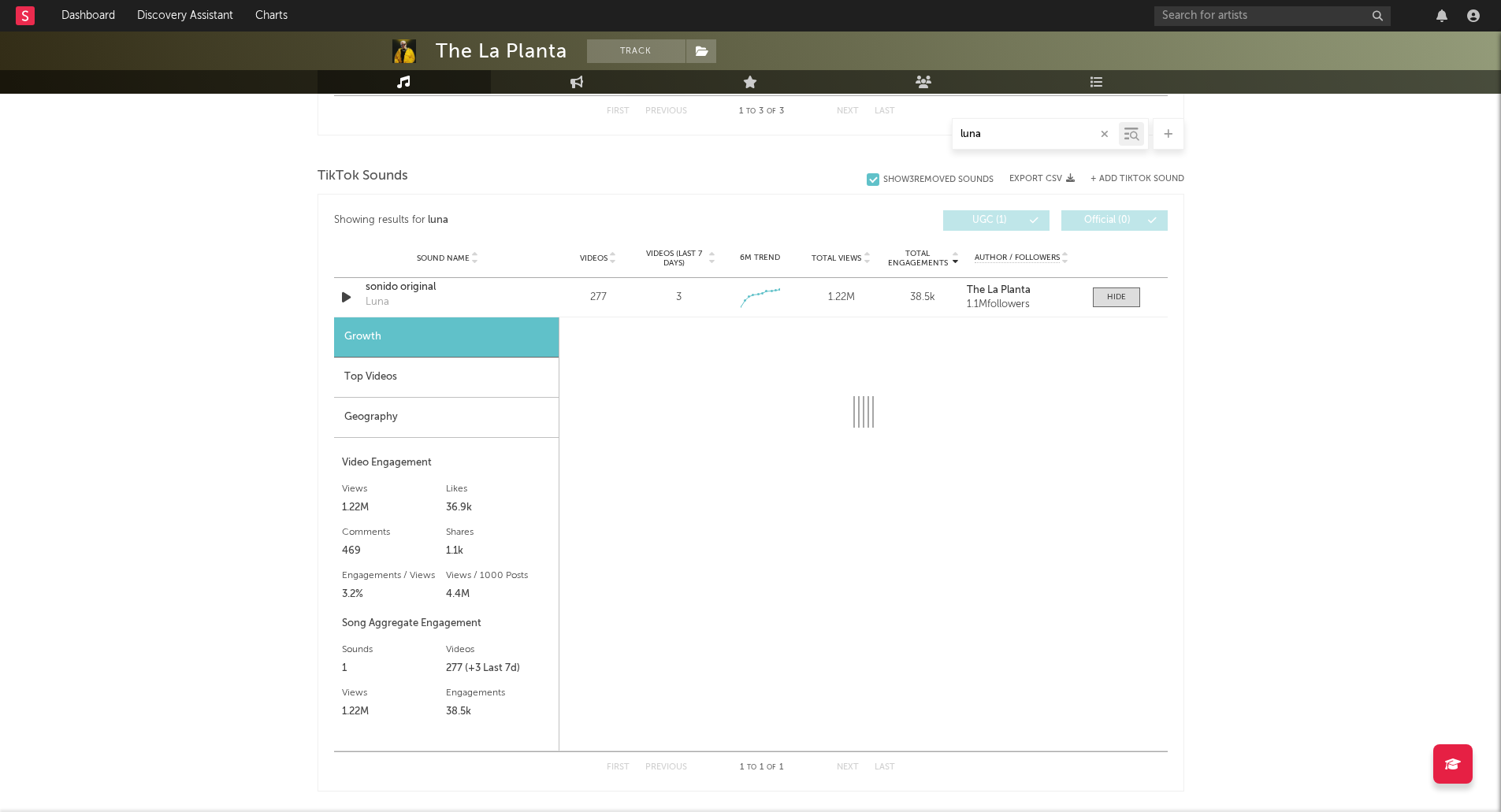
scroll to position [883, 0]
select select "1w"
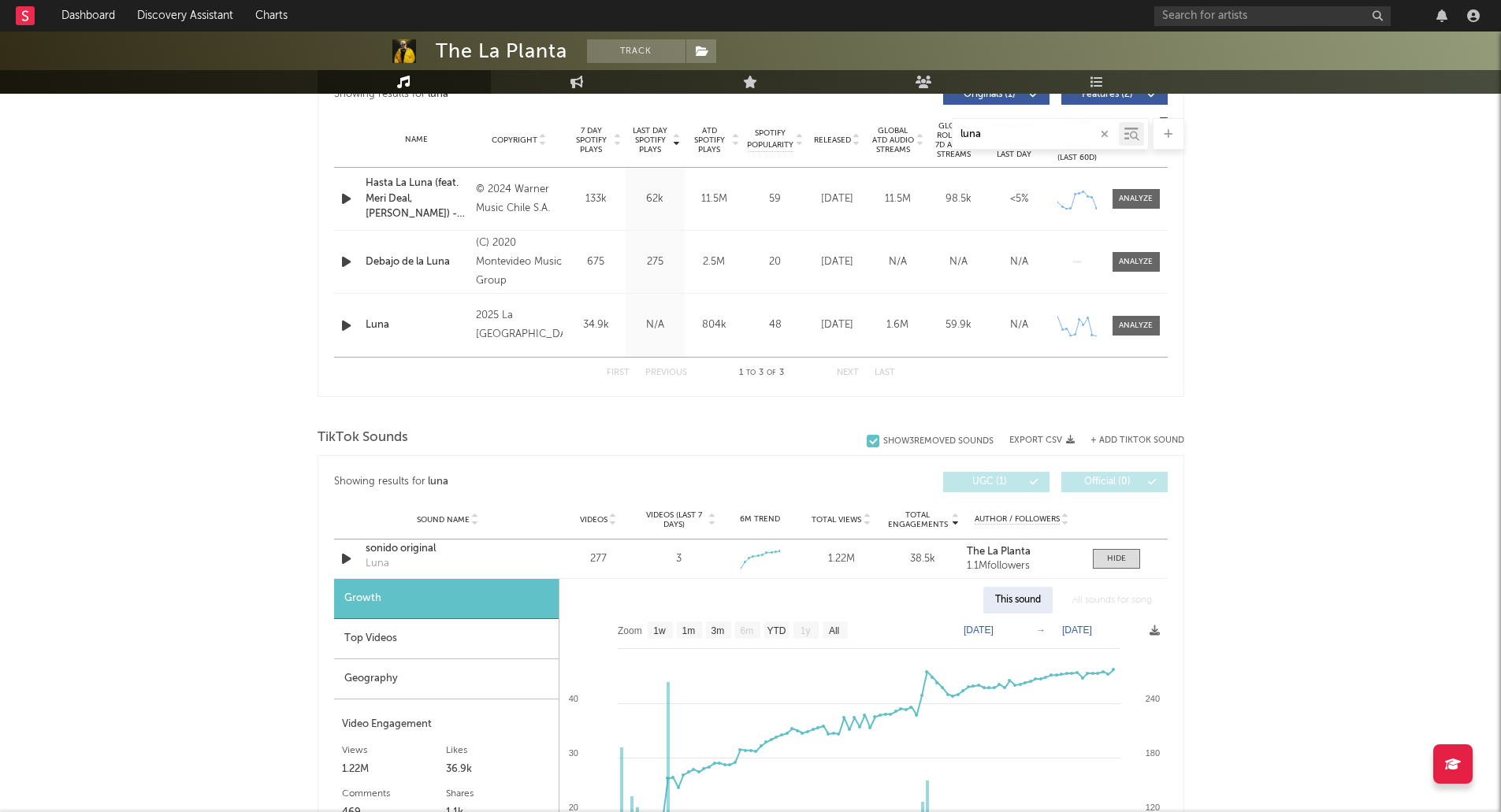
scroll to position [613, 0]
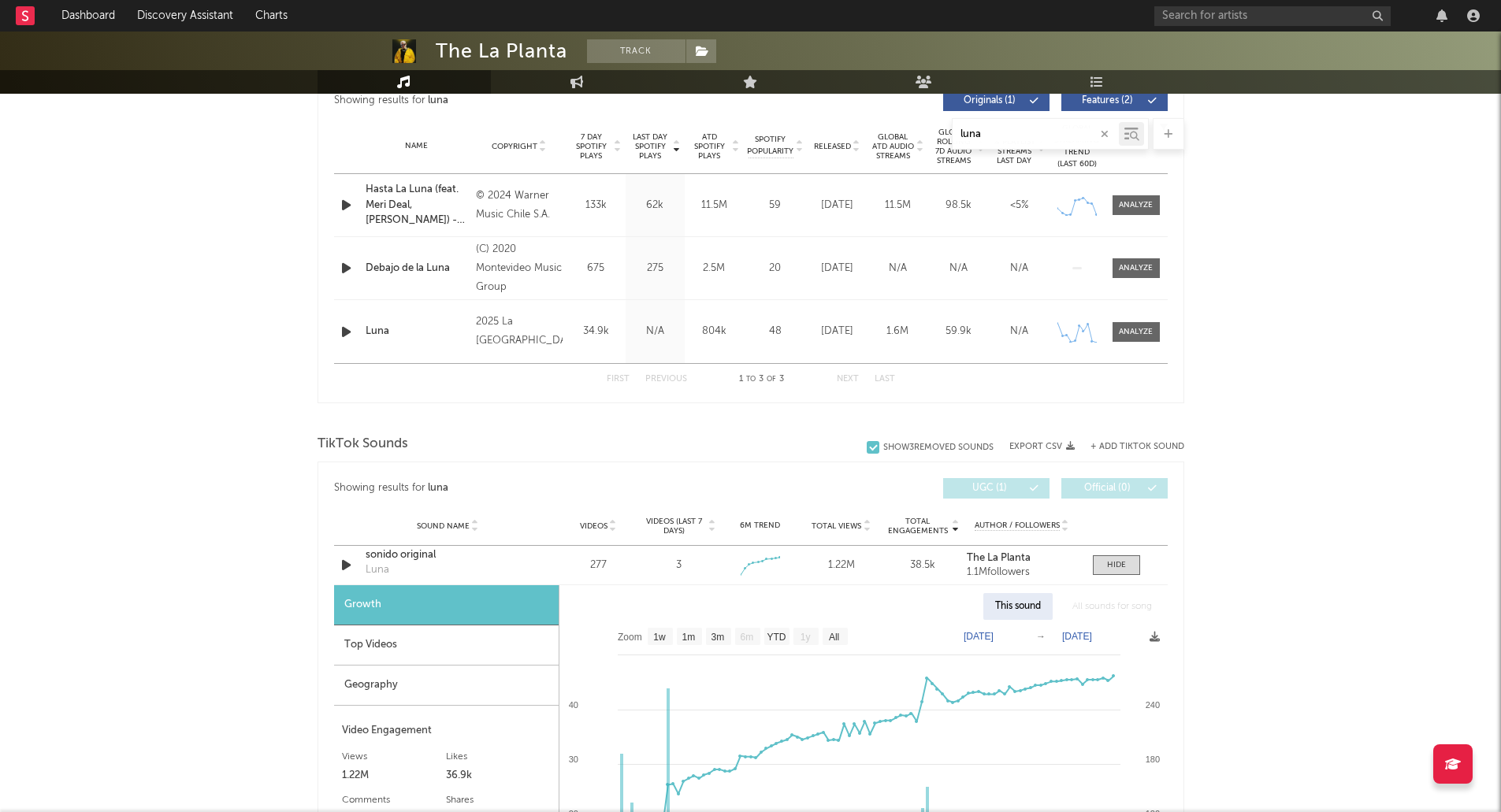
drag, startPoint x: 993, startPoint y: 134, endPoint x: 887, endPoint y: 145, distance: 106.6
click at [887, 145] on div "luna" at bounding box center [750, 134] width 867 height 32
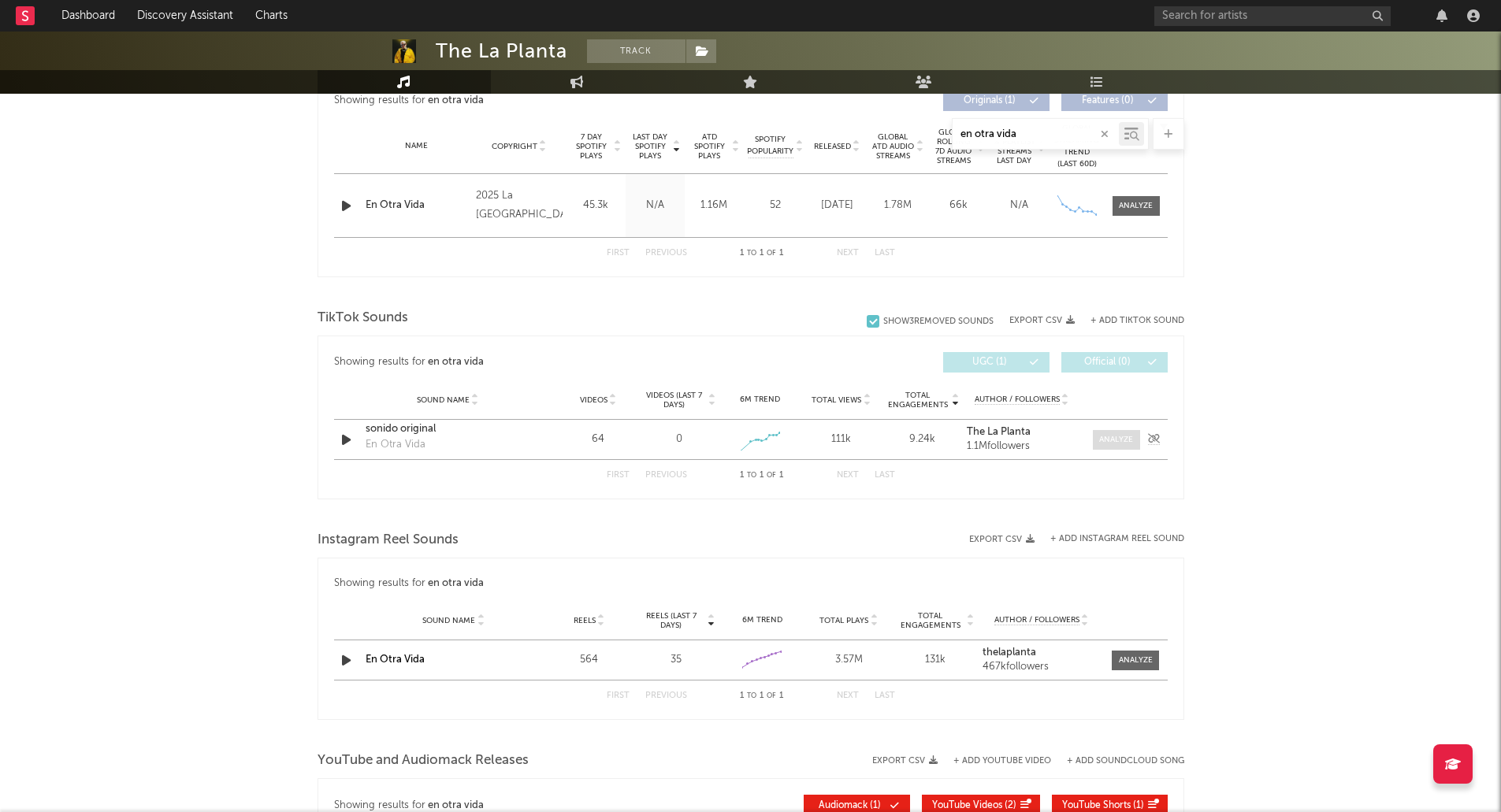
type input "en otra vida"
click at [1114, 438] on div at bounding box center [1116, 439] width 34 height 11
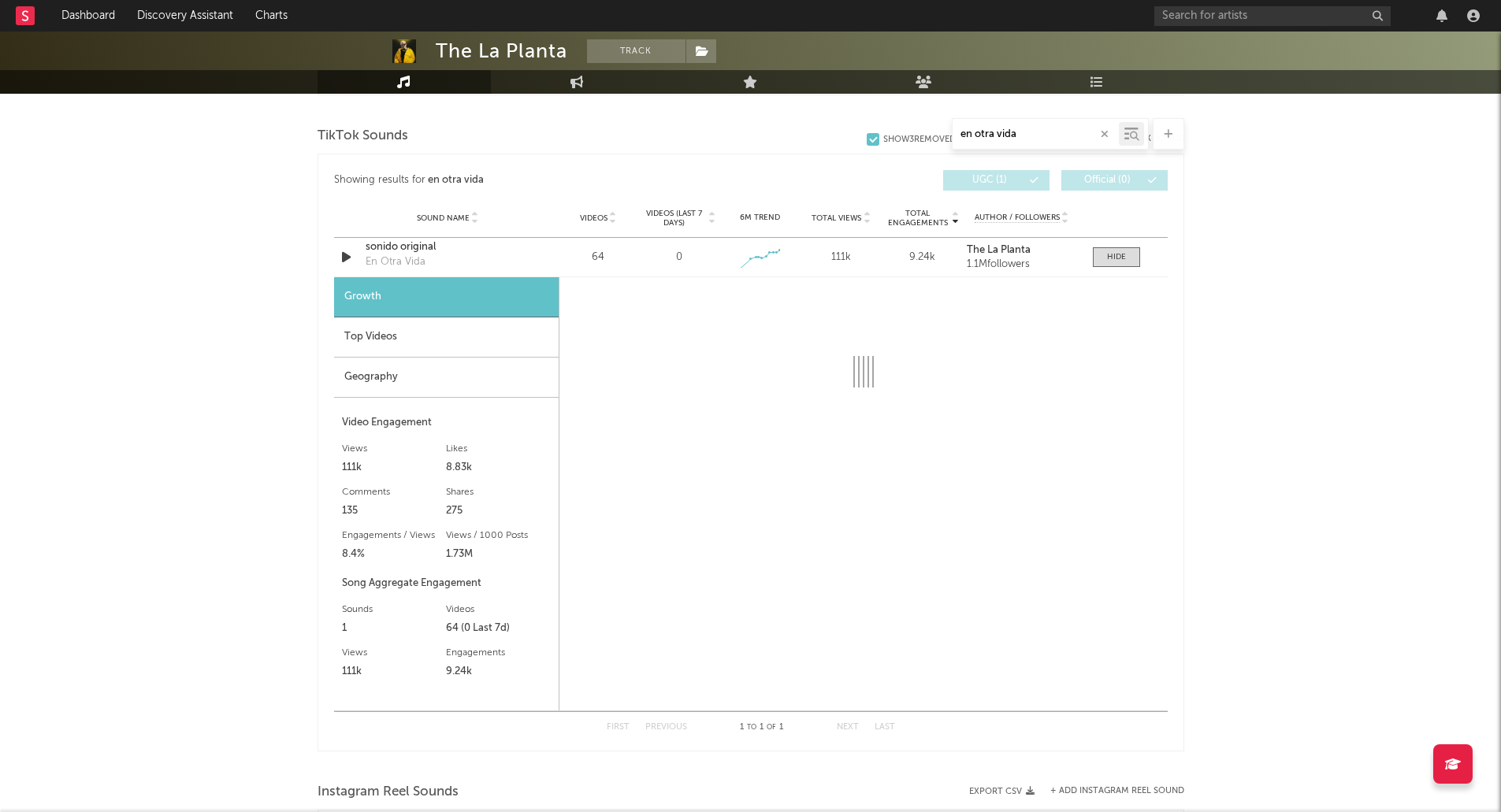
scroll to position [796, 0]
select select "1w"
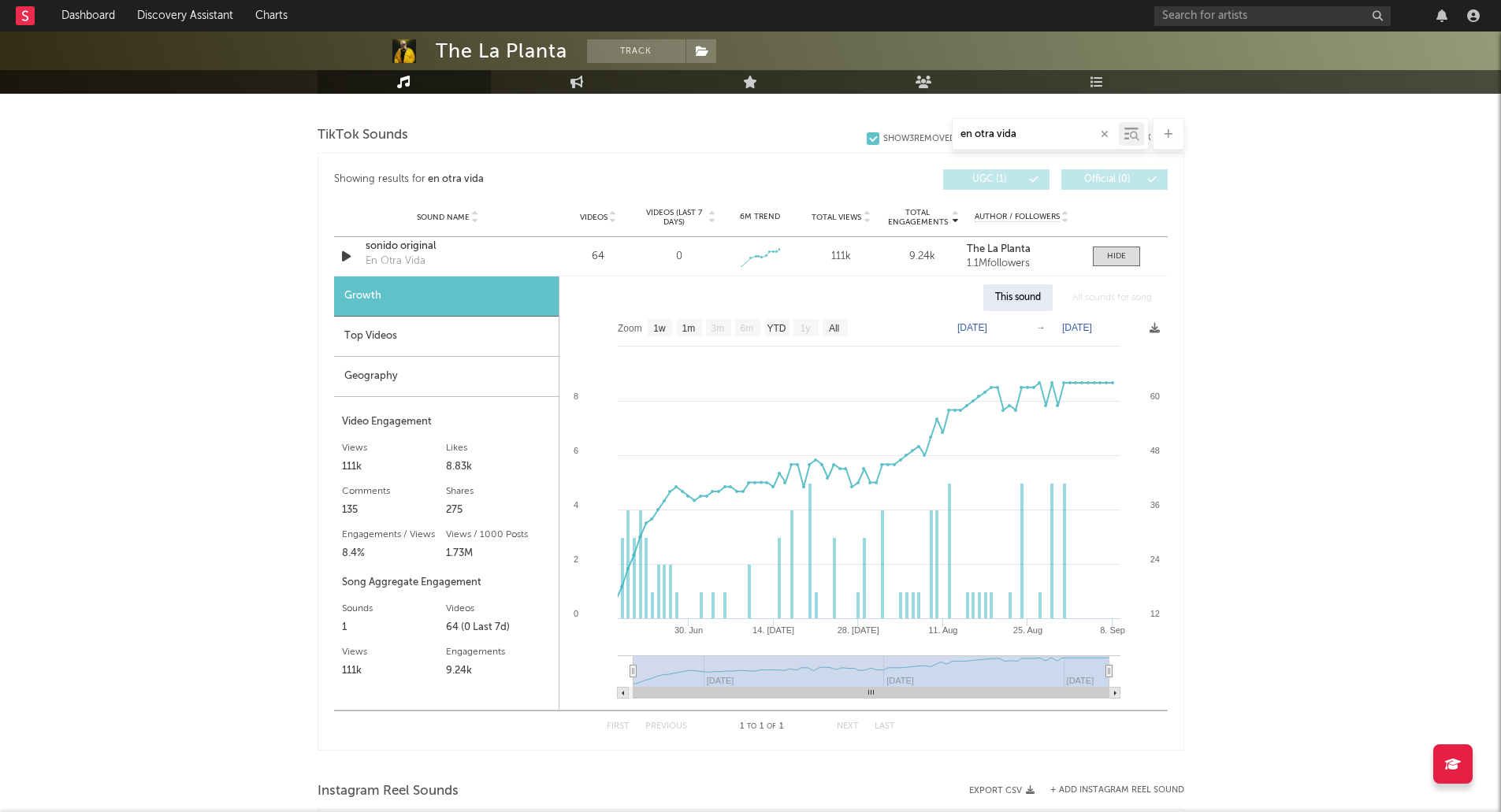
drag, startPoint x: 1027, startPoint y: 130, endPoint x: 870, endPoint y: 143, distance: 157.5
click at [870, 143] on div "en otra vida" at bounding box center [750, 134] width 867 height 32
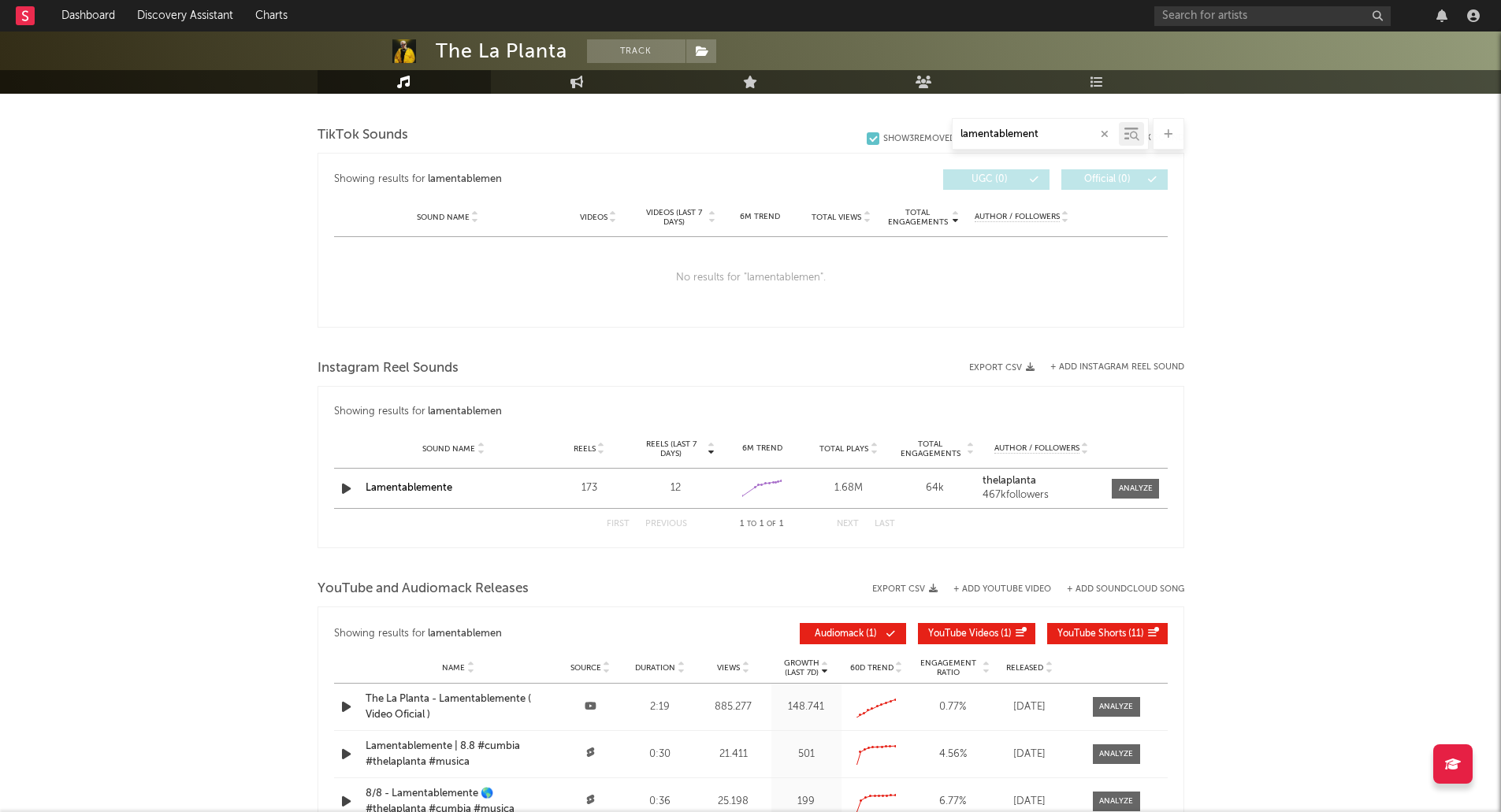
type input "lamentablemente"
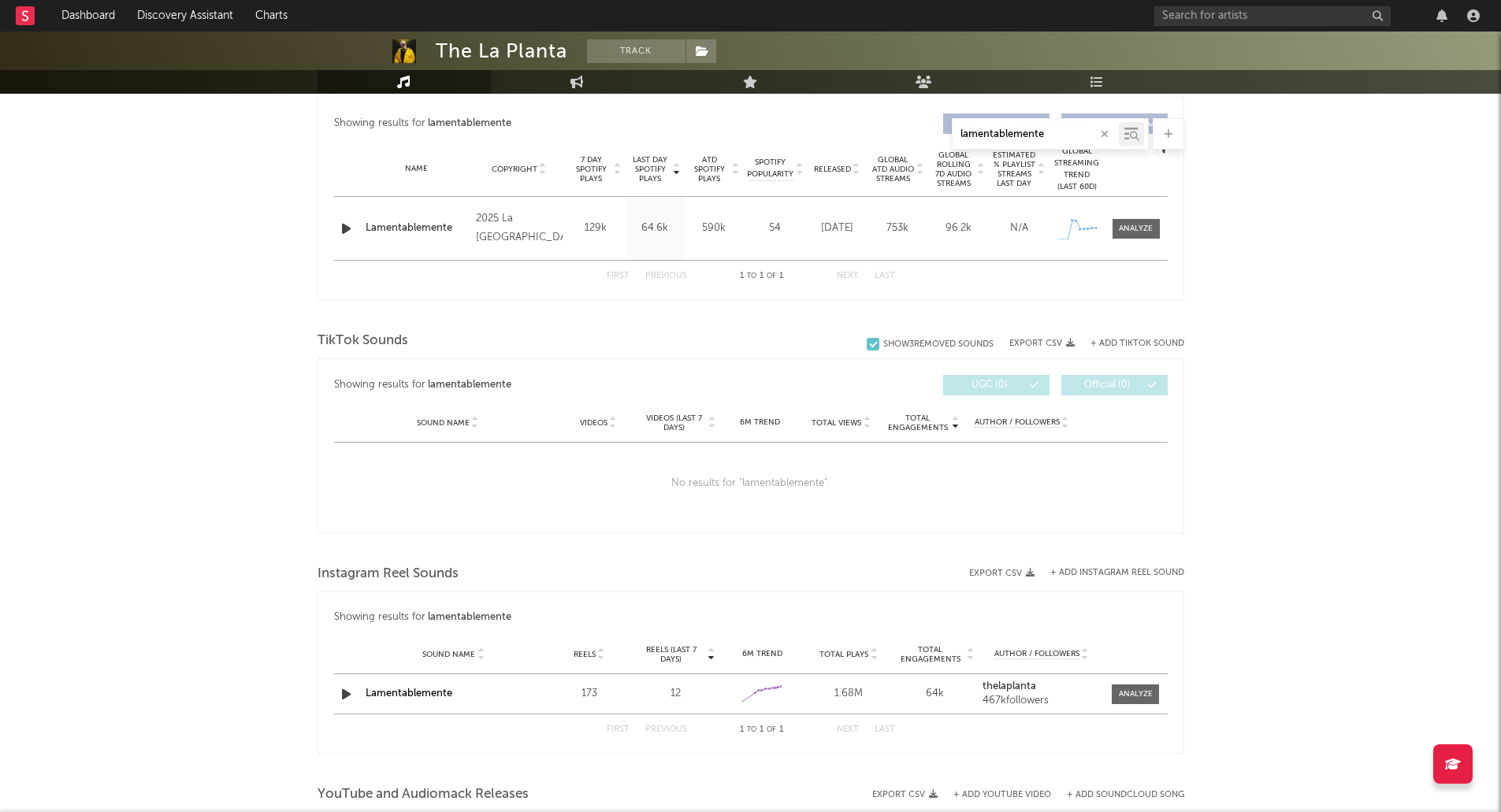
scroll to position [589, 0]
